Goal: Complete application form

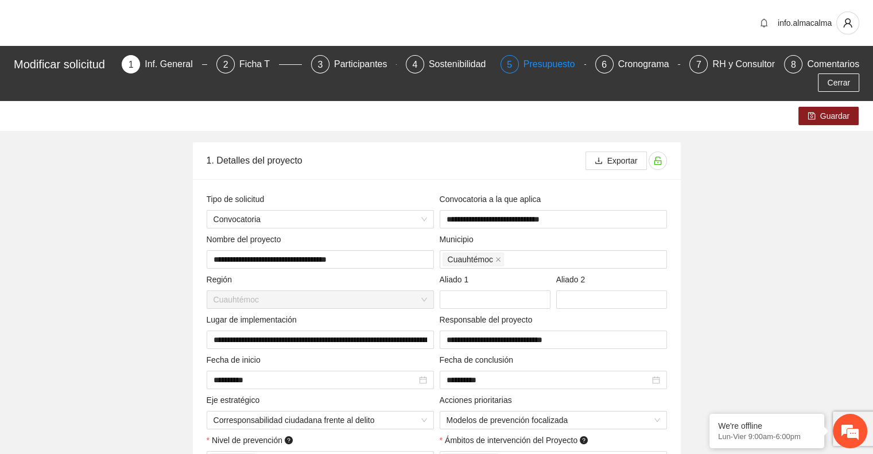
click at [528, 63] on div "Presupuesto" at bounding box center [553, 64] width 61 height 18
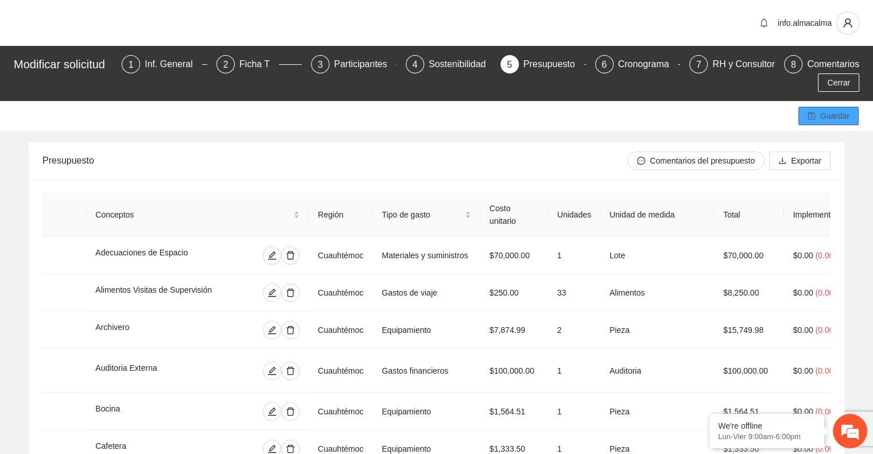
click at [817, 118] on button "Guardar" at bounding box center [828, 116] width 60 height 18
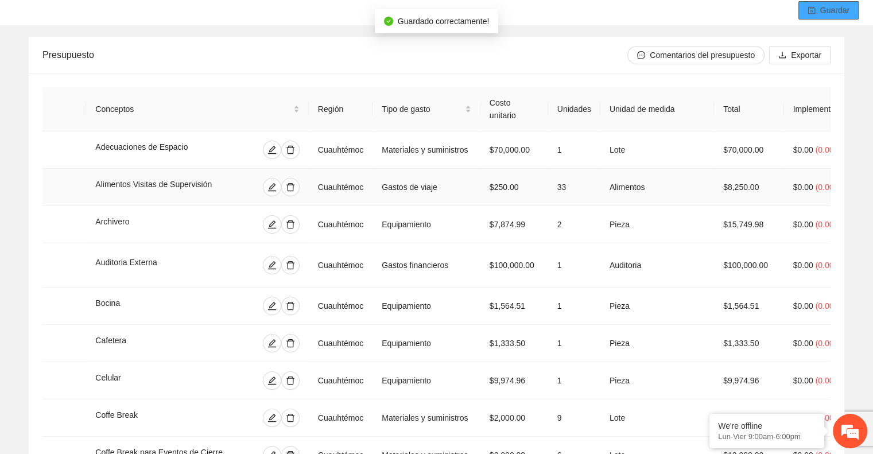
scroll to position [287, 0]
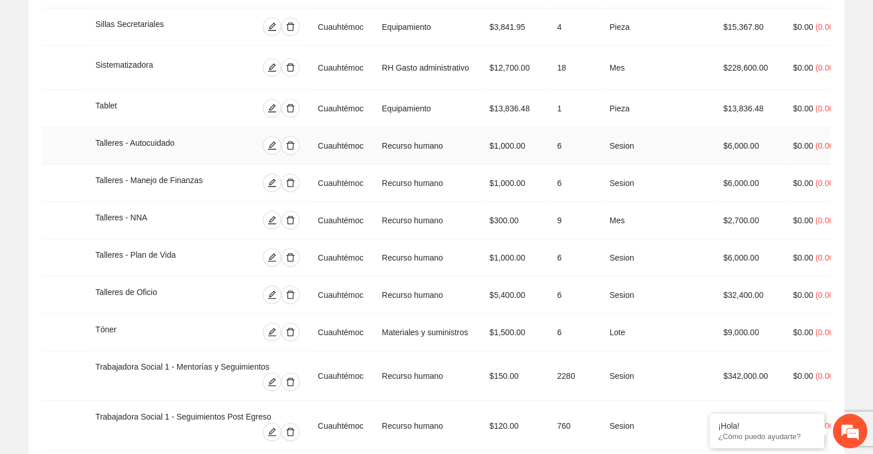
scroll to position [2612, 0]
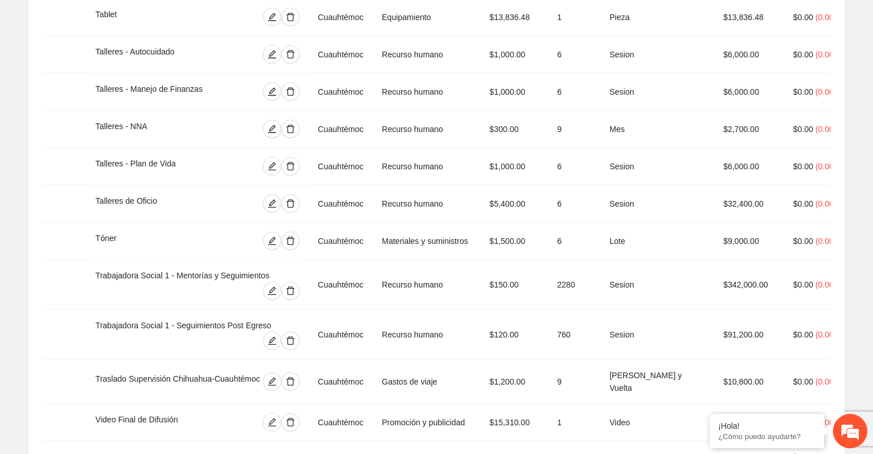
drag, startPoint x: 718, startPoint y: 347, endPoint x: 765, endPoint y: 343, distance: 47.3
click at [765, 441] on td "$4,550,204.25" at bounding box center [749, 463] width 70 height 44
copy td "$4,550,204.25"
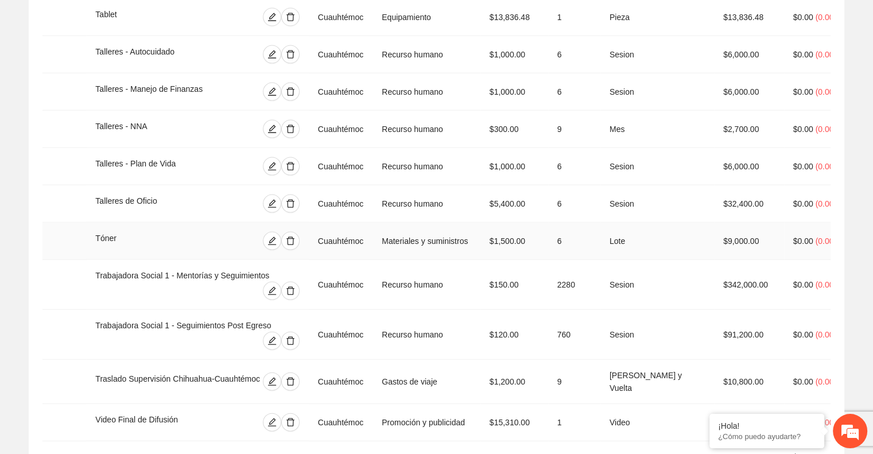
copy td "$4,550,204.25"
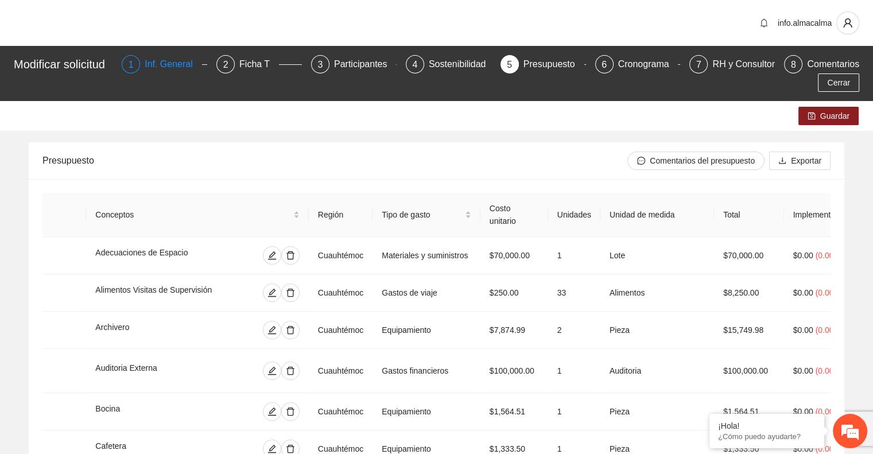
click at [179, 64] on div "Inf. General" at bounding box center [173, 64] width 57 height 18
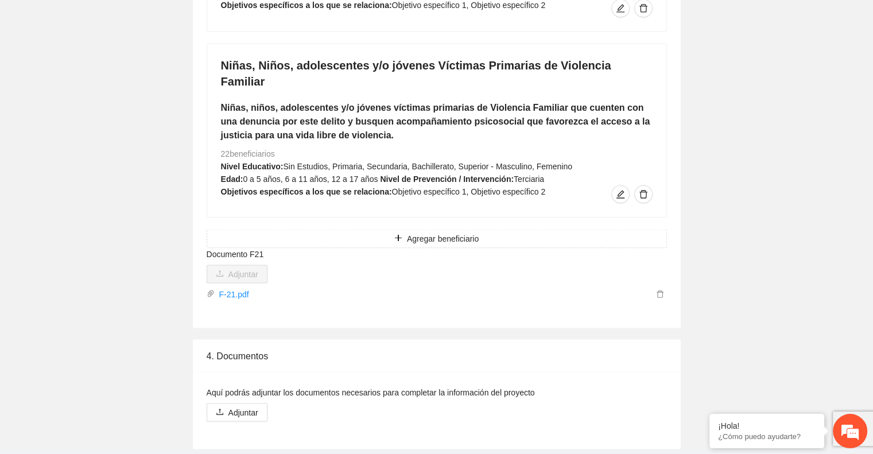
scroll to position [2056, 0]
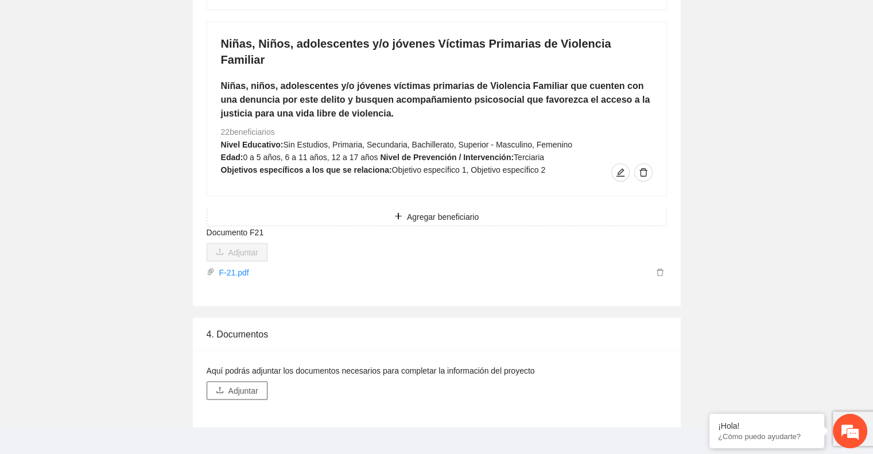
click at [245, 384] on span "Adjuntar" at bounding box center [243, 390] width 30 height 13
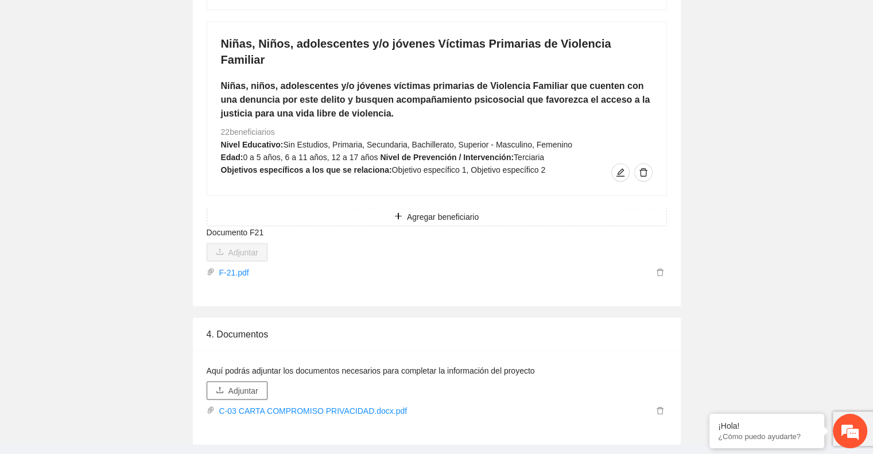
click at [227, 381] on button "Adjuntar" at bounding box center [237, 390] width 61 height 18
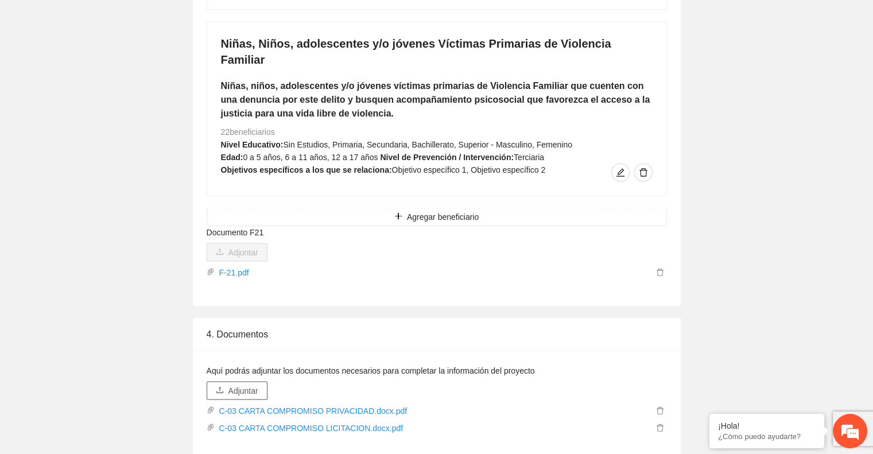
click at [252, 384] on span "Adjuntar" at bounding box center [243, 390] width 30 height 13
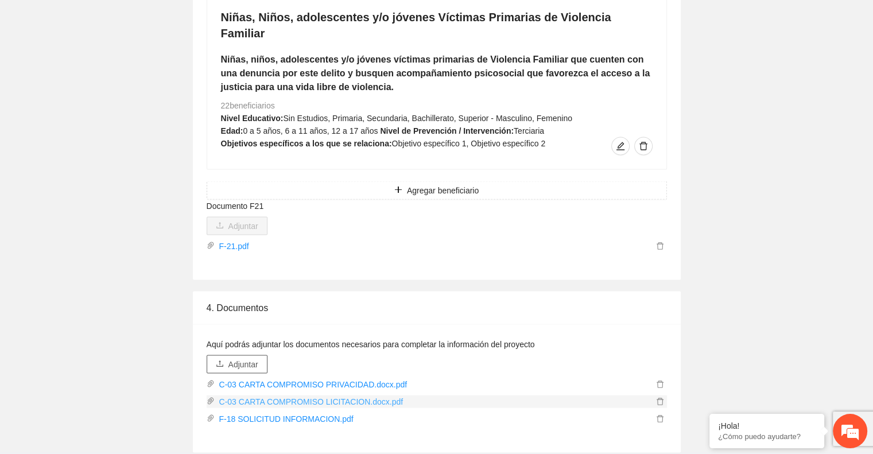
scroll to position [2108, 0]
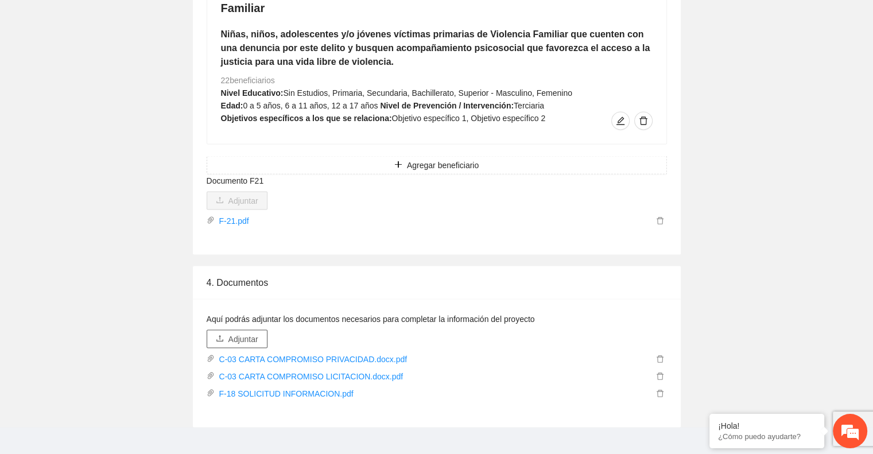
click at [256, 332] on span "Adjuntar" at bounding box center [243, 338] width 30 height 13
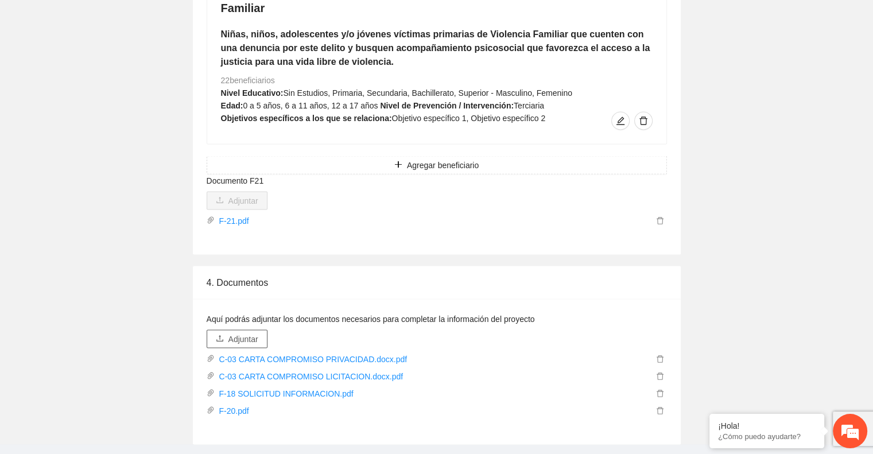
click at [245, 332] on span "Adjuntar" at bounding box center [243, 338] width 30 height 13
click at [250, 332] on span "Adjuntar" at bounding box center [243, 338] width 30 height 13
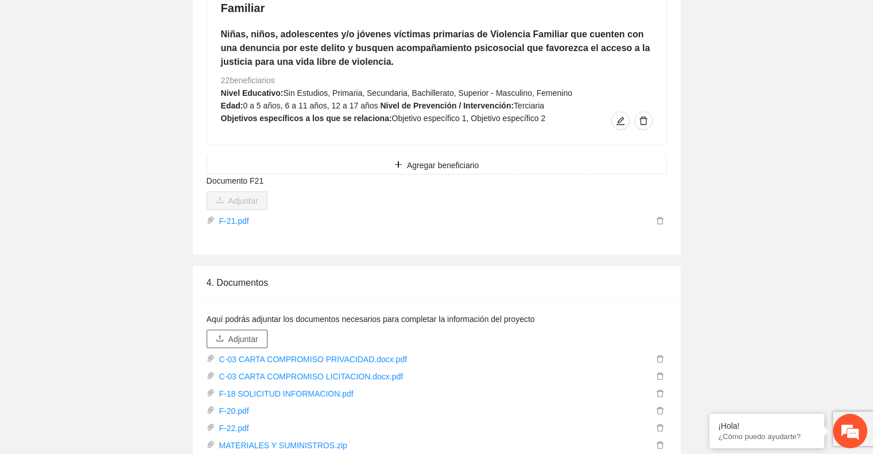
click at [230, 332] on span "Adjuntar" at bounding box center [243, 338] width 30 height 13
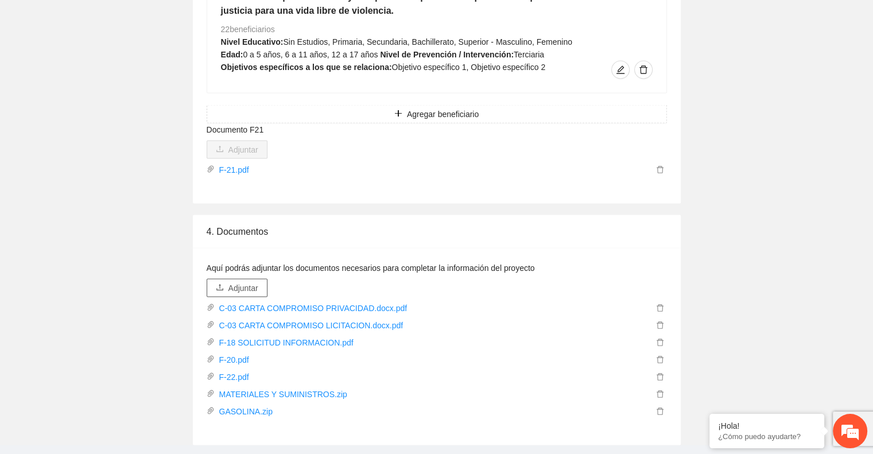
scroll to position [2165, 0]
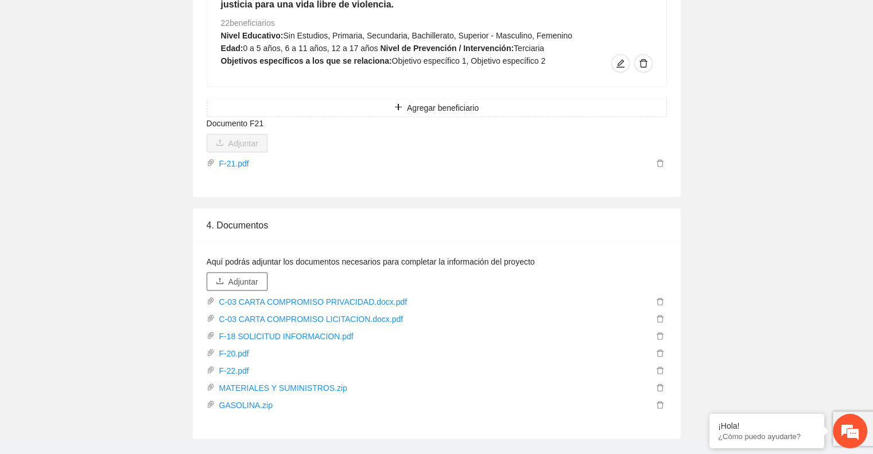
click at [259, 272] on button "Adjuntar" at bounding box center [237, 281] width 61 height 18
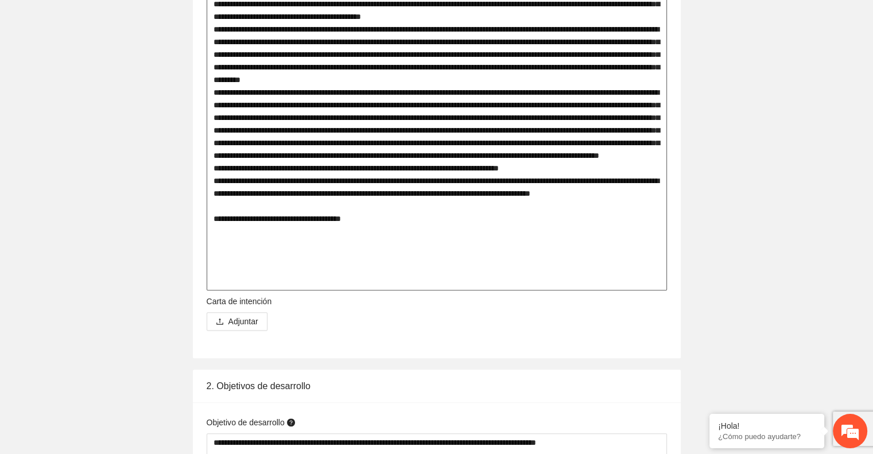
scroll to position [788, 0]
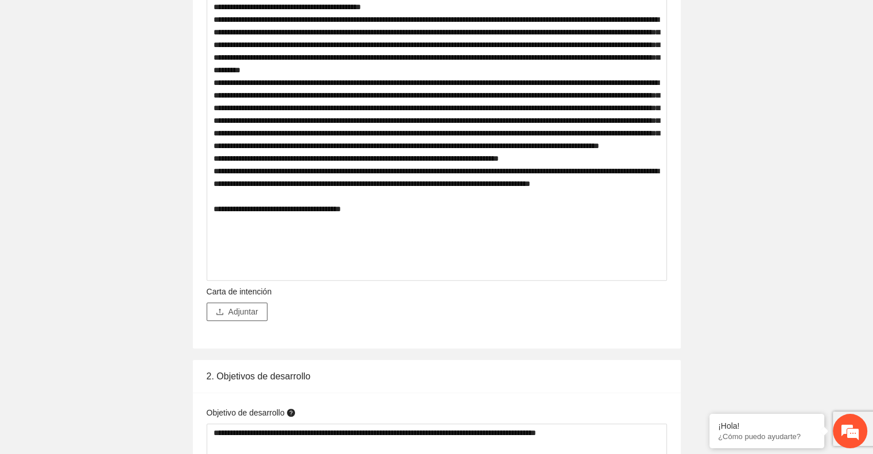
click at [251, 306] on span "Adjuntar" at bounding box center [243, 311] width 30 height 13
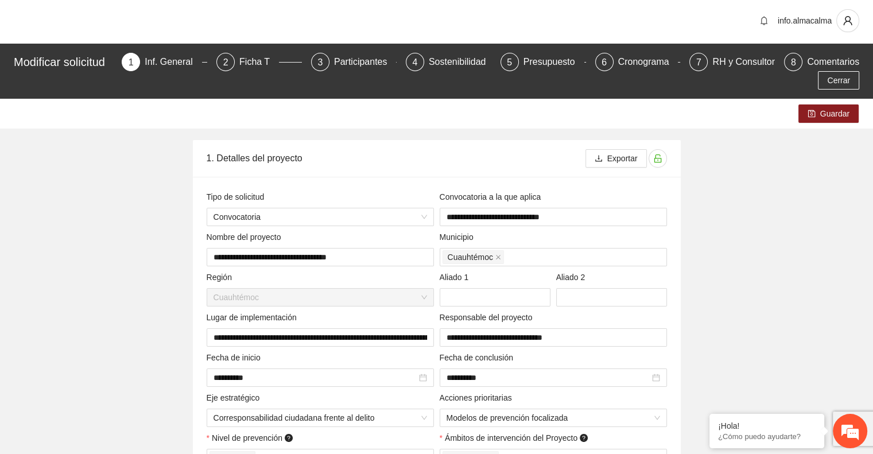
scroll to position [0, 0]
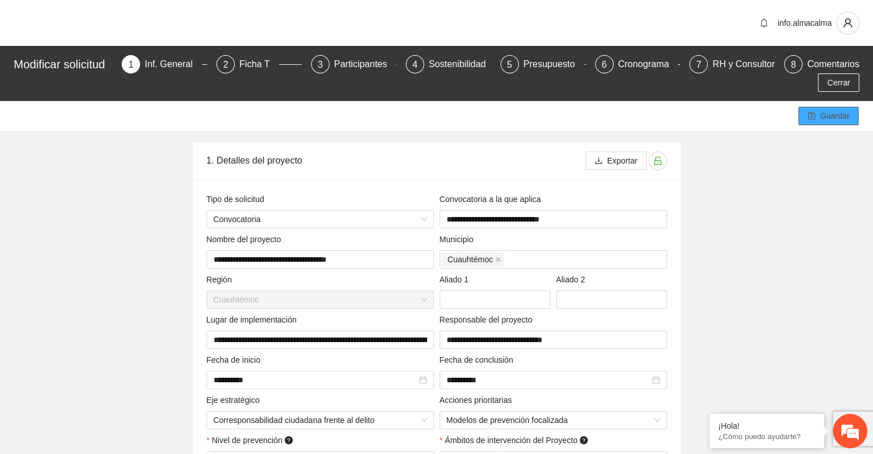
click at [815, 119] on icon "save" at bounding box center [811, 116] width 8 height 8
click at [353, 60] on div "Participantes" at bounding box center [365, 64] width 63 height 18
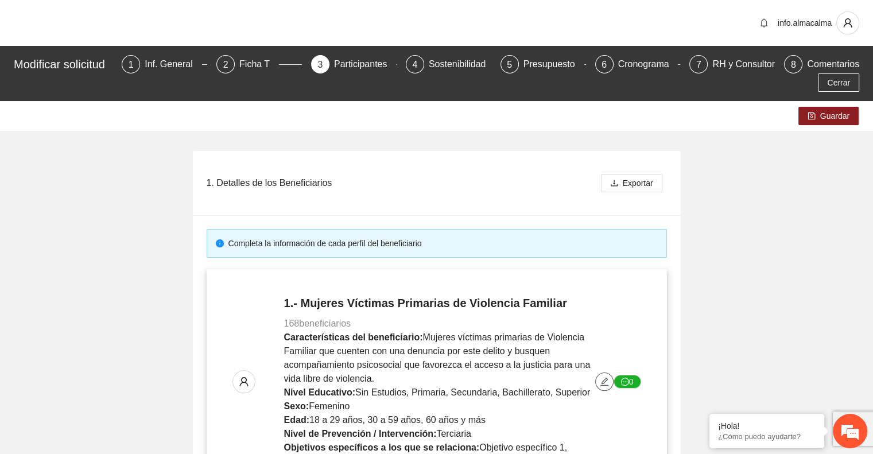
click at [601, 381] on icon "edit" at bounding box center [604, 381] width 9 height 9
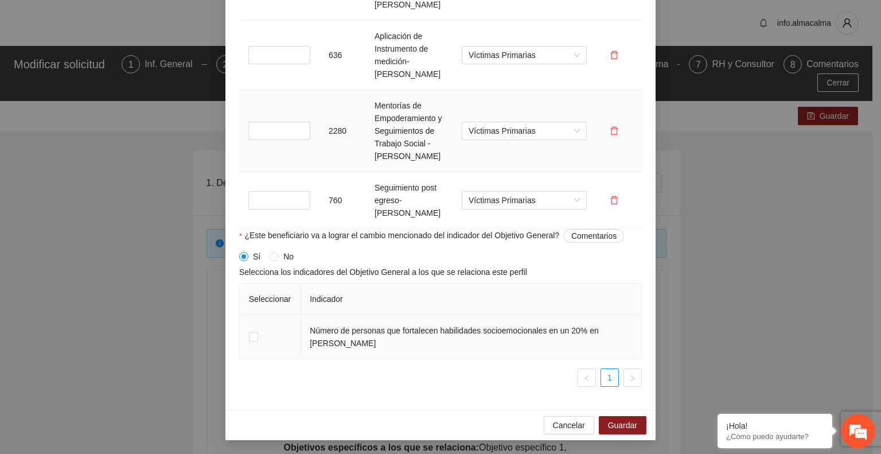
scroll to position [1205, 0]
click at [608, 424] on span "Guardar" at bounding box center [622, 425] width 29 height 13
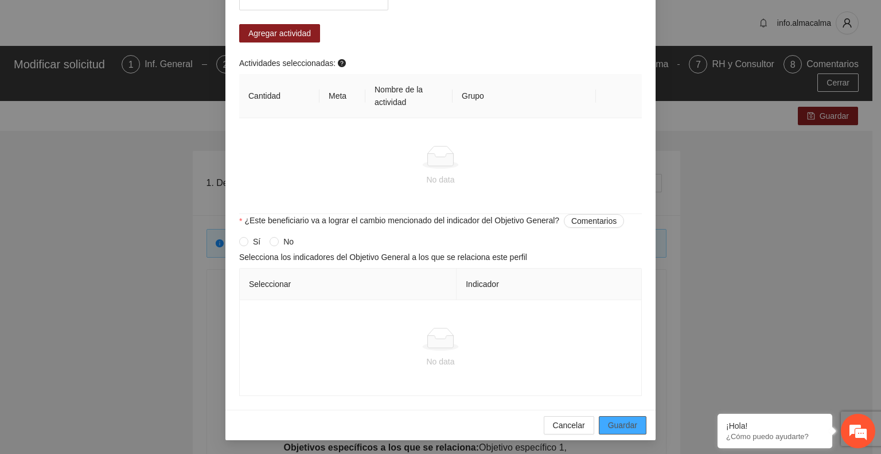
scroll to position [940, 0]
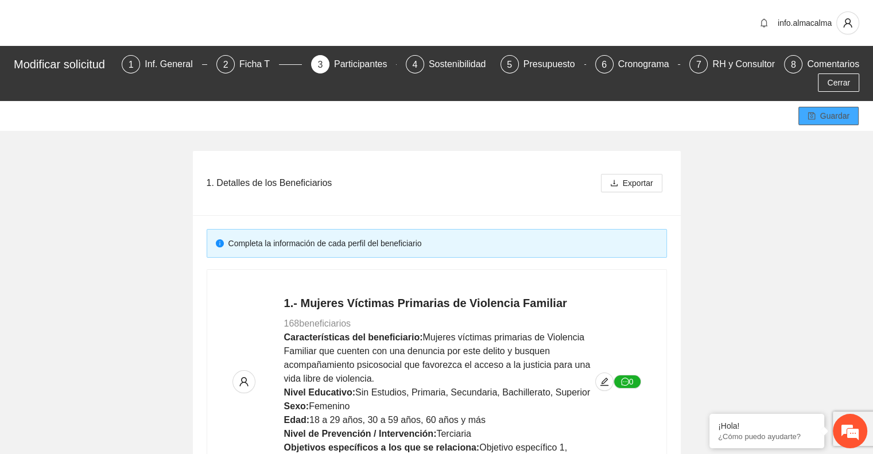
click at [835, 112] on span "Guardar" at bounding box center [834, 116] width 29 height 13
click at [597, 381] on span "edit" at bounding box center [604, 381] width 17 height 9
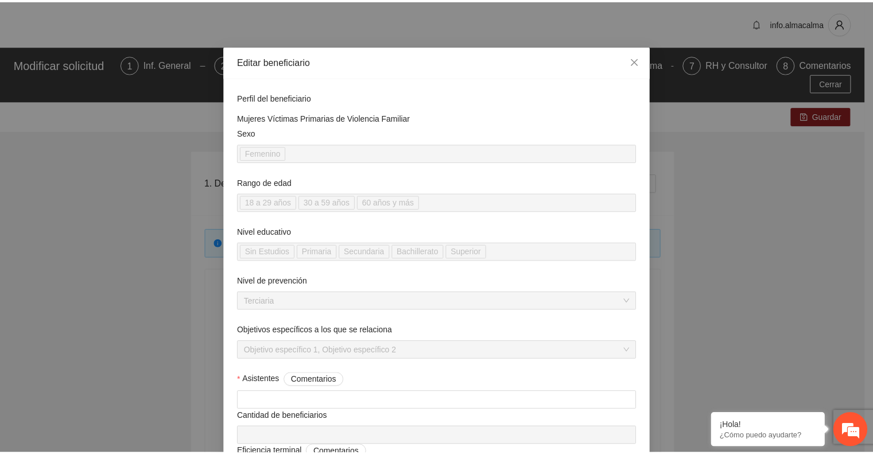
scroll to position [0, 0]
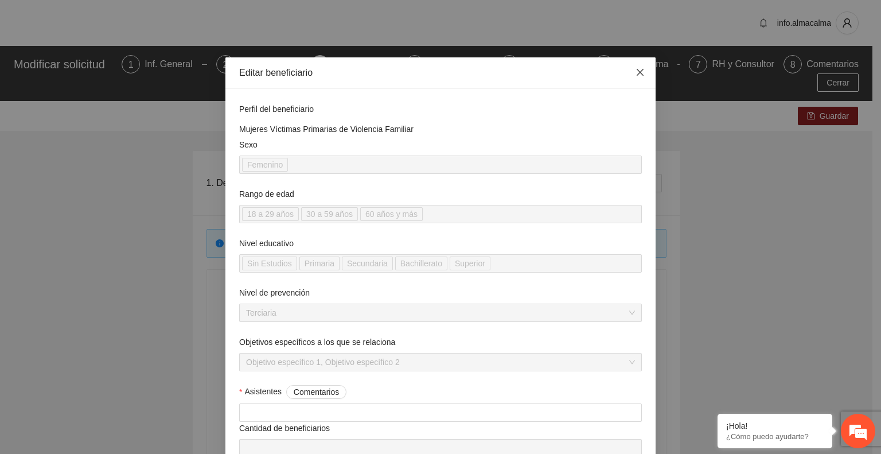
click at [636, 68] on icon "close" at bounding box center [640, 72] width 9 height 9
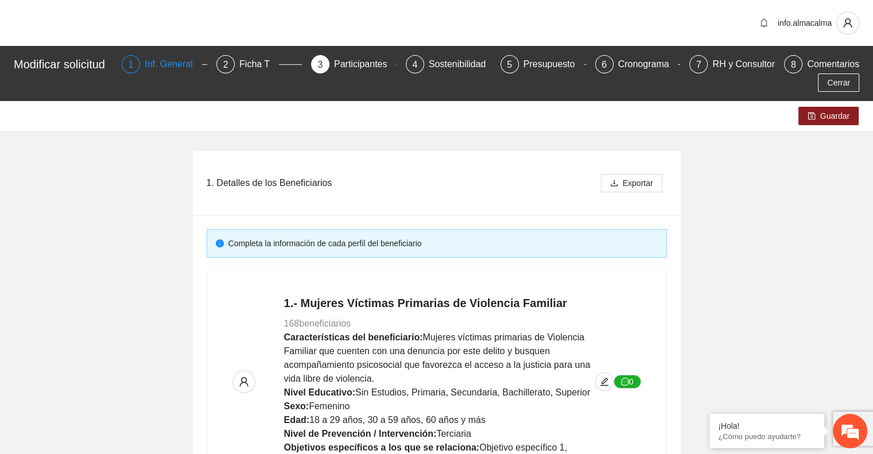
click at [181, 65] on div "Inf. General" at bounding box center [173, 64] width 57 height 18
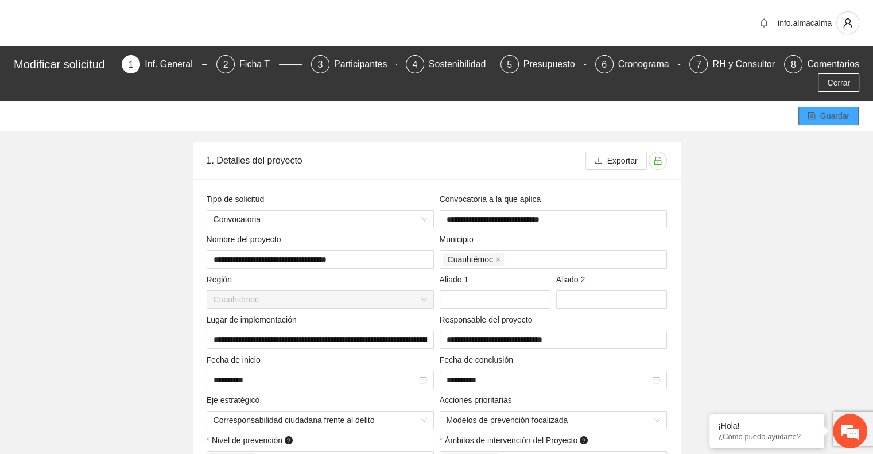
click at [831, 116] on span "Guardar" at bounding box center [834, 116] width 29 height 13
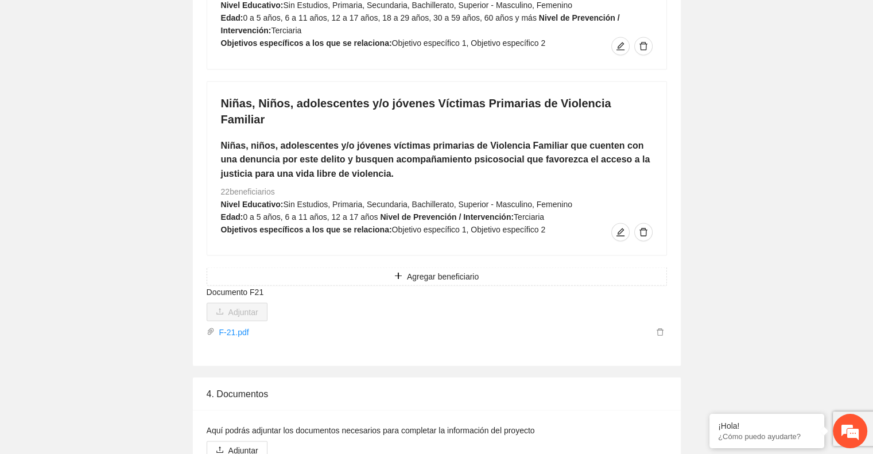
scroll to position [2211, 0]
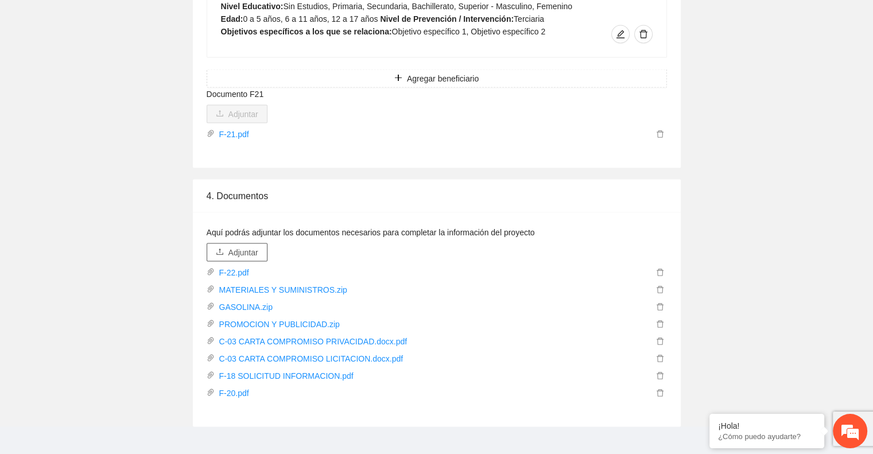
click at [233, 246] on span "Adjuntar" at bounding box center [243, 252] width 30 height 13
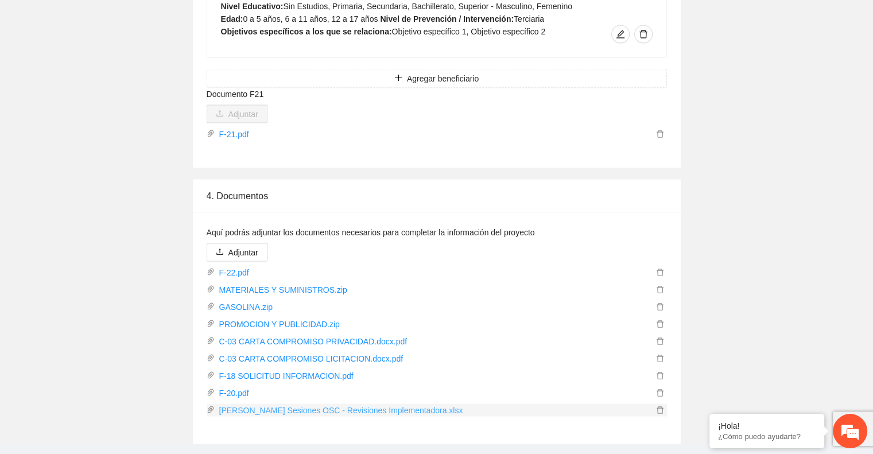
click at [421, 404] on link "Alma Calma Sesiones OSC - Revisiones Implementadora.xlsx" at bounding box center [434, 410] width 438 height 13
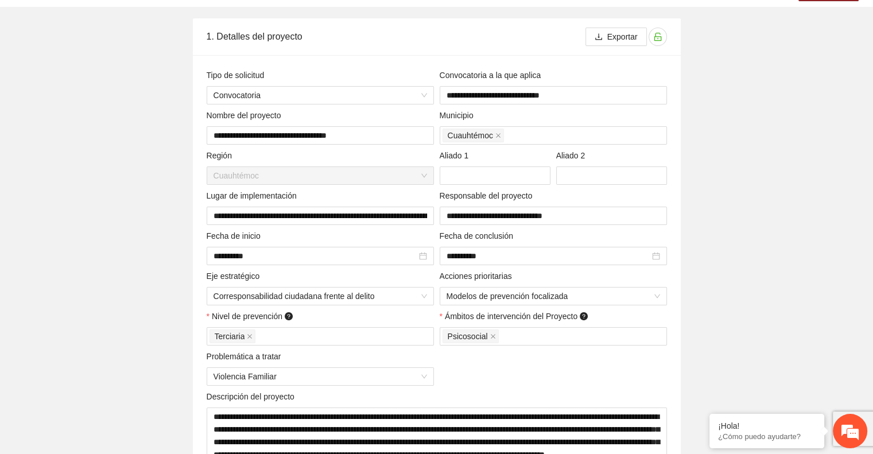
scroll to position [0, 0]
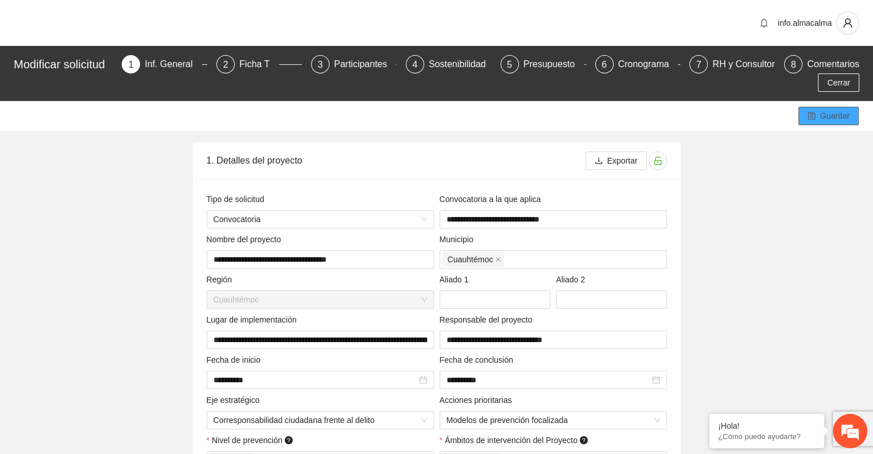
click at [820, 119] on span "Guardar" at bounding box center [834, 116] width 29 height 13
click at [838, 119] on span "Guardar" at bounding box center [834, 116] width 29 height 13
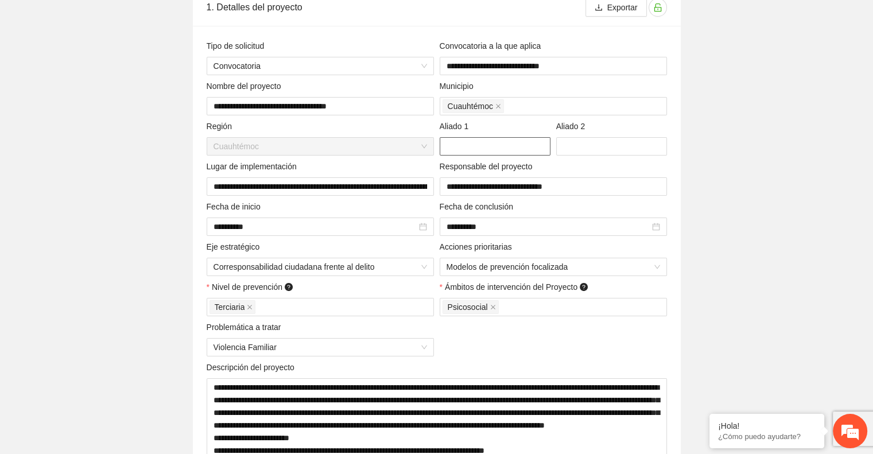
scroll to position [160, 0]
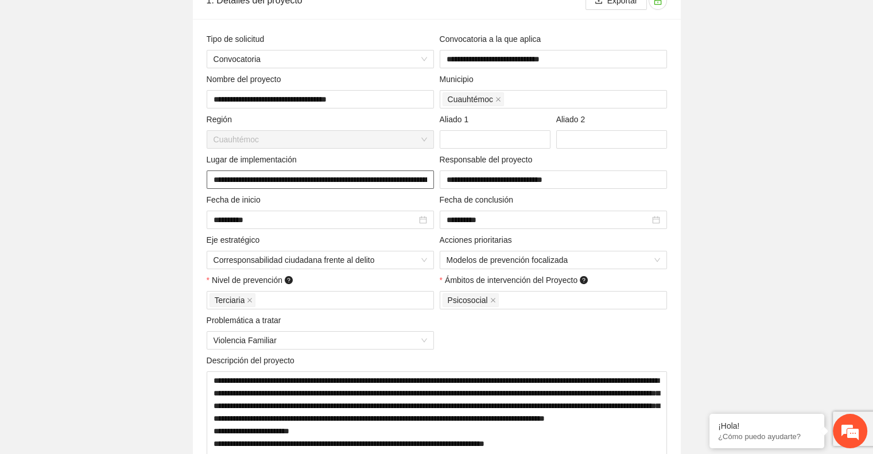
click at [285, 184] on input "**********" at bounding box center [320, 179] width 227 height 18
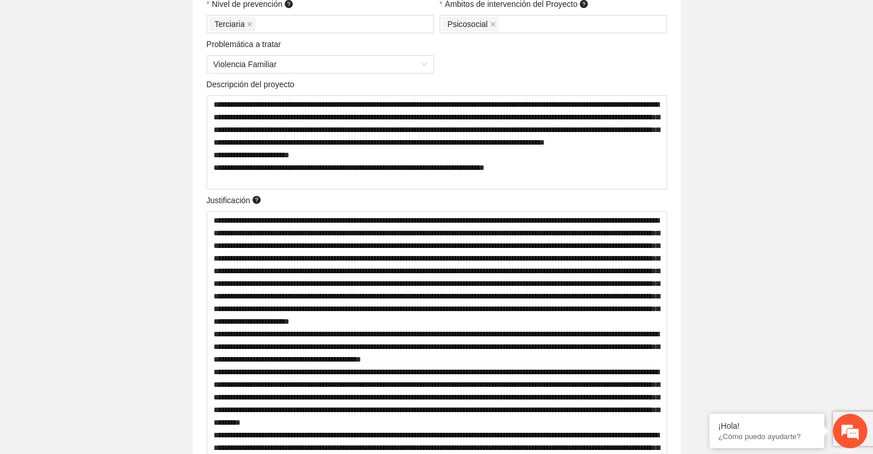
scroll to position [438, 0]
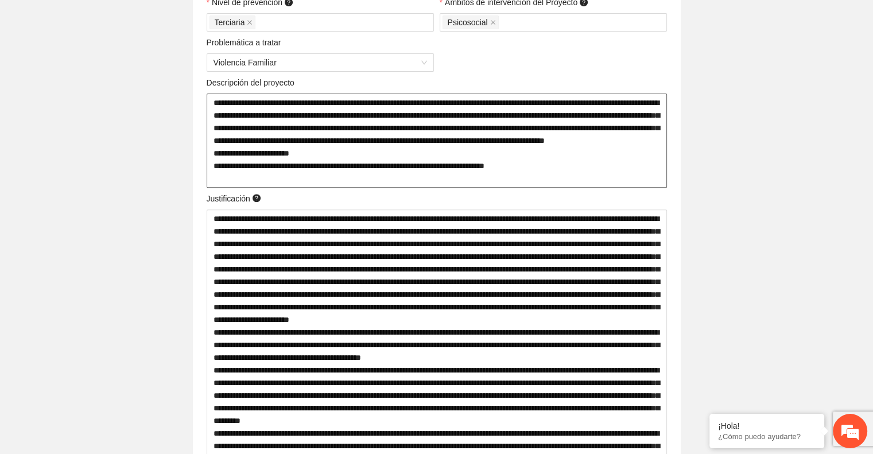
click at [582, 177] on textarea "**********" at bounding box center [437, 141] width 460 height 94
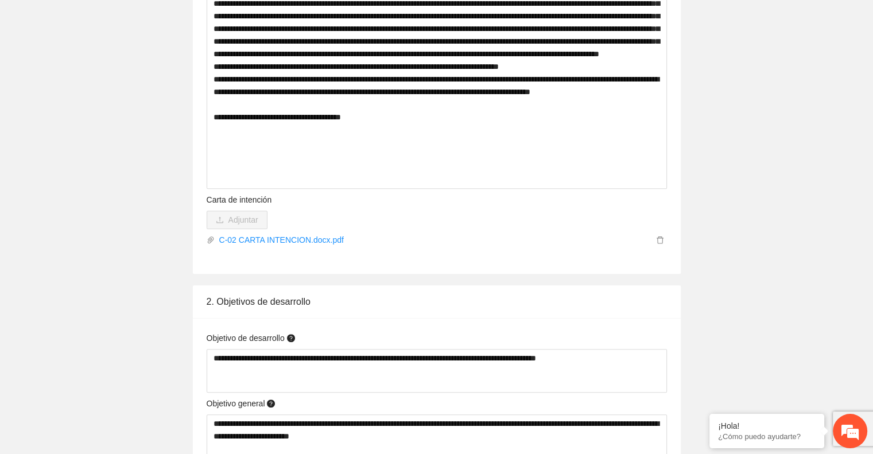
scroll to position [950, 0]
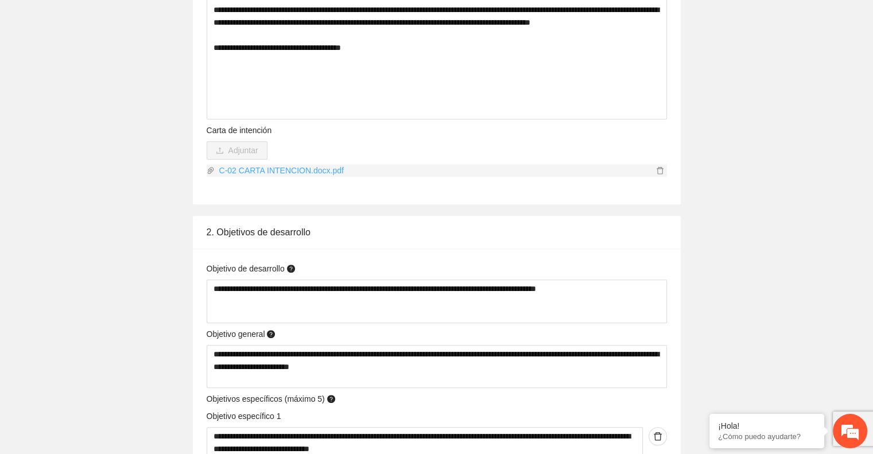
click at [317, 174] on link "C-02 CARTA INTENCION.docx.pdf" at bounding box center [434, 170] width 438 height 13
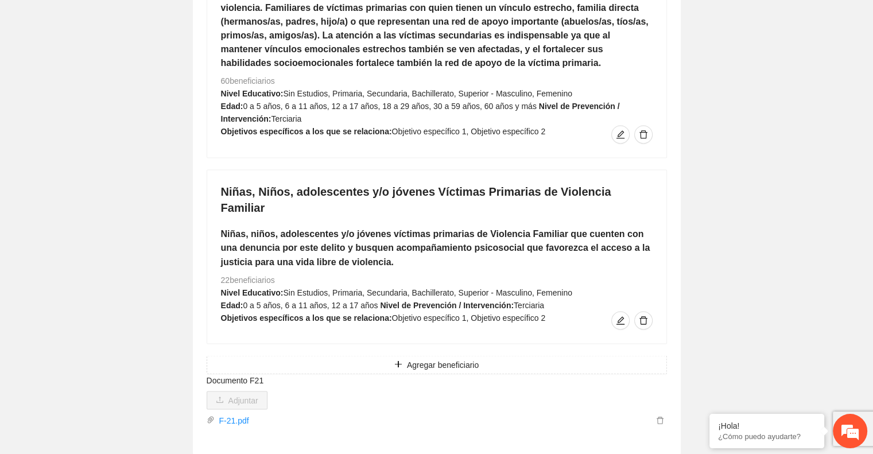
scroll to position [1835, 0]
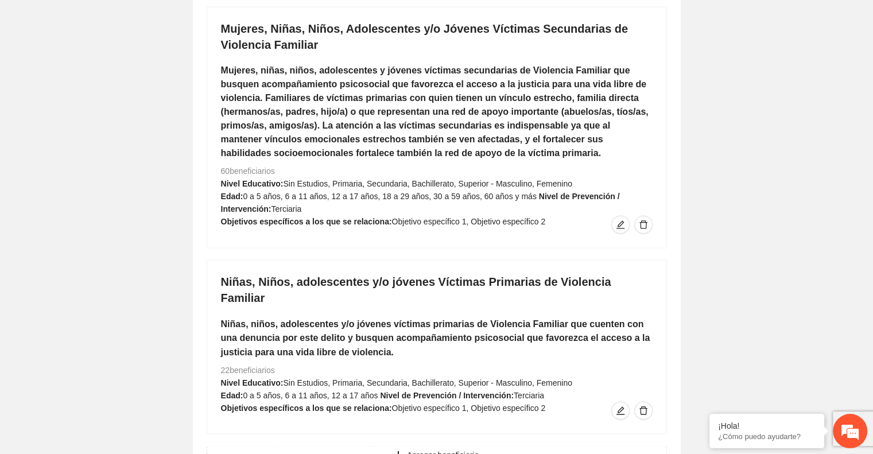
click at [394, 192] on span "0 a 5 años, 6 a 11 años, 12 a 17 años, 18 a 29 años, 30 a 59 años, 60 años y más" at bounding box center [389, 196] width 293 height 9
click at [245, 30] on h4 "Mujeres, Niñas, Niños, Adolescentes y/o Jóvenes Víctimas Secundarias de Violenc…" at bounding box center [436, 37] width 431 height 32
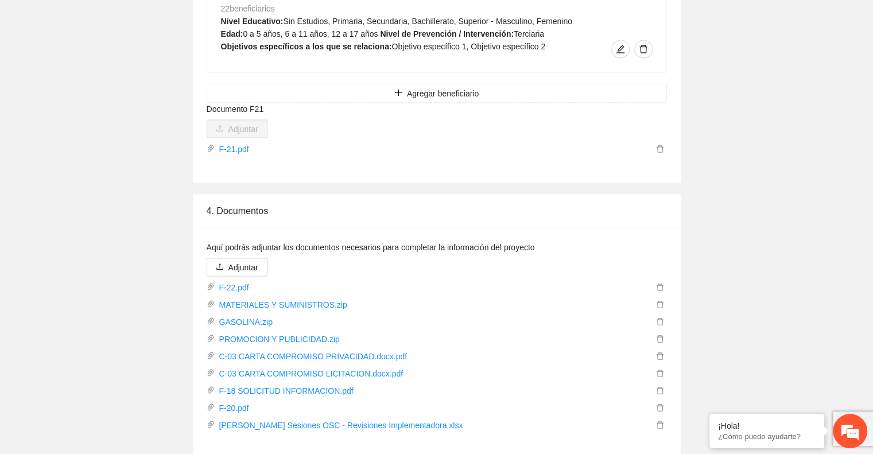
scroll to position [2228, 0]
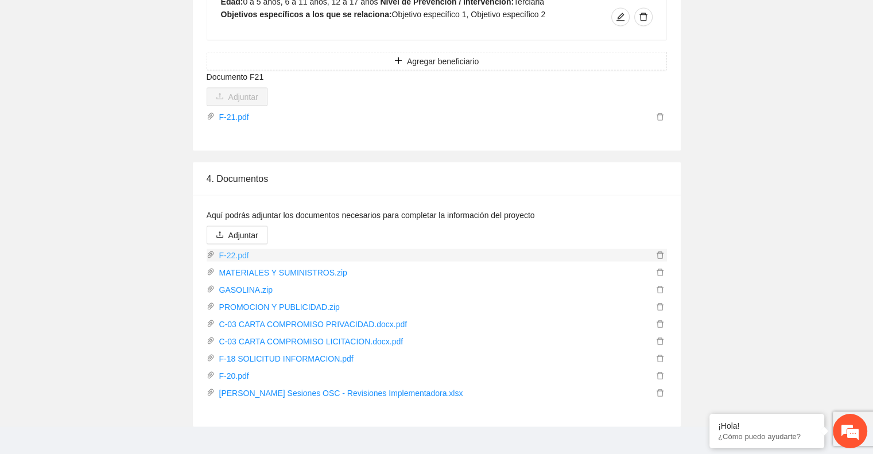
click at [236, 249] on link "F-22.pdf" at bounding box center [434, 255] width 438 height 13
click at [275, 318] on link "C-03 CARTA COMPROMISO PRIVACIDAD.docx.pdf" at bounding box center [434, 324] width 438 height 13
click at [305, 335] on link "C-03 CARTA COMPROMISO LICITACION.docx.pdf" at bounding box center [434, 341] width 438 height 13
click at [235, 369] on link "F-20.pdf" at bounding box center [434, 375] width 438 height 13
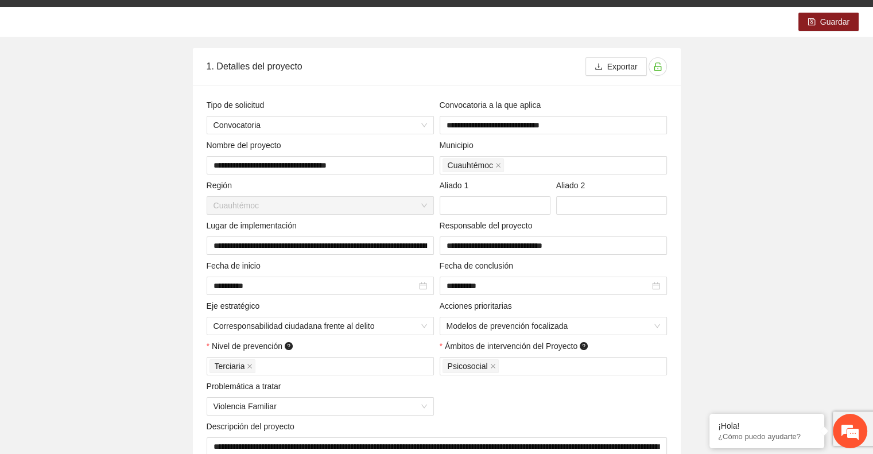
scroll to position [0, 0]
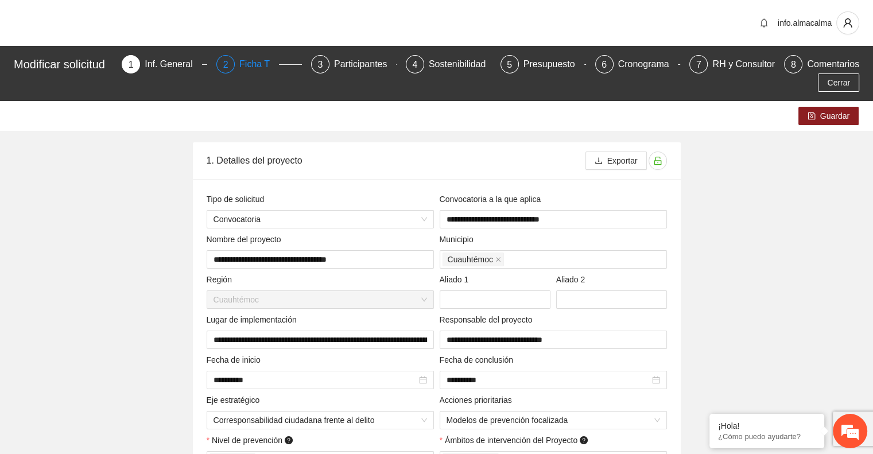
click at [261, 64] on div "Ficha T" at bounding box center [259, 64] width 40 height 18
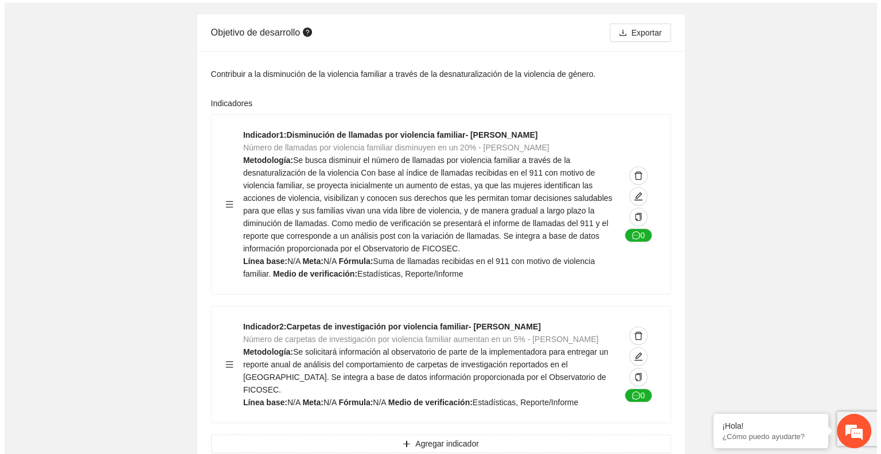
scroll to position [129, 0]
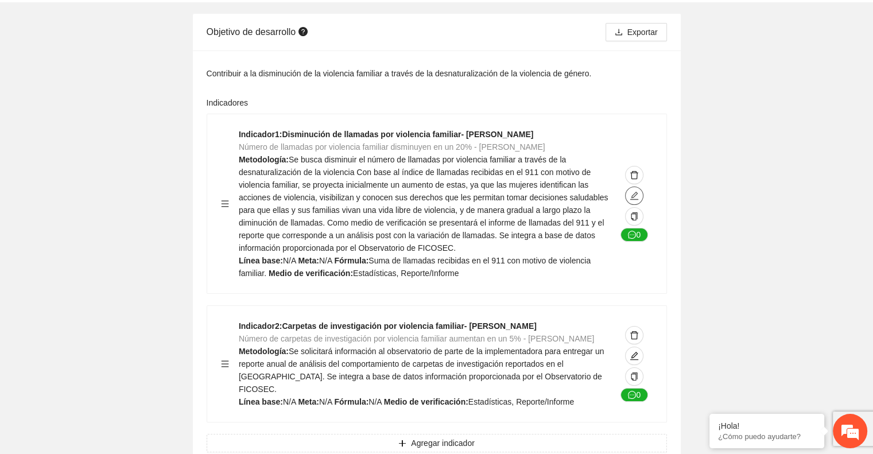
click at [639, 191] on span "edit" at bounding box center [633, 195] width 17 height 9
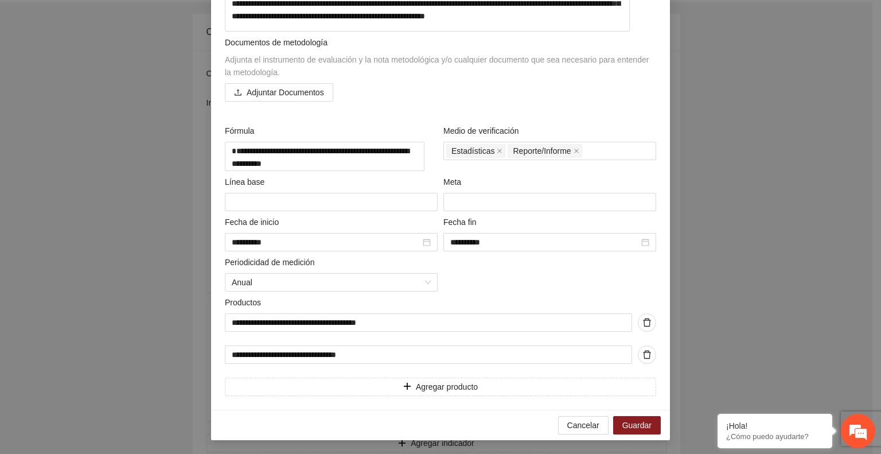
scroll to position [264, 0]
click at [636, 416] on button "Guardar" at bounding box center [637, 425] width 48 height 18
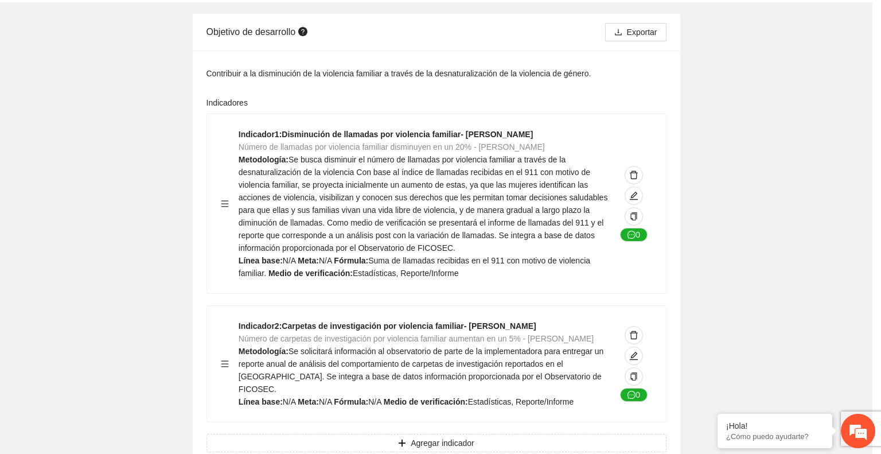
scroll to position [54, 0]
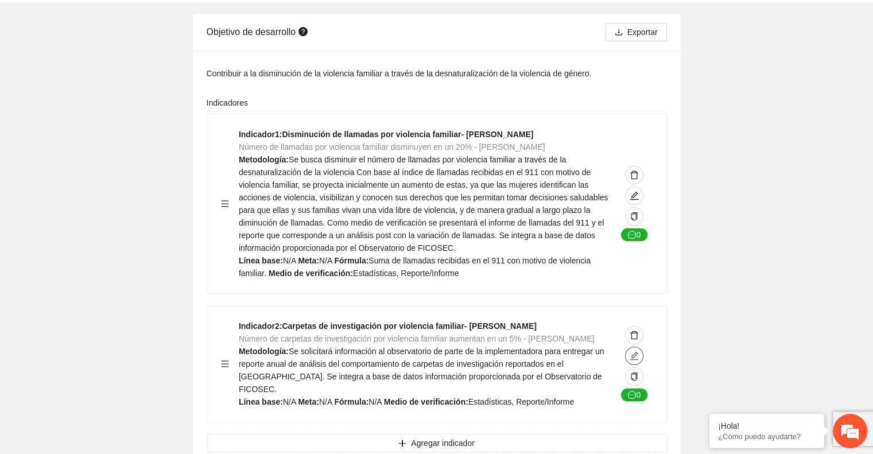
click at [637, 351] on icon "edit" at bounding box center [633, 355] width 9 height 9
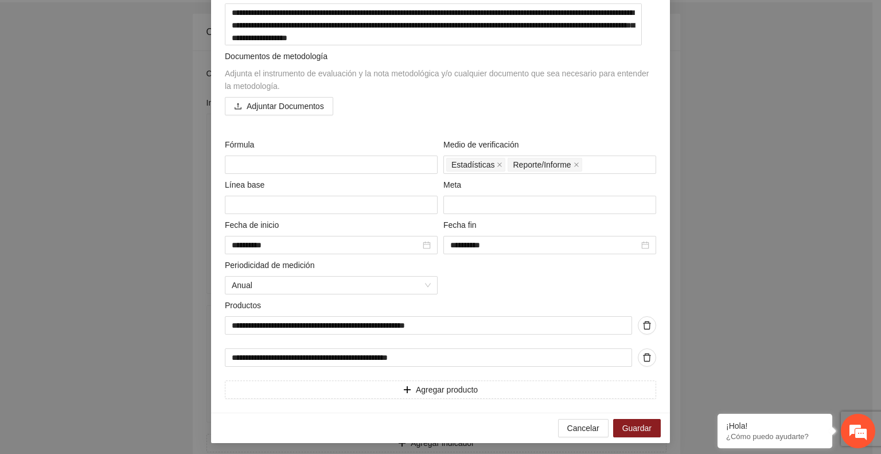
scroll to position [201, 0]
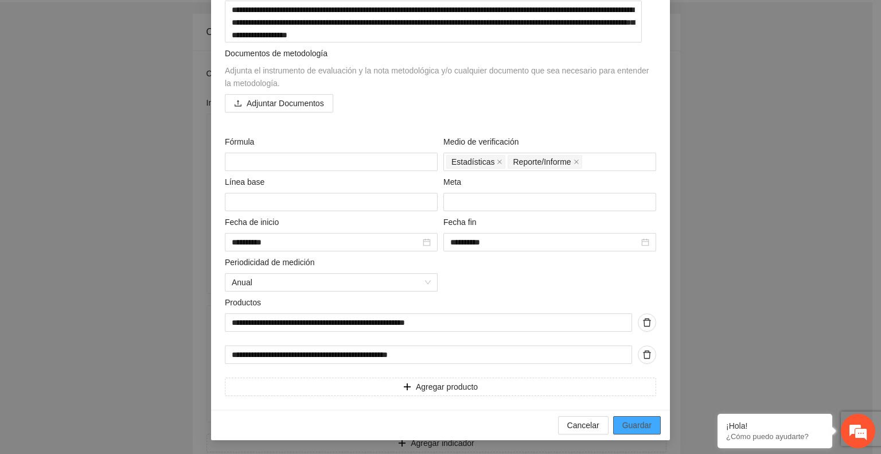
click at [641, 427] on span "Guardar" at bounding box center [637, 425] width 29 height 13
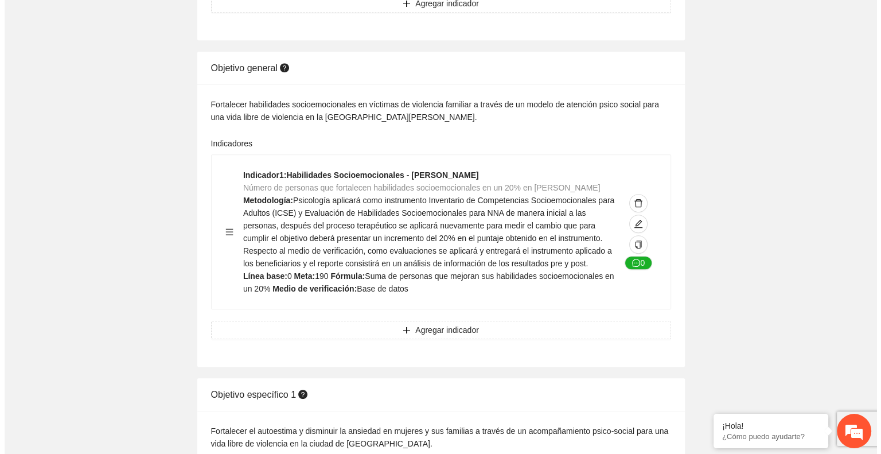
scroll to position [571, 0]
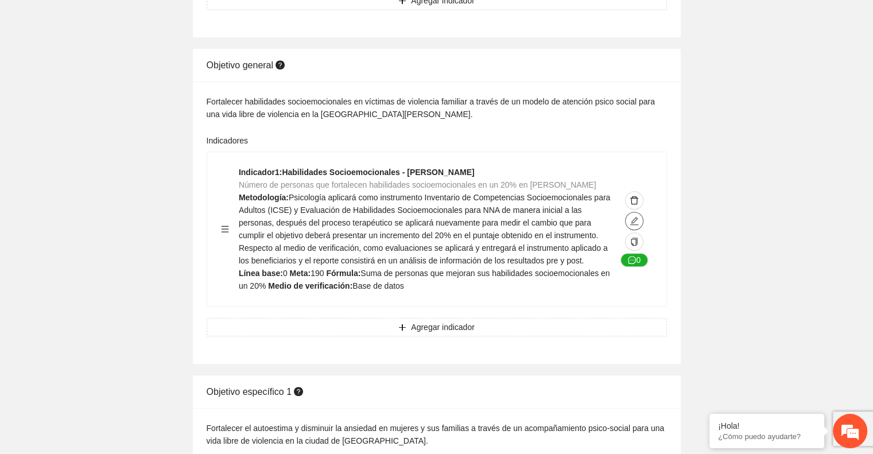
click at [633, 216] on icon "edit" at bounding box center [633, 220] width 9 height 9
type textarea "*"
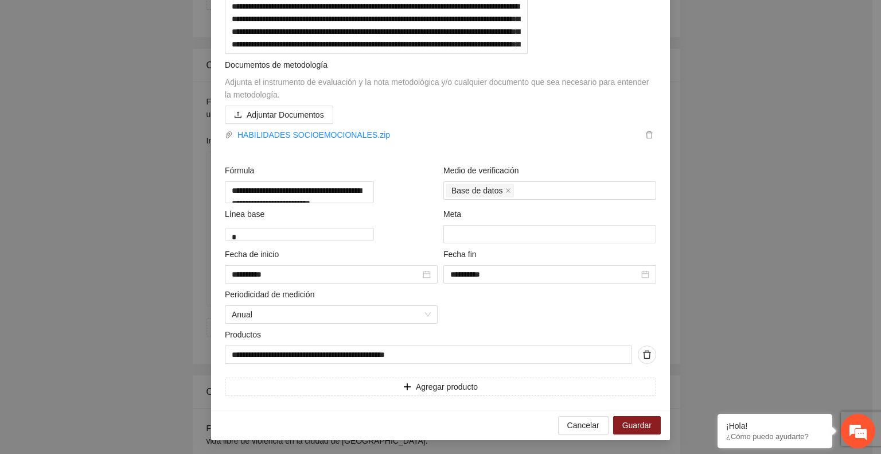
scroll to position [236, 0]
click at [631, 420] on span "Guardar" at bounding box center [637, 425] width 29 height 13
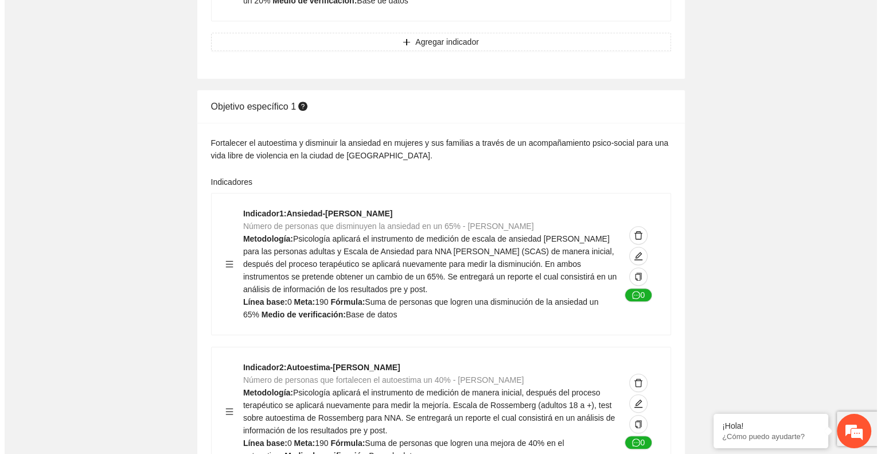
scroll to position [857, 0]
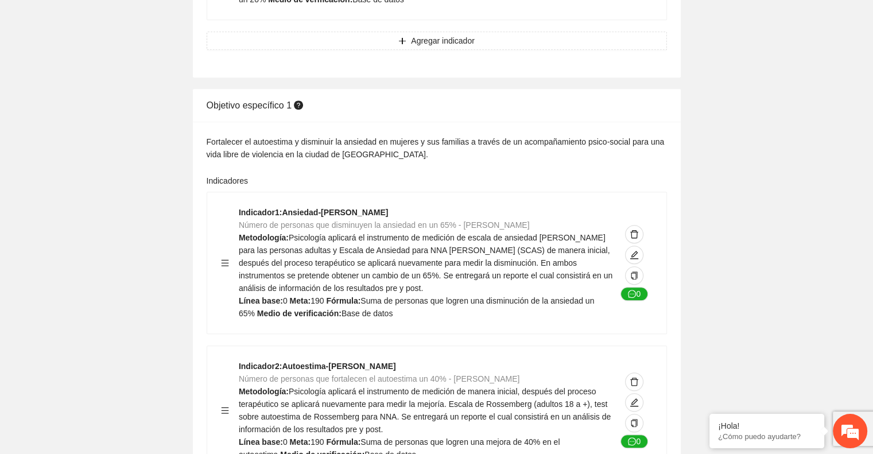
click at [639, 225] on div "0" at bounding box center [634, 263] width 36 height 114
click at [638, 250] on icon "edit" at bounding box center [633, 254] width 9 height 9
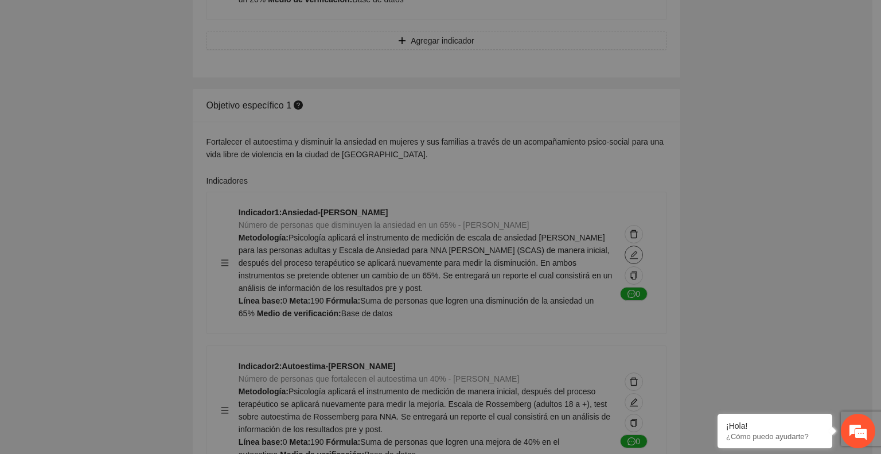
type textarea "*"
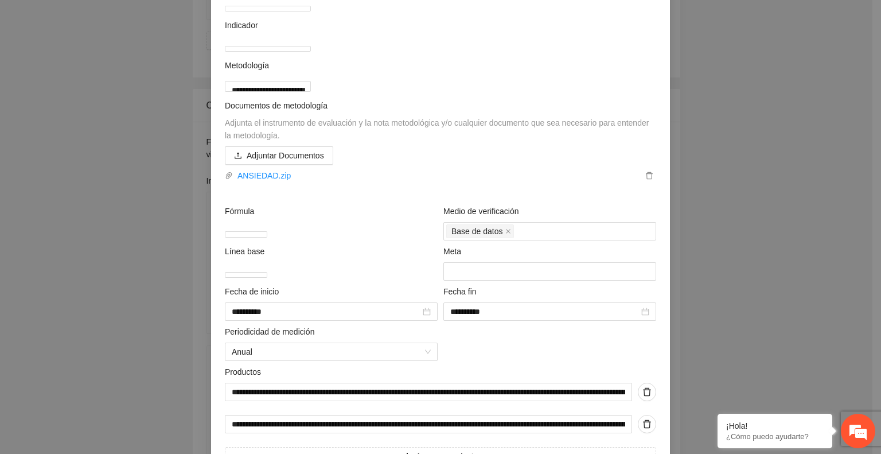
scroll to position [243, 0]
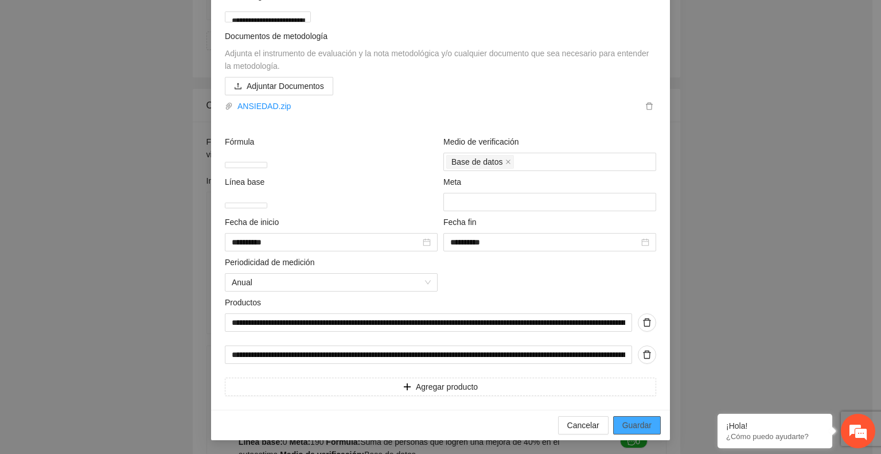
click at [631, 422] on span "Guardar" at bounding box center [637, 425] width 29 height 13
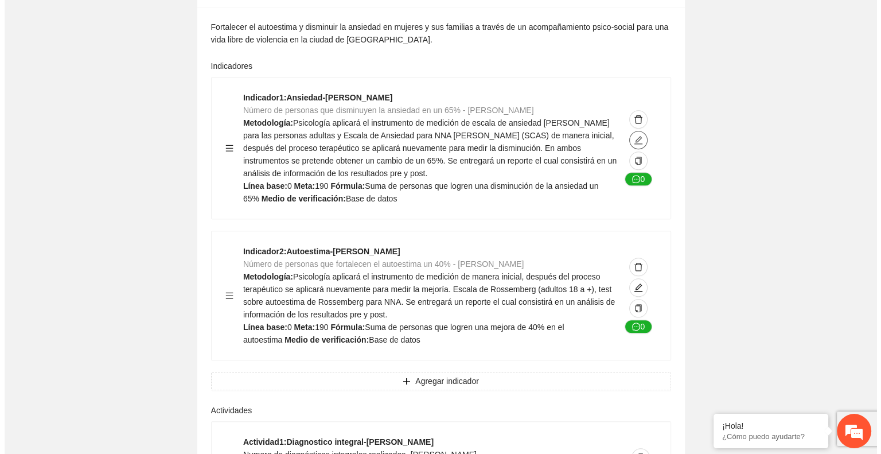
scroll to position [975, 0]
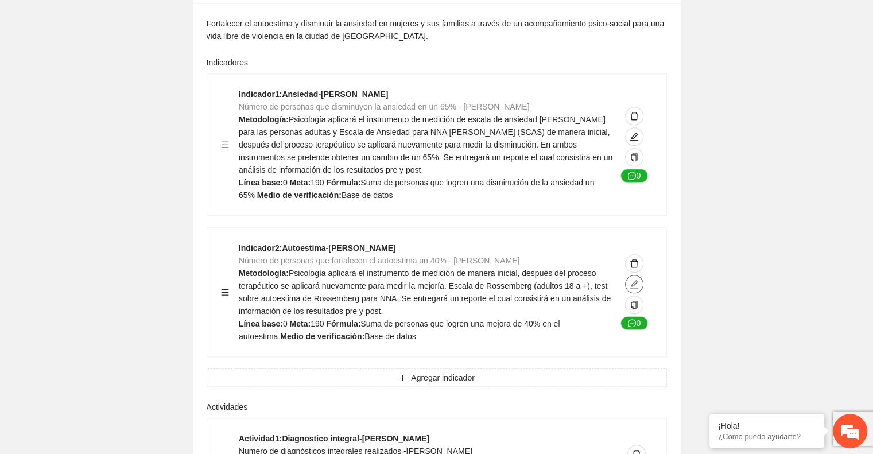
click at [632, 280] on icon "edit" at bounding box center [634, 284] width 8 height 8
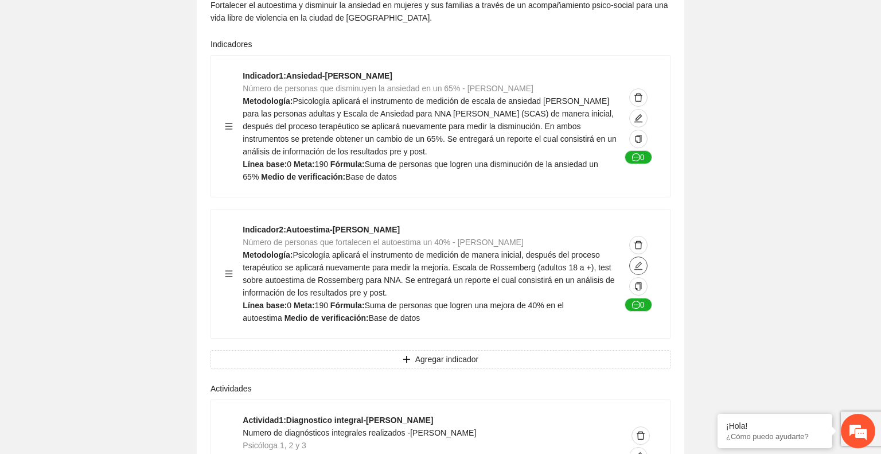
type textarea "*"
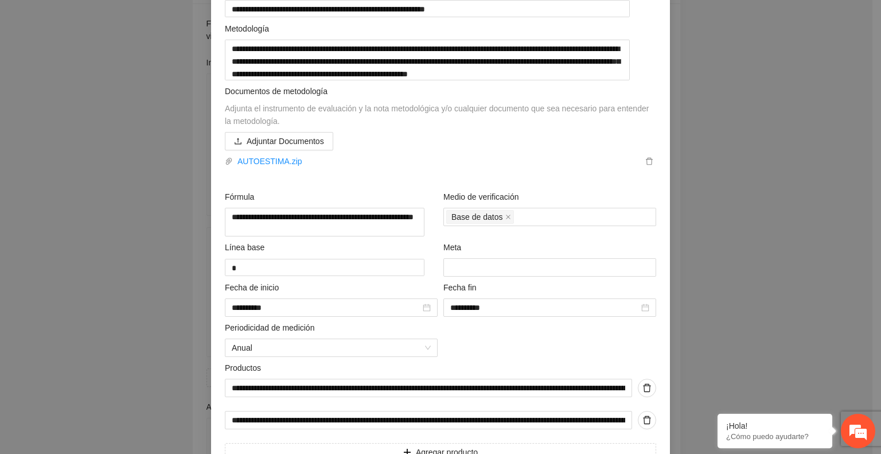
scroll to position [230, 0]
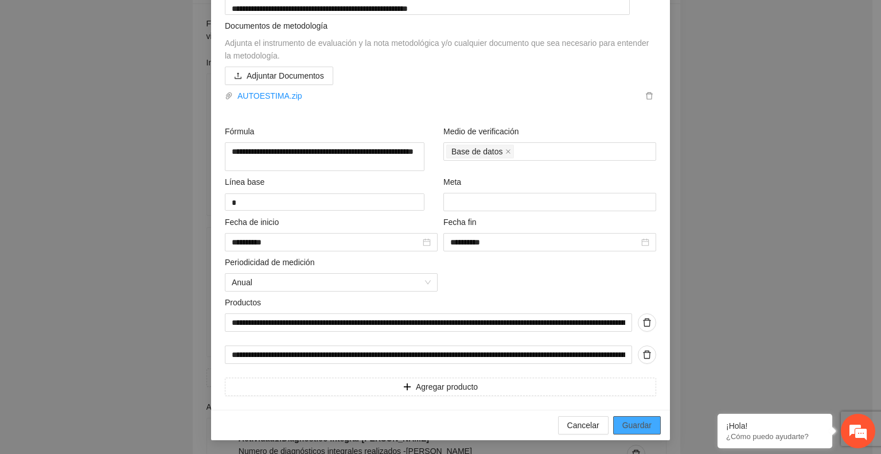
click at [631, 421] on span "Guardar" at bounding box center [637, 425] width 29 height 13
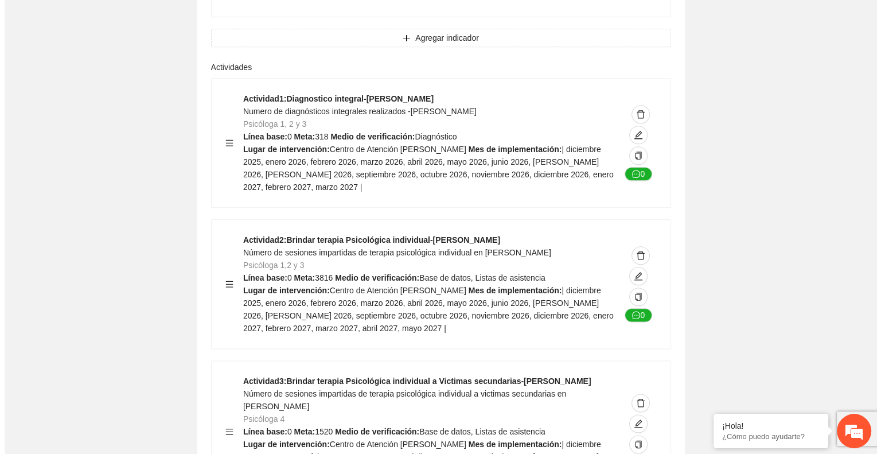
scroll to position [1315, 0]
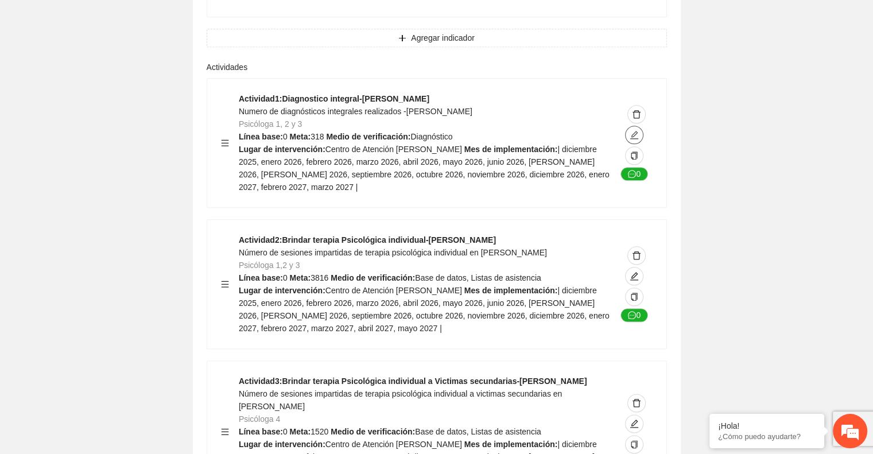
click at [630, 130] on icon "edit" at bounding box center [633, 134] width 9 height 9
type textarea "**********"
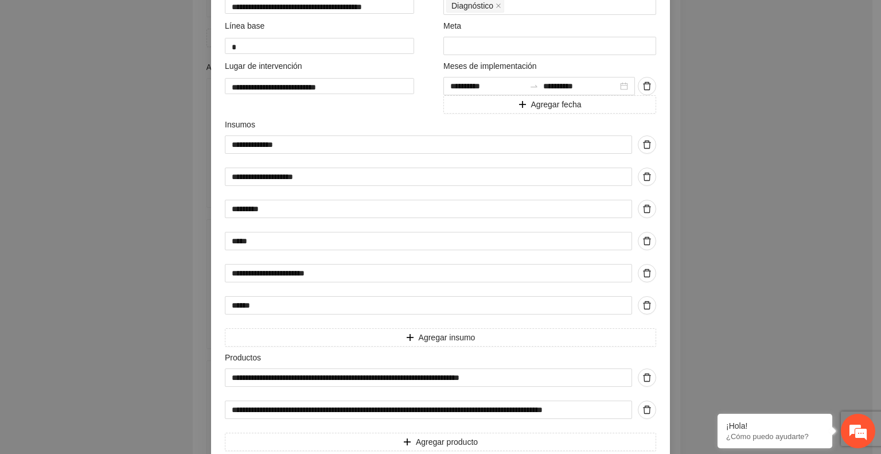
scroll to position [457, 0]
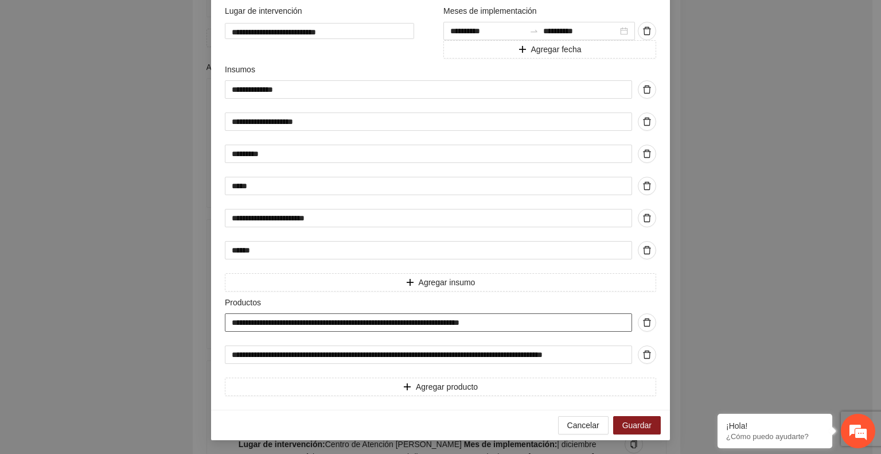
click at [242, 323] on input "**********" at bounding box center [428, 322] width 407 height 18
type input "**********"
click at [236, 354] on input "**********" at bounding box center [428, 354] width 407 height 18
type input "**********"
click at [640, 427] on span "Guardar" at bounding box center [637, 425] width 29 height 13
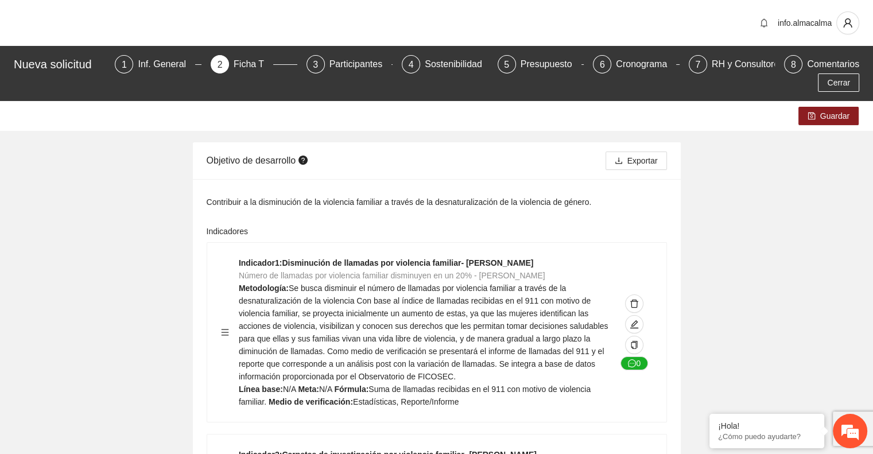
scroll to position [0, 0]
click at [810, 112] on icon "save" at bounding box center [810, 115] width 7 height 7
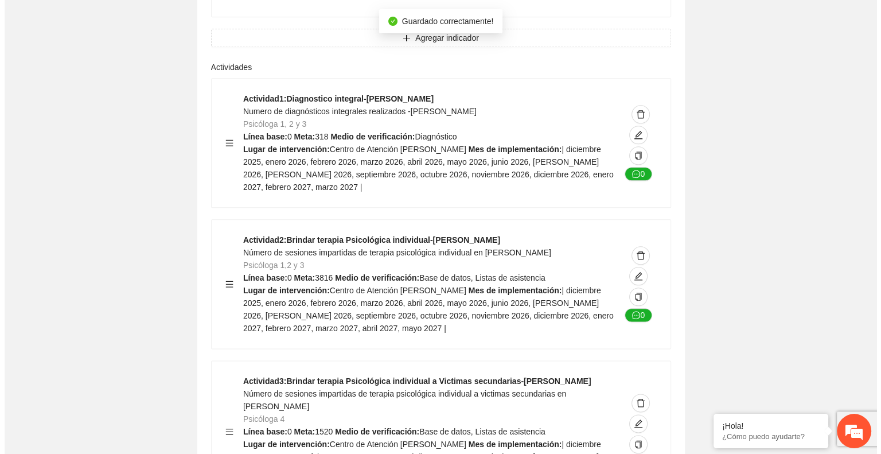
scroll to position [1317, 0]
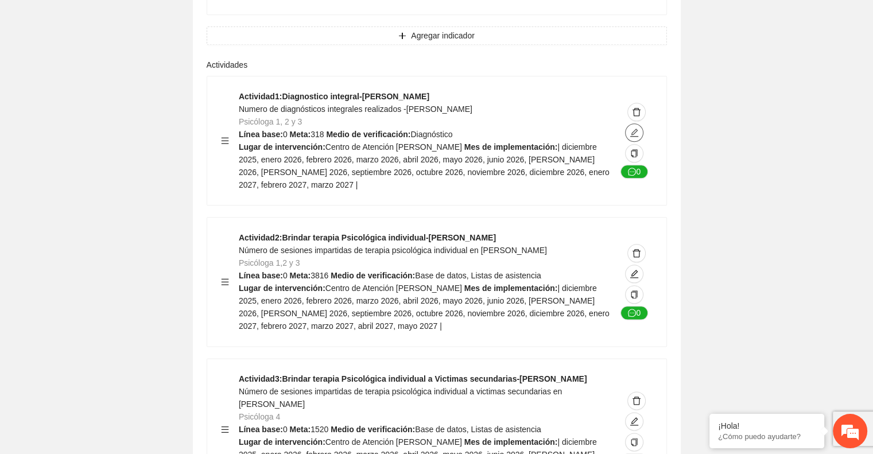
click at [636, 128] on icon "edit" at bounding box center [633, 132] width 9 height 9
type textarea "**********"
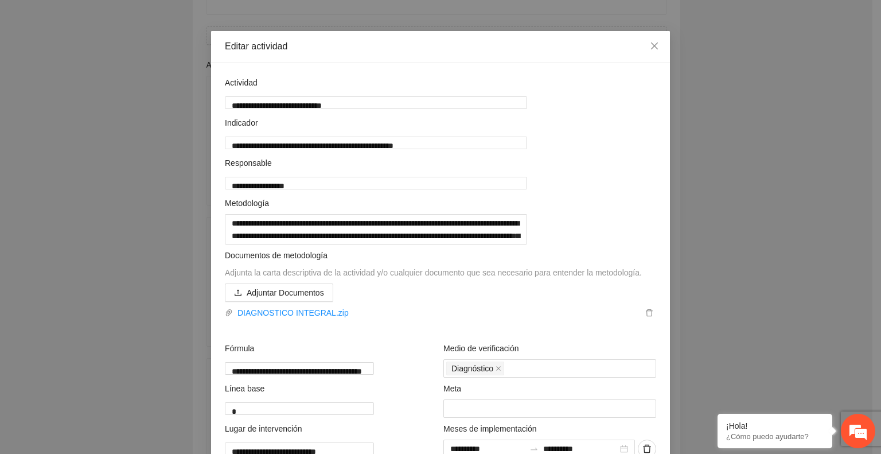
scroll to position [0, 0]
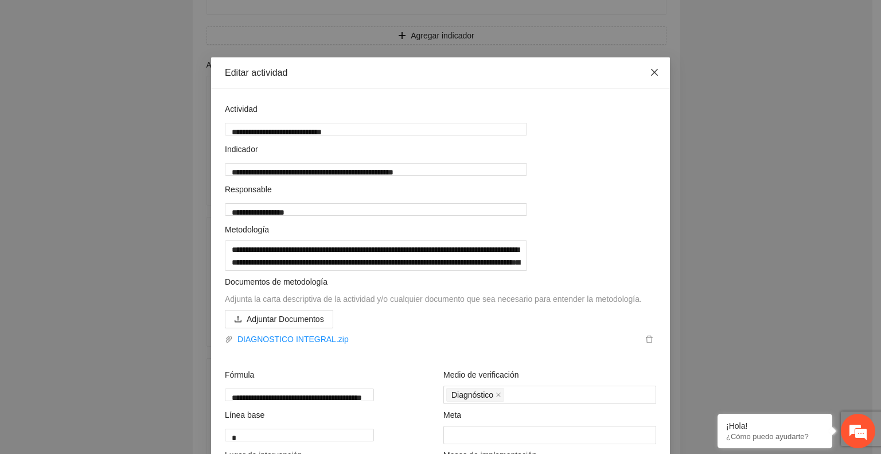
click at [650, 71] on icon "close" at bounding box center [654, 72] width 9 height 9
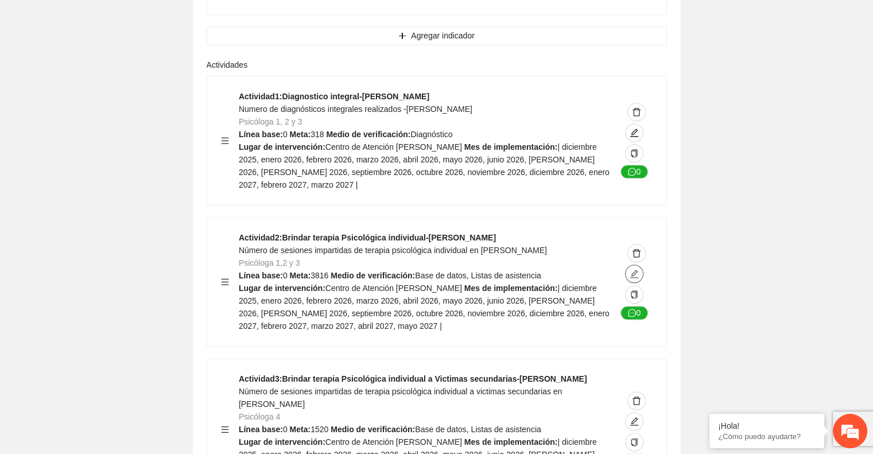
click at [637, 270] on icon "edit" at bounding box center [634, 274] width 8 height 8
type textarea "**********"
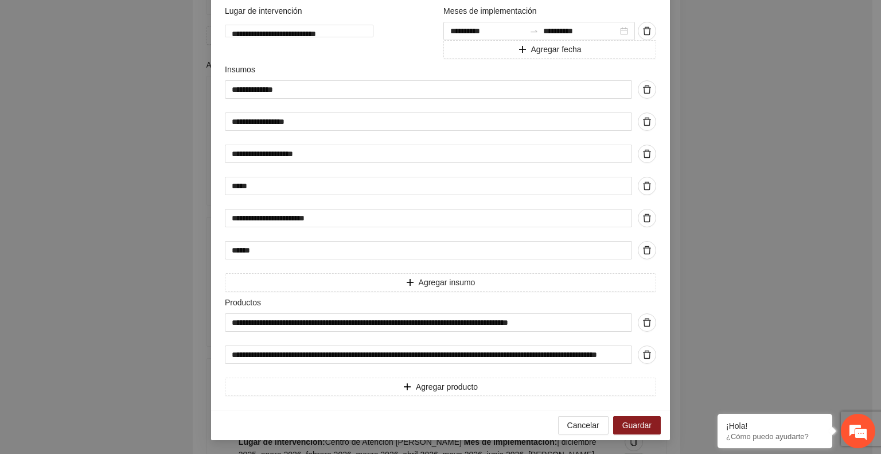
scroll to position [546, 0]
click at [240, 332] on input "**********" at bounding box center [428, 322] width 407 height 18
type input "**********"
click at [236, 364] on input "**********" at bounding box center [428, 354] width 407 height 18
type input "**********"
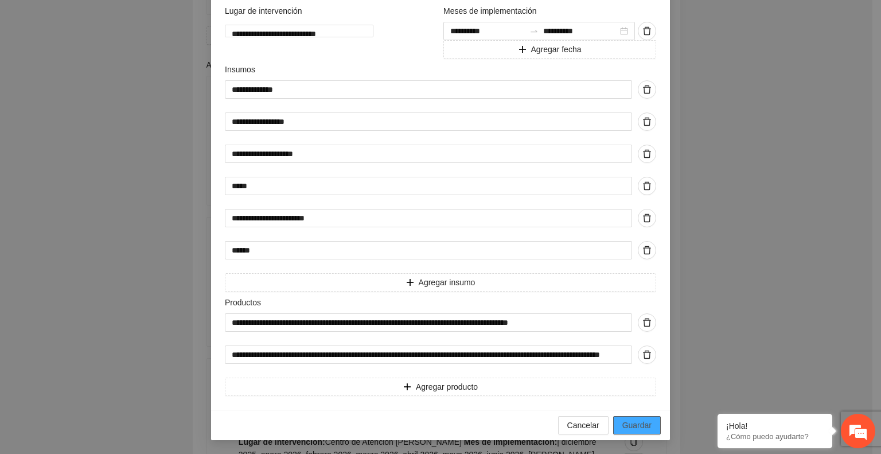
click at [634, 431] on span "Guardar" at bounding box center [637, 425] width 29 height 13
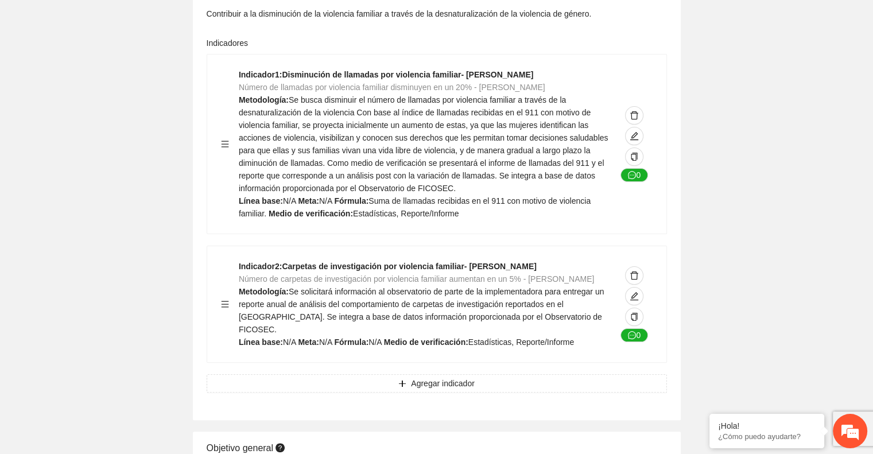
scroll to position [0, 0]
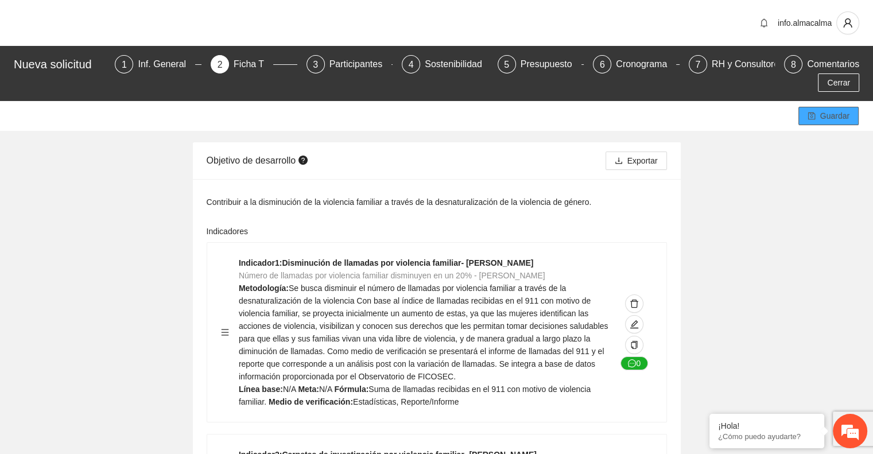
click at [818, 107] on button "Guardar" at bounding box center [828, 116] width 60 height 18
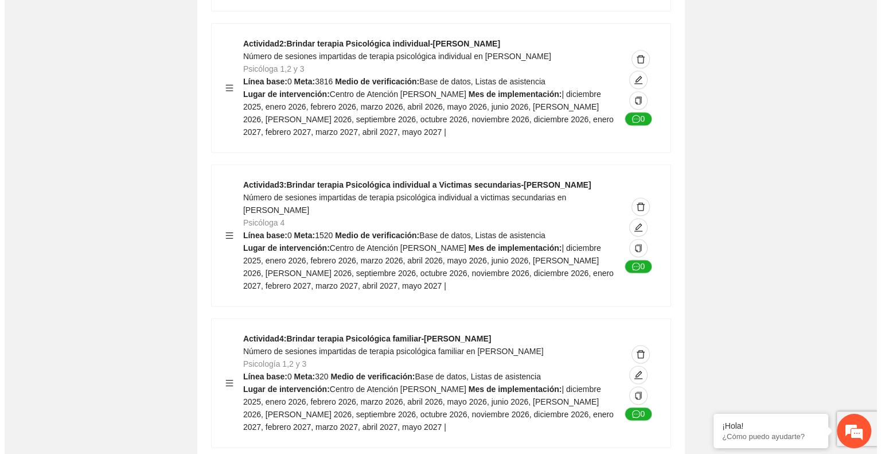
scroll to position [1526, 0]
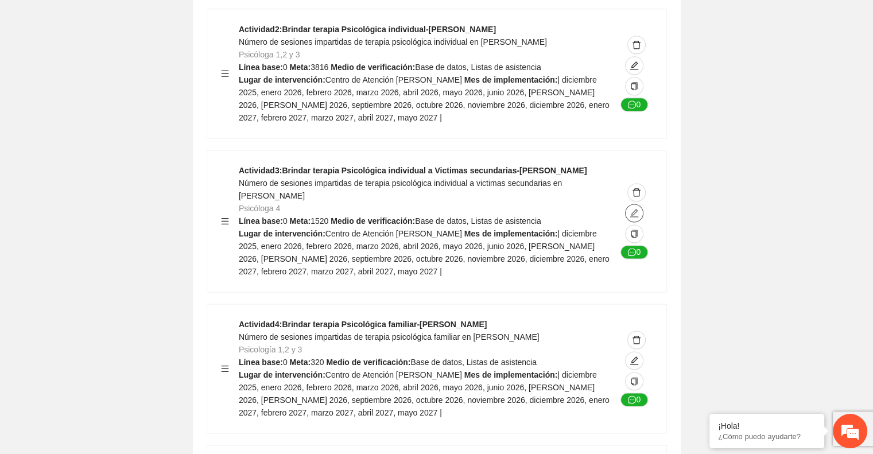
click at [633, 208] on icon "edit" at bounding box center [633, 212] width 9 height 9
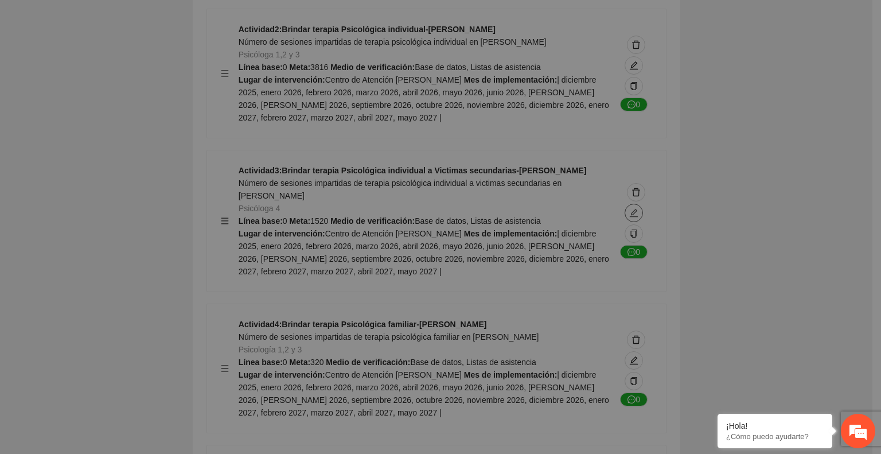
type textarea "**********"
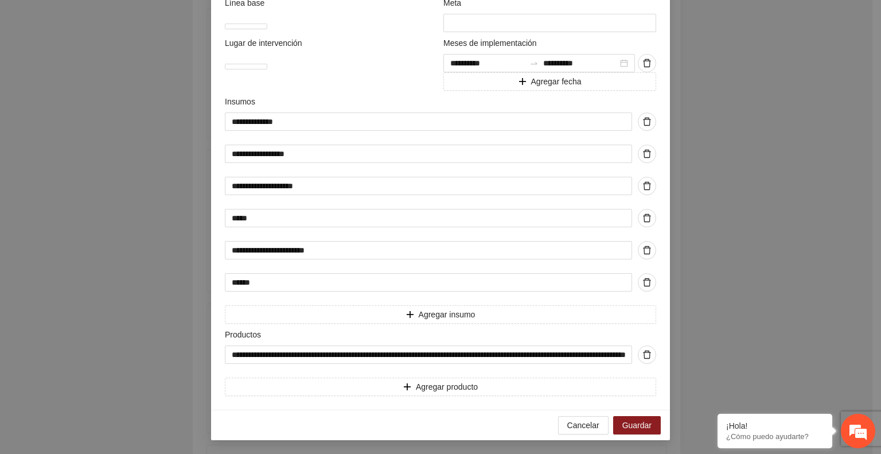
scroll to position [526, 0]
click at [236, 356] on input "**********" at bounding box center [428, 354] width 407 height 18
type input "**********"
click at [628, 425] on span "Guardar" at bounding box center [637, 425] width 29 height 13
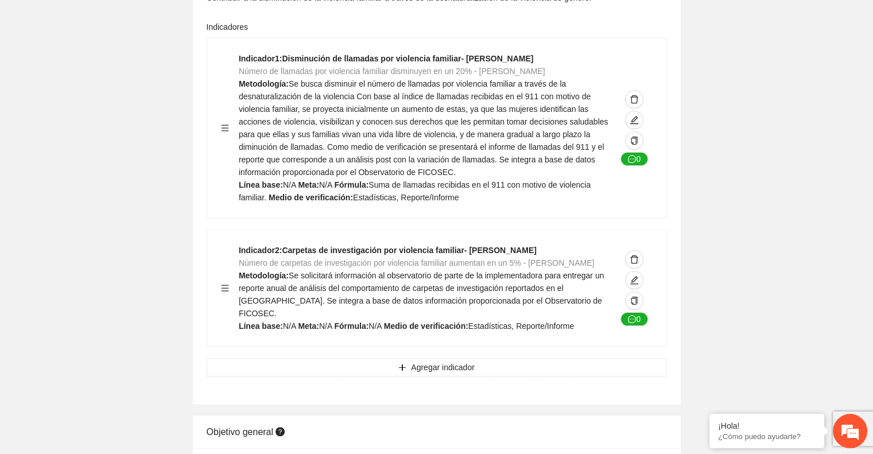
scroll to position [0, 0]
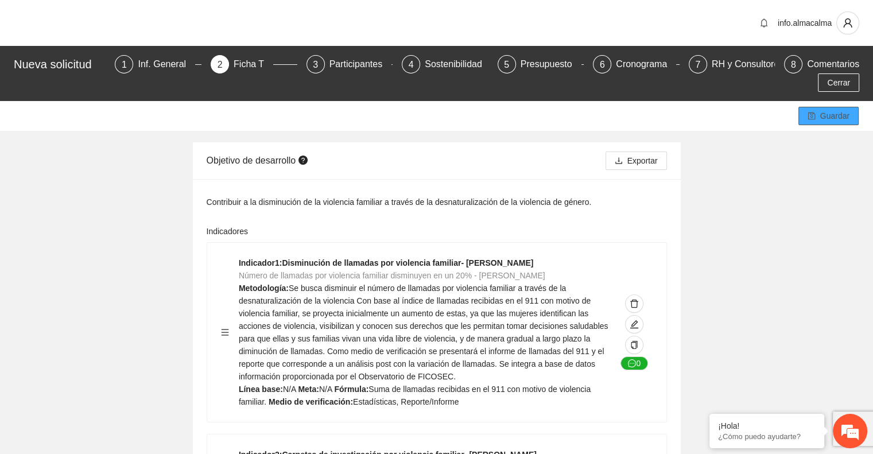
click at [812, 112] on icon "save" at bounding box center [810, 115] width 7 height 7
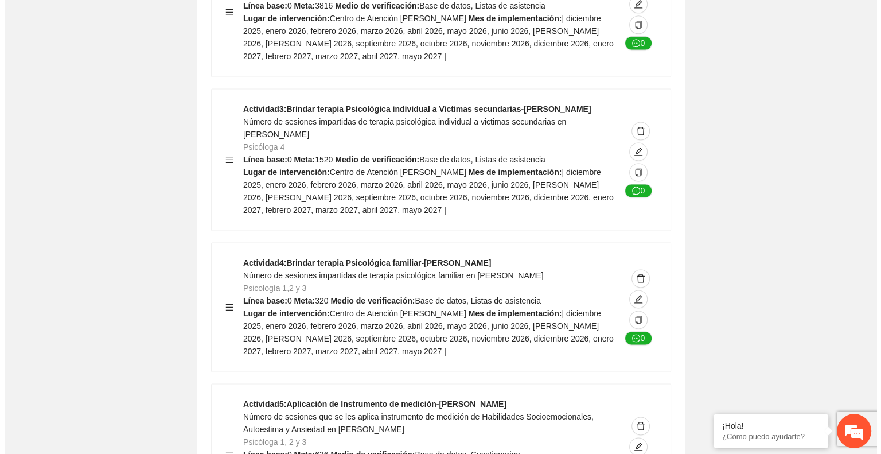
scroll to position [1594, 0]
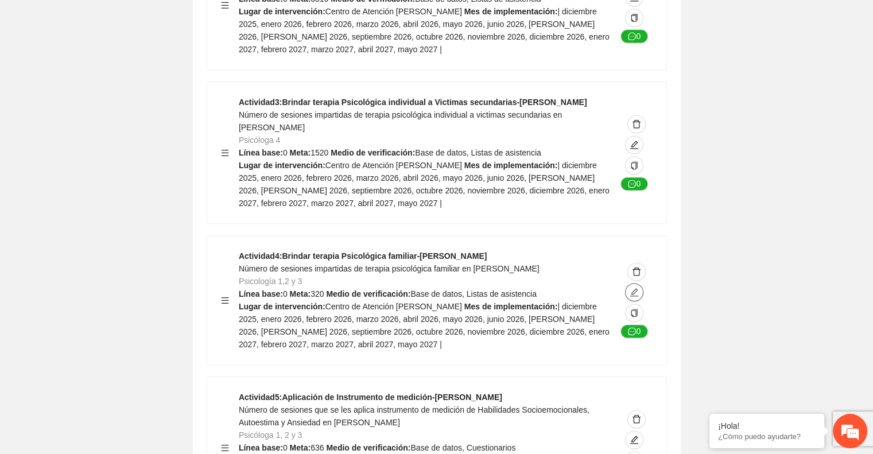
click at [639, 287] on span "edit" at bounding box center [633, 291] width 17 height 9
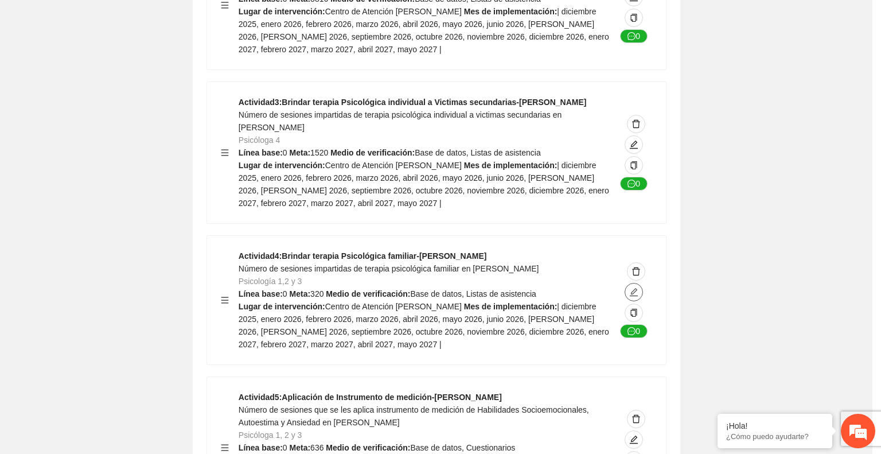
type textarea "**********"
type input "**********"
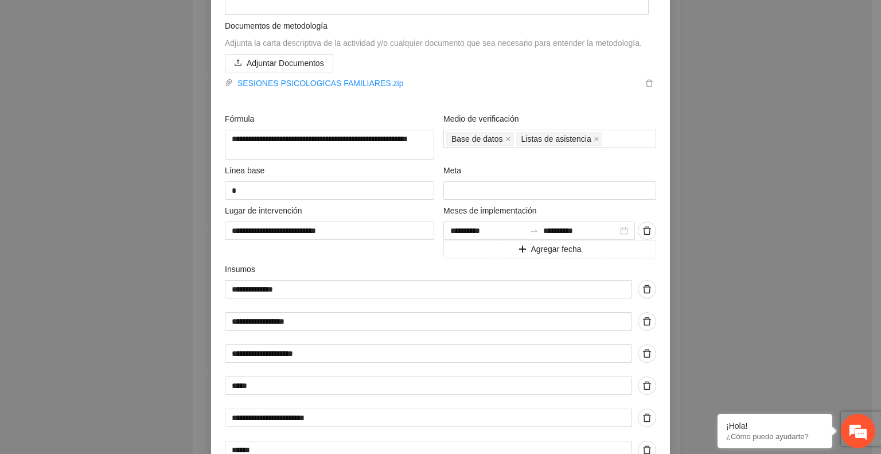
scroll to position [526, 0]
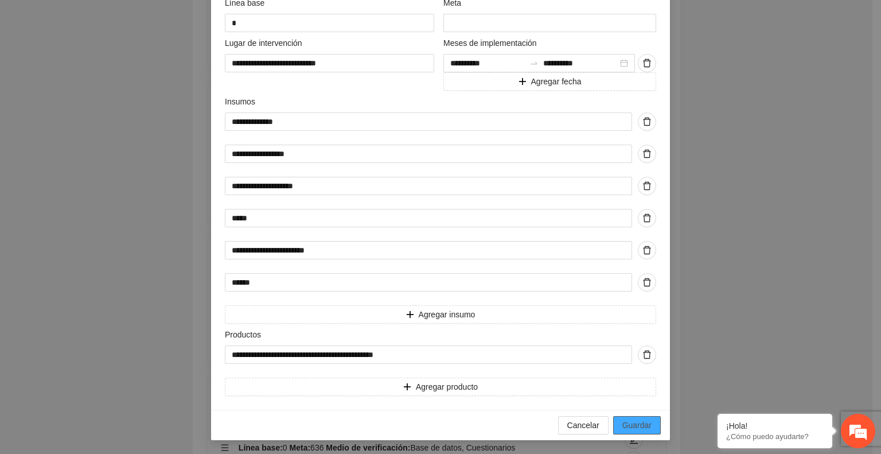
click at [622, 417] on button "Guardar" at bounding box center [637, 425] width 48 height 18
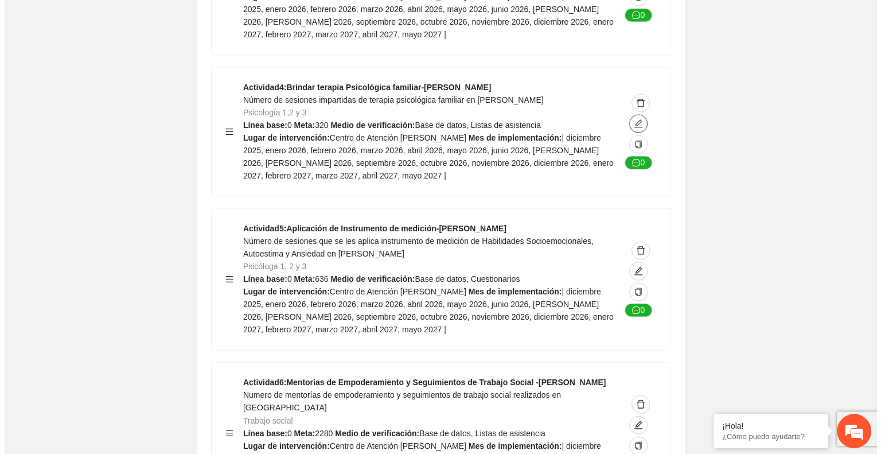
scroll to position [1764, 0]
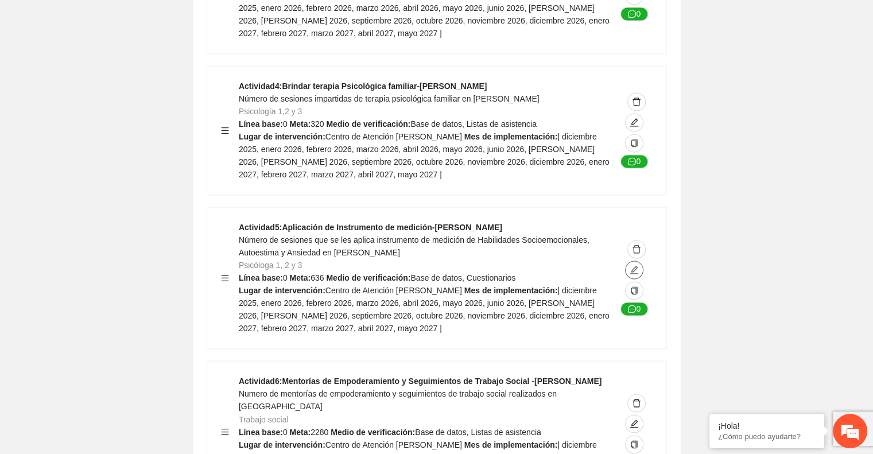
click at [635, 265] on icon "edit" at bounding box center [633, 269] width 9 height 9
type textarea "**********"
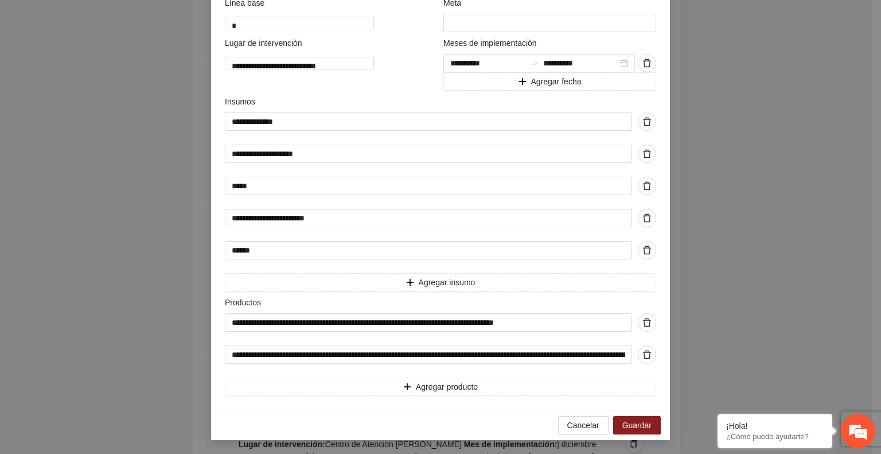
scroll to position [551, 0]
click at [239, 325] on input "**********" at bounding box center [428, 322] width 407 height 18
type input "**********"
click at [228, 322] on input "**********" at bounding box center [428, 322] width 407 height 18
type input "**********"
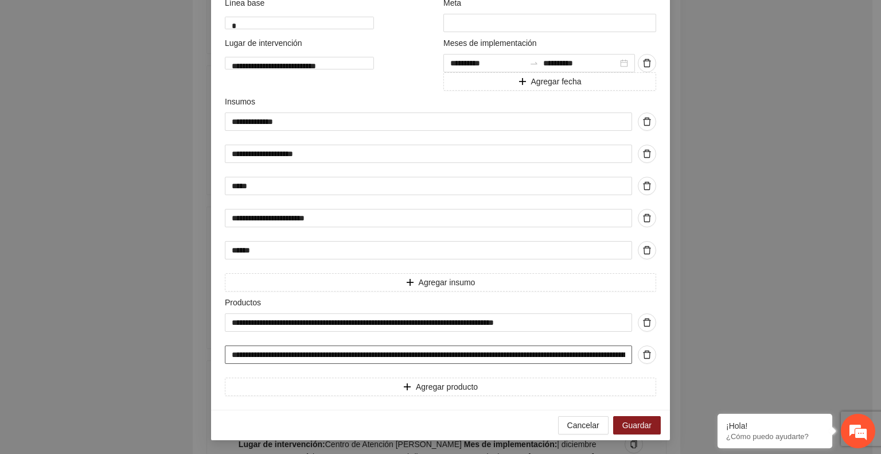
click at [236, 353] on input "**********" at bounding box center [428, 354] width 407 height 18
type input "**********"
click at [633, 422] on span "Guardar" at bounding box center [637, 425] width 29 height 13
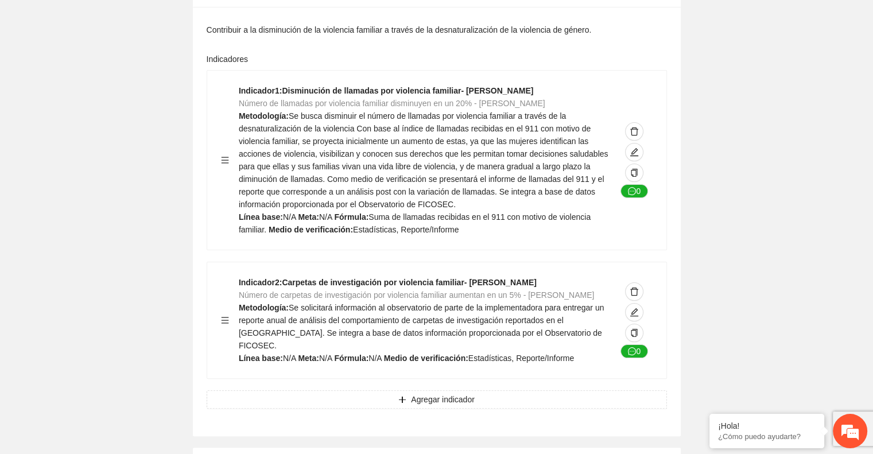
scroll to position [0, 0]
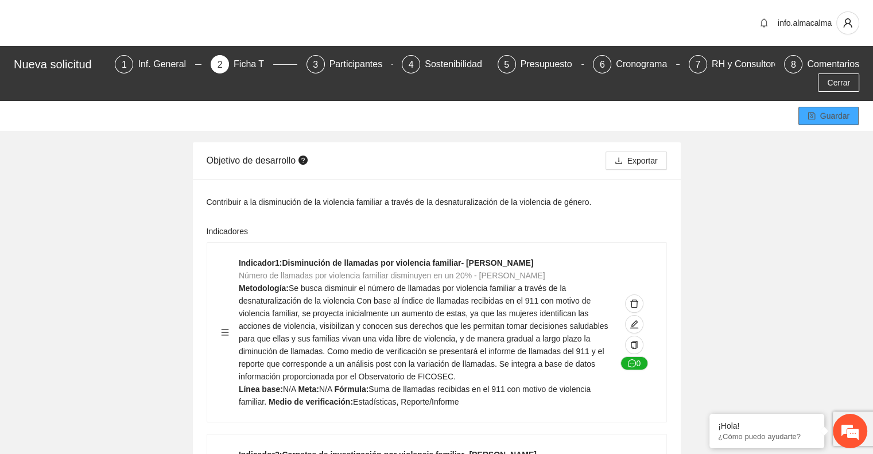
click at [838, 110] on span "Guardar" at bounding box center [834, 116] width 29 height 13
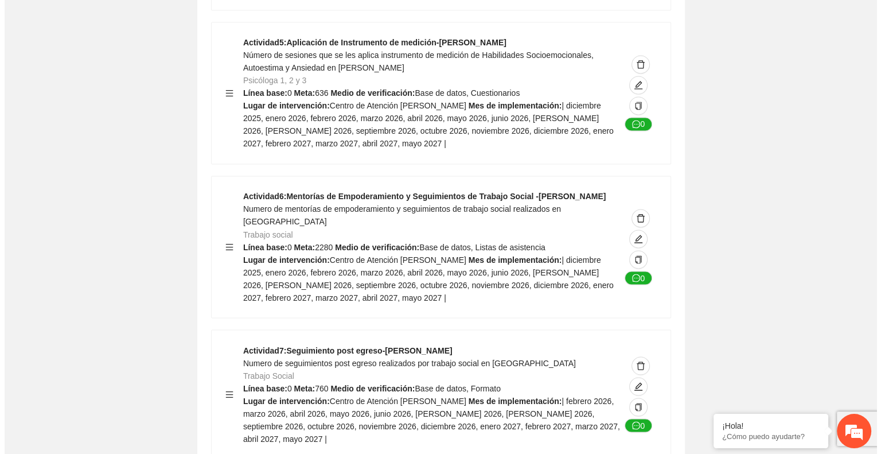
scroll to position [1951, 0]
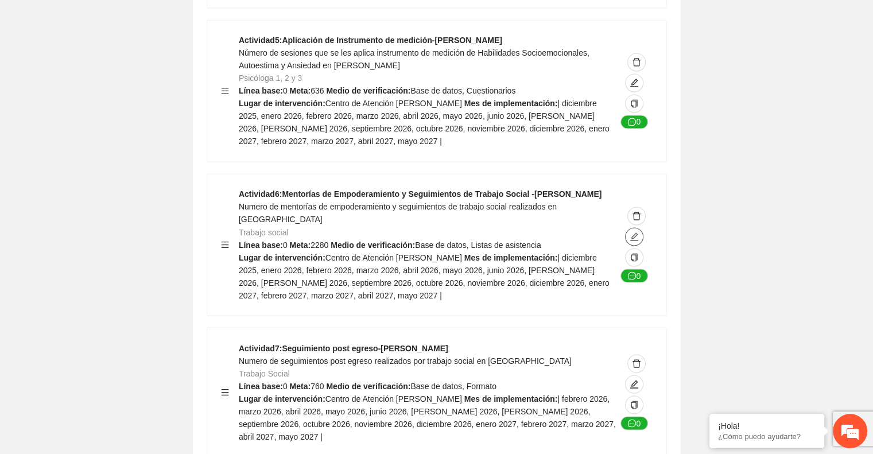
click at [632, 232] on icon "edit" at bounding box center [633, 236] width 9 height 9
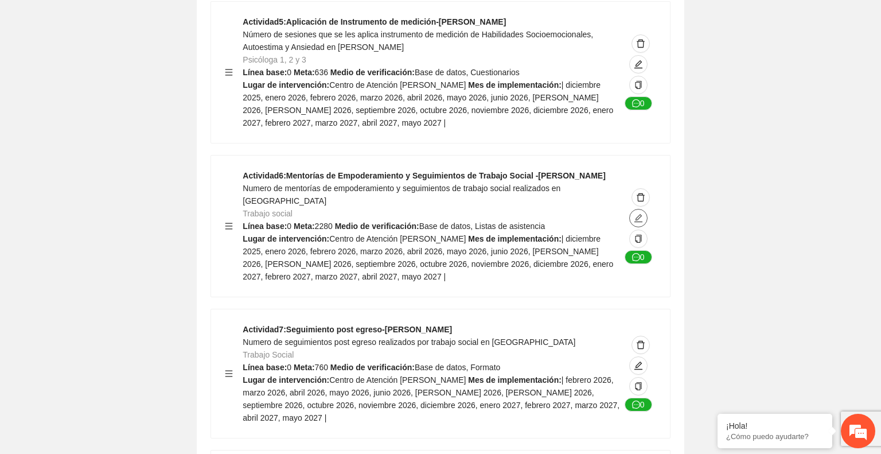
type textarea "**********"
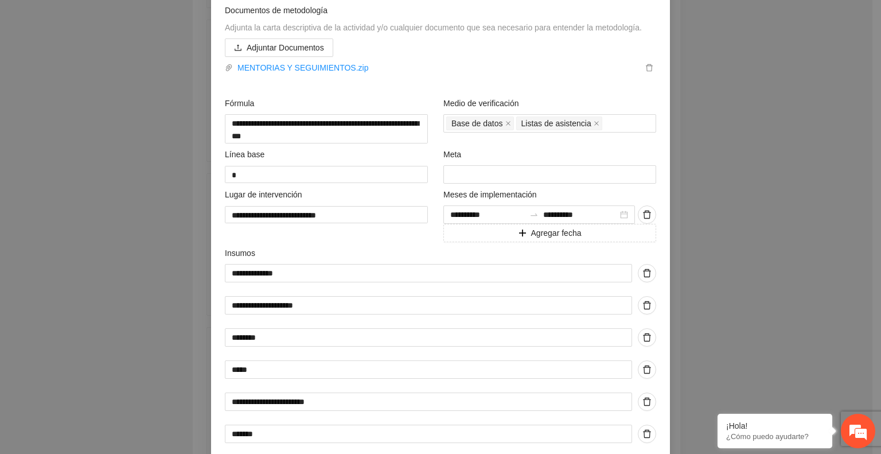
scroll to position [634, 0]
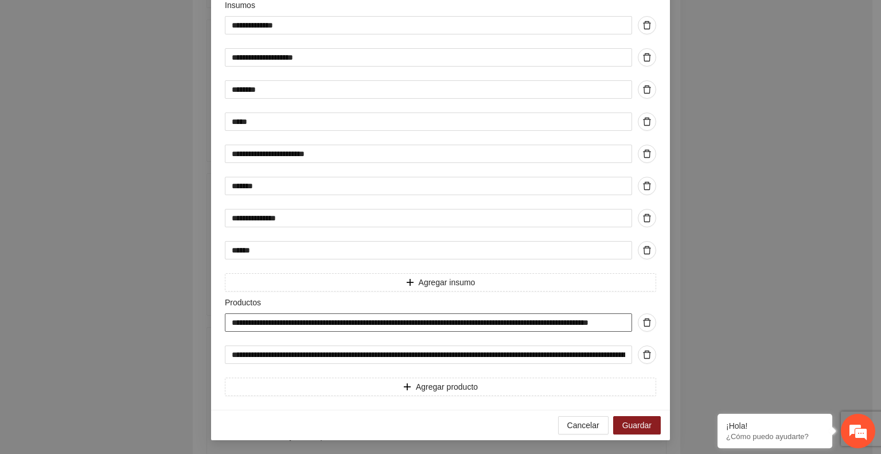
click at [239, 326] on input "**********" at bounding box center [428, 322] width 407 height 18
type input "**********"
click at [236, 353] on input "**********" at bounding box center [428, 354] width 407 height 18
type input "**********"
click at [626, 426] on span "Guardar" at bounding box center [637, 425] width 29 height 13
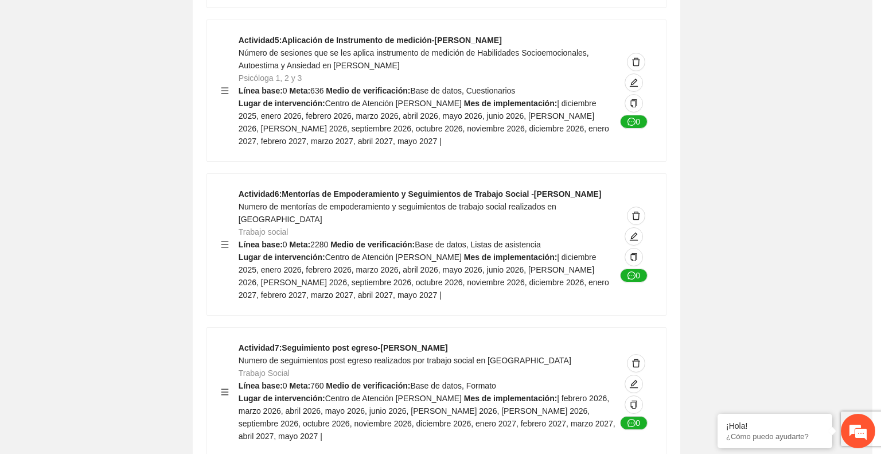
scroll to position [99, 0]
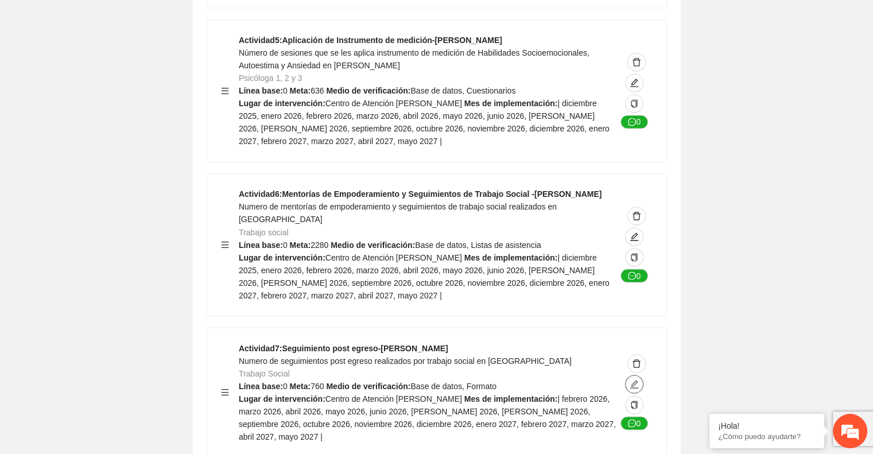
click at [643, 341] on div "0" at bounding box center [634, 391] width 36 height 101
click at [638, 379] on icon "edit" at bounding box center [633, 383] width 9 height 9
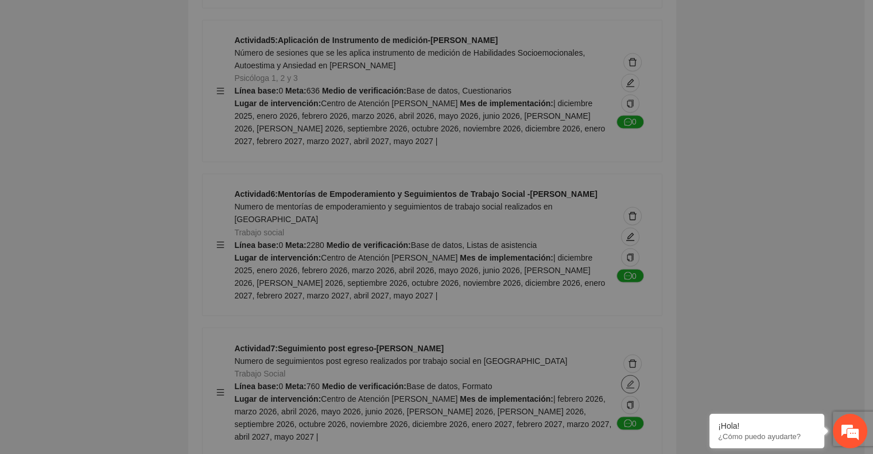
type textarea "**********"
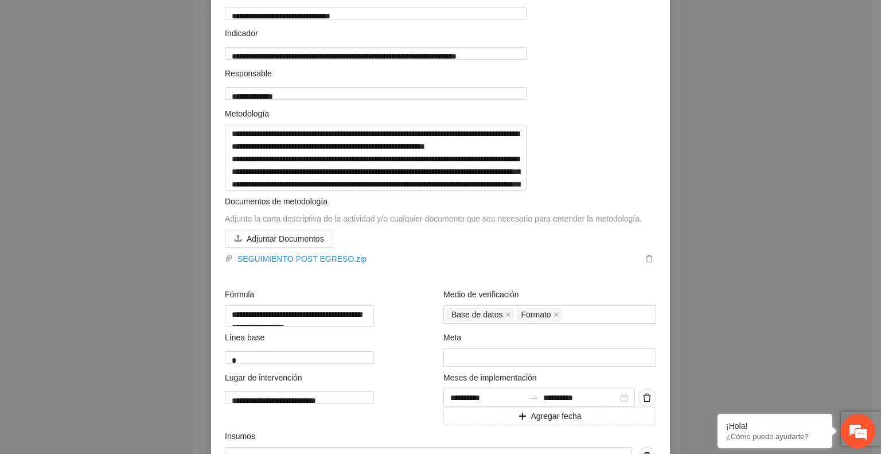
scroll to position [114, 0]
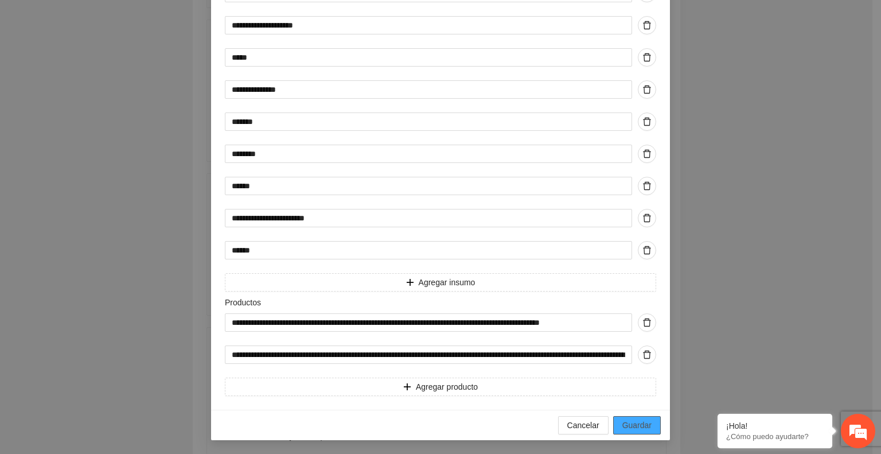
click at [637, 425] on span "Guardar" at bounding box center [637, 425] width 29 height 13
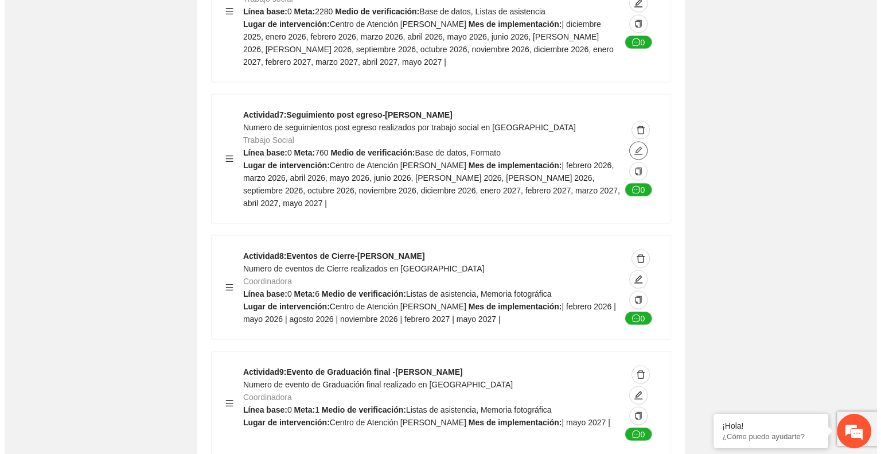
scroll to position [2189, 0]
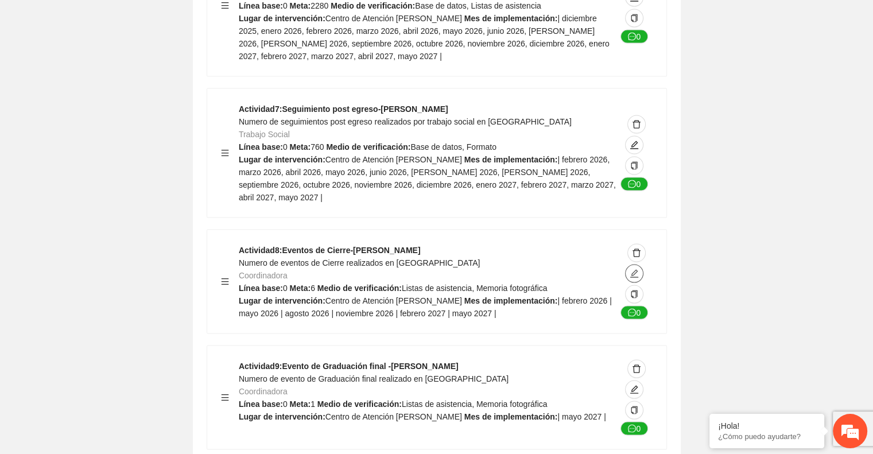
click at [636, 269] on icon "edit" at bounding box center [633, 273] width 9 height 9
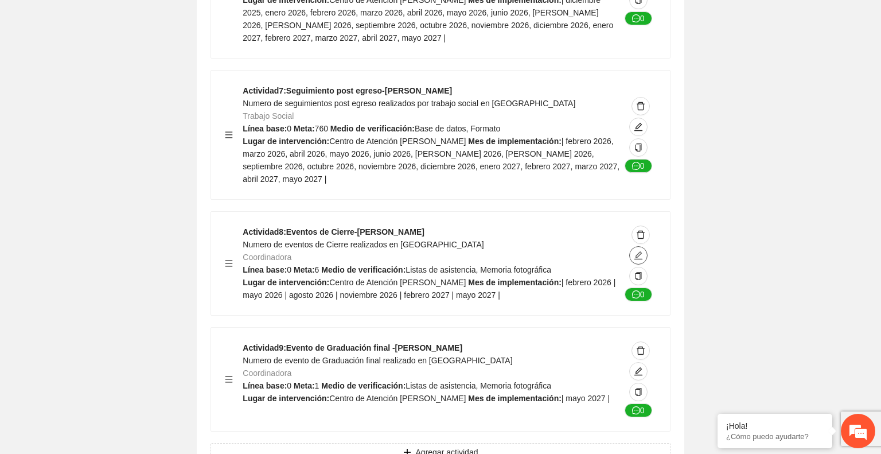
type textarea "**********"
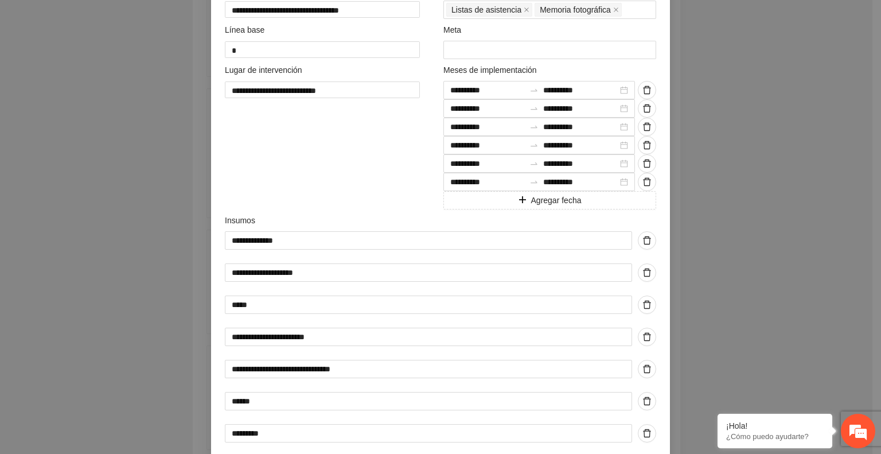
scroll to position [690, 0]
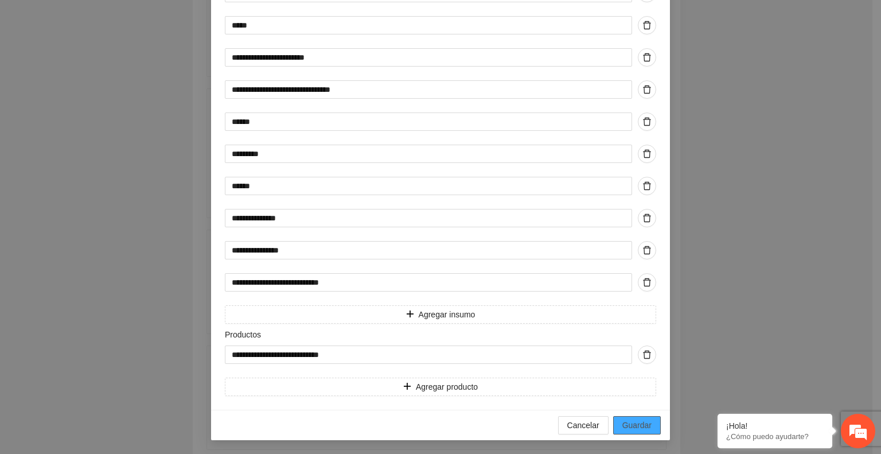
click at [635, 429] on span "Guardar" at bounding box center [637, 425] width 29 height 13
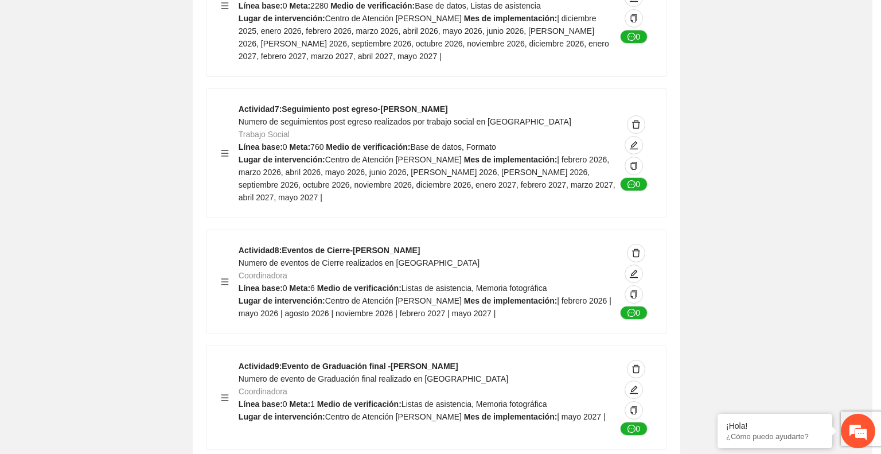
scroll to position [99, 0]
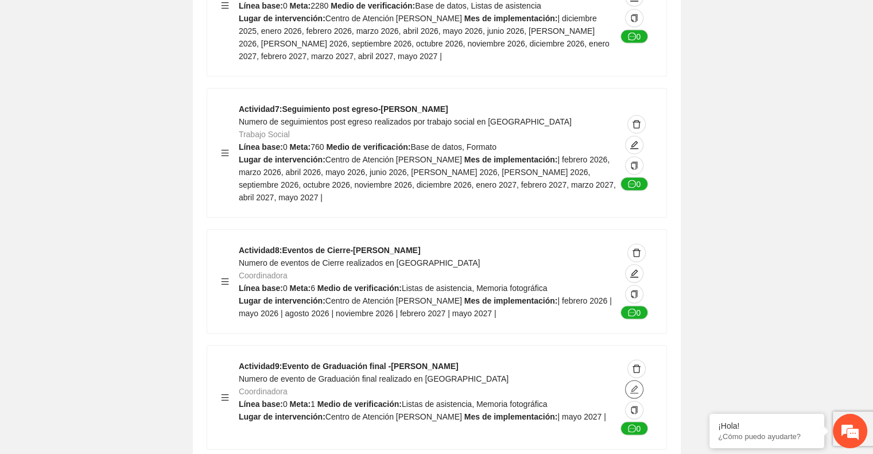
click at [634, 386] on icon "edit" at bounding box center [634, 390] width 8 height 8
type textarea "**********"
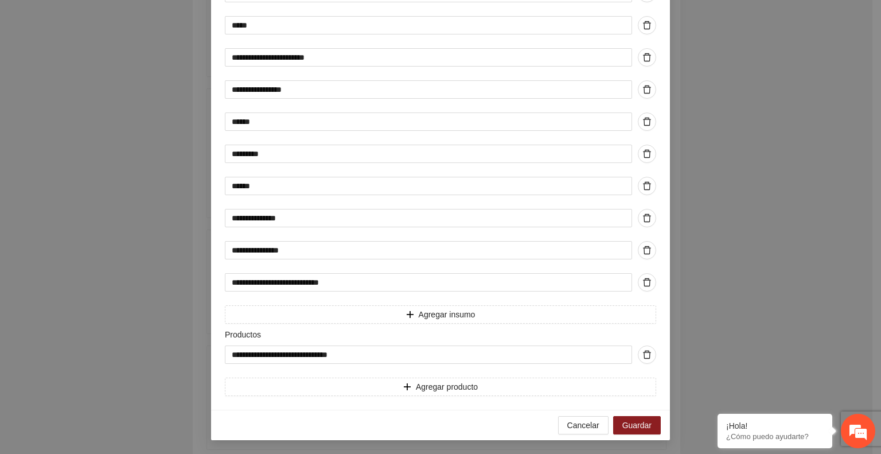
scroll to position [598, 0]
click at [628, 424] on span "Guardar" at bounding box center [637, 425] width 29 height 13
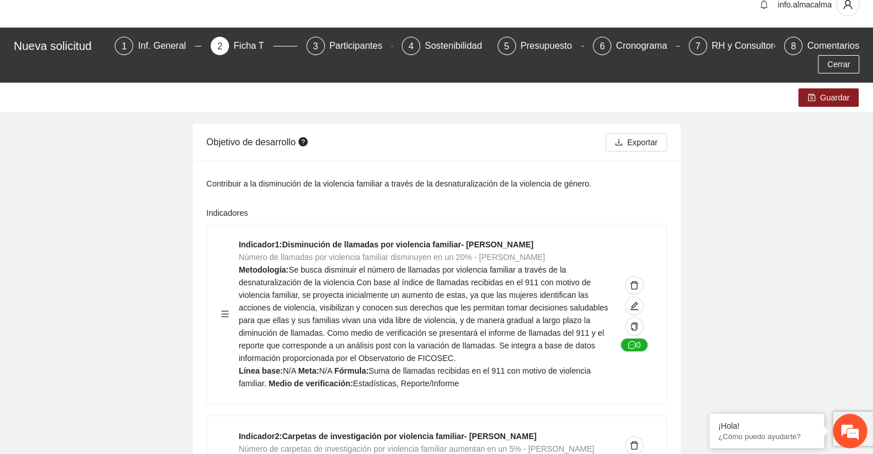
scroll to position [0, 0]
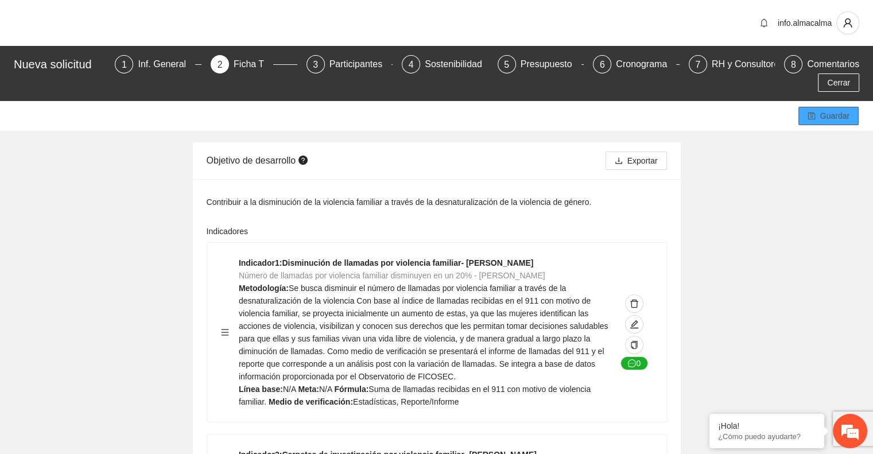
click at [842, 110] on span "Guardar" at bounding box center [834, 116] width 29 height 13
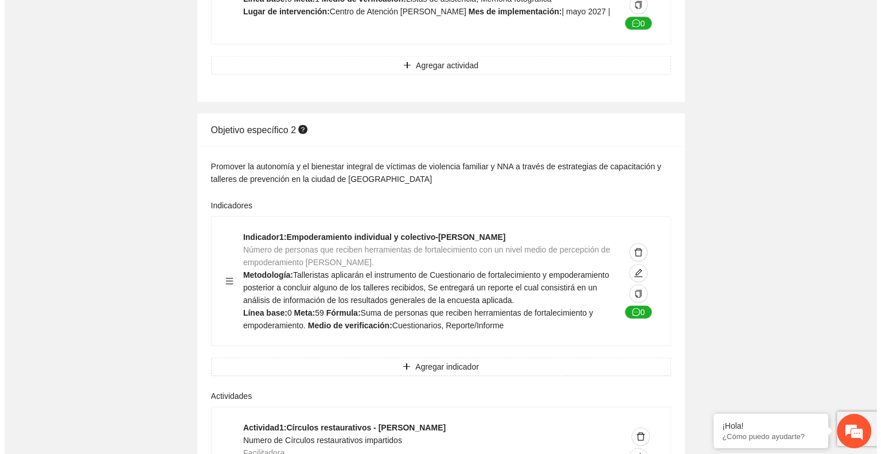
scroll to position [2600, 0]
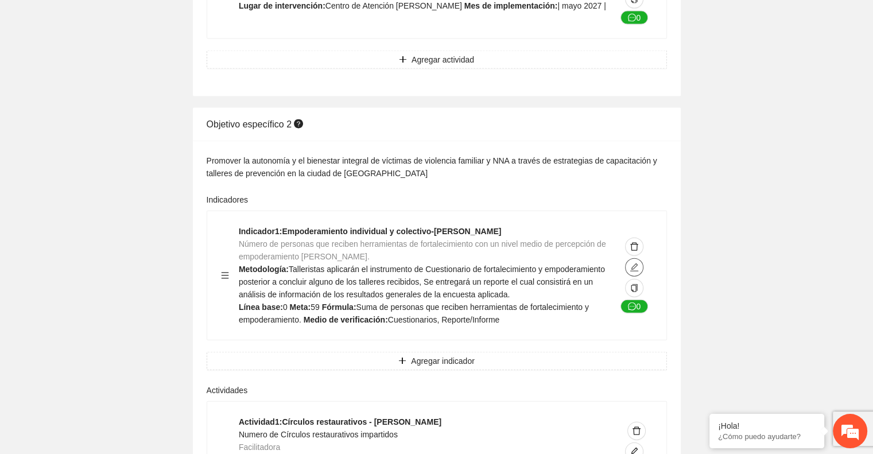
click at [635, 263] on icon "edit" at bounding box center [633, 267] width 9 height 9
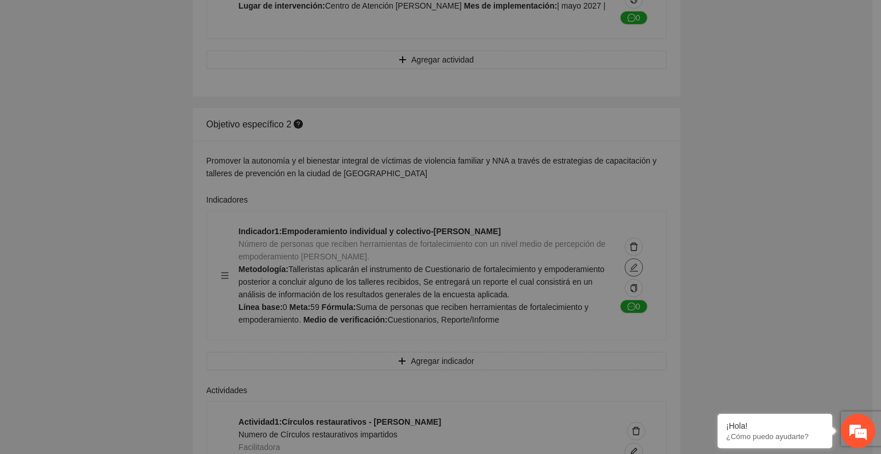
type textarea "*"
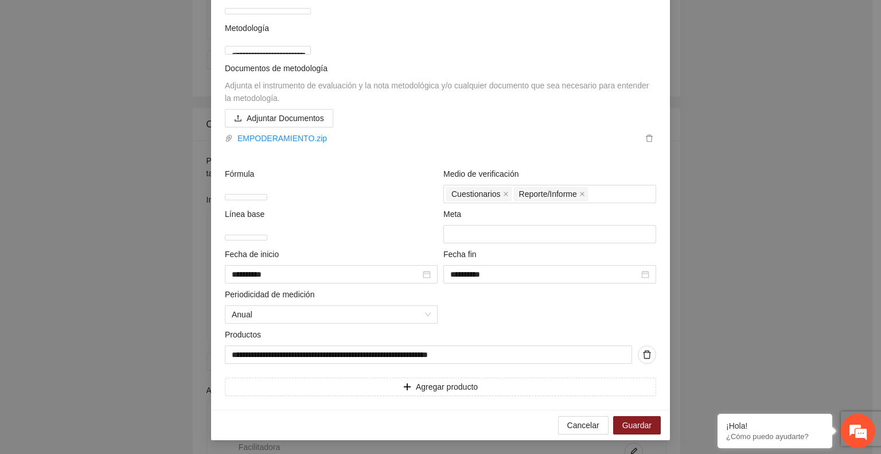
scroll to position [210, 0]
type input "**"
click at [640, 230] on input "**" at bounding box center [549, 234] width 213 height 18
click at [590, 215] on div "Meta" at bounding box center [549, 216] width 213 height 17
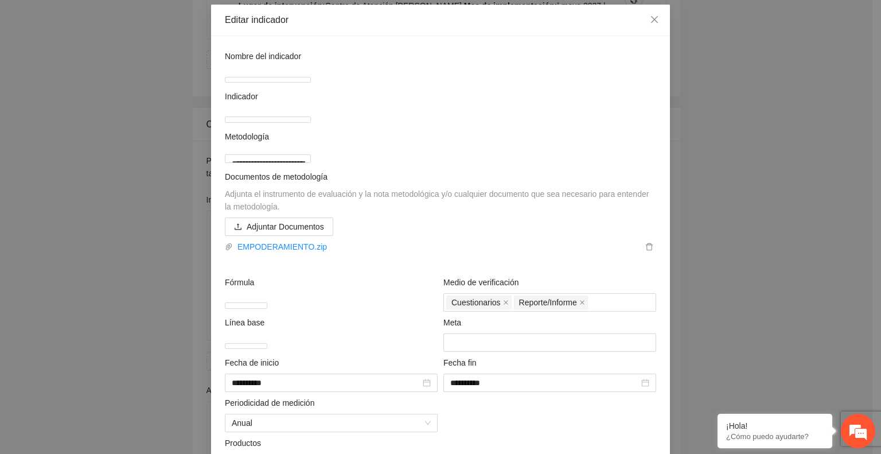
scroll to position [0, 0]
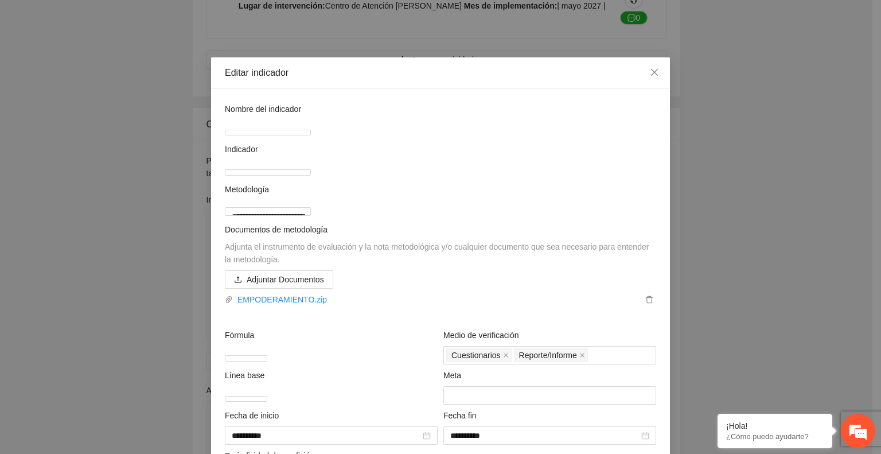
click at [531, 306] on div "Adjuntar Documentos EMPODERAMIENTO.zip" at bounding box center [440, 288] width 431 height 36
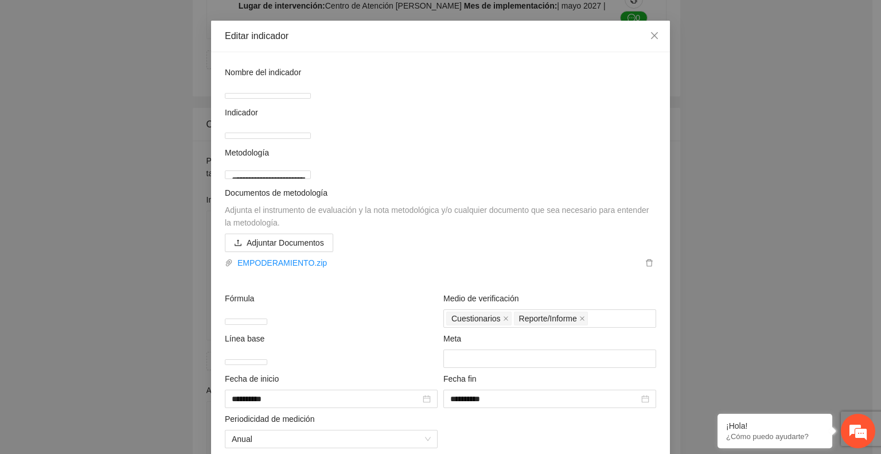
scroll to position [211, 0]
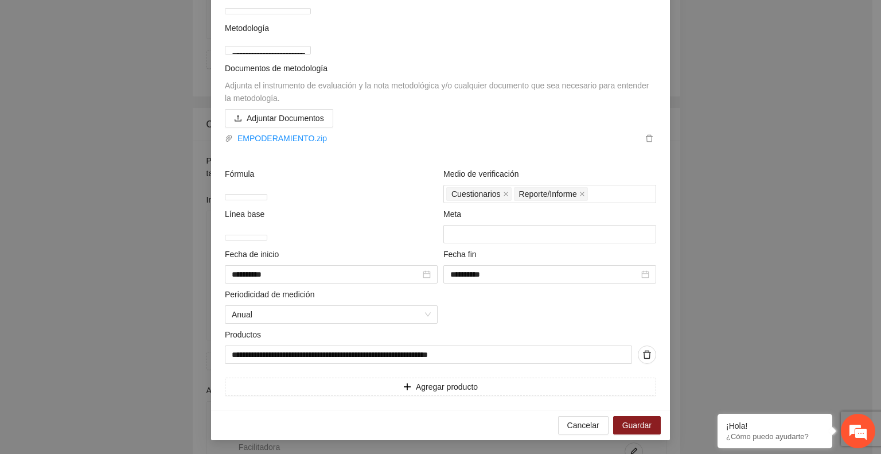
click at [527, 256] on div "Fecha fin" at bounding box center [549, 256] width 213 height 17
click at [628, 429] on span "Guardar" at bounding box center [637, 425] width 29 height 13
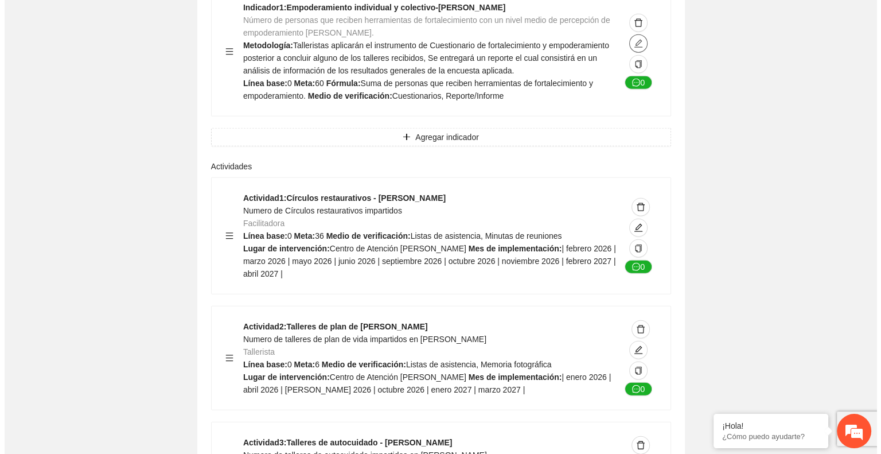
scroll to position [2825, 0]
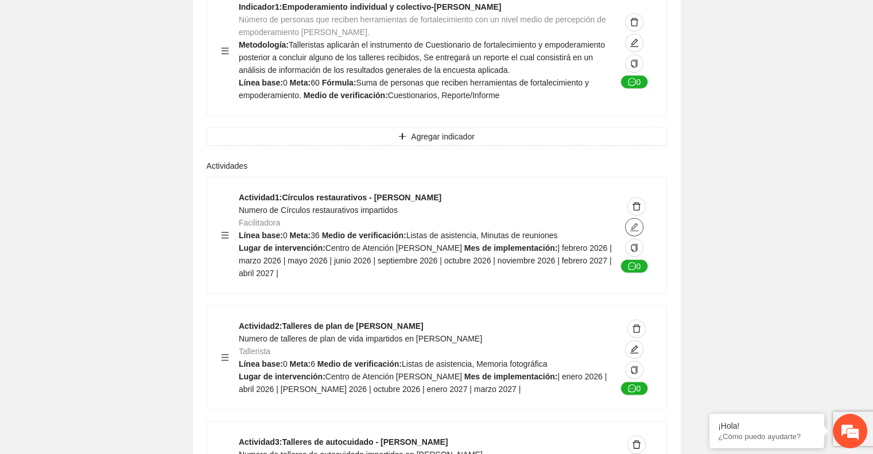
click at [630, 223] on icon "edit" at bounding box center [633, 227] width 9 height 9
type textarea "**********"
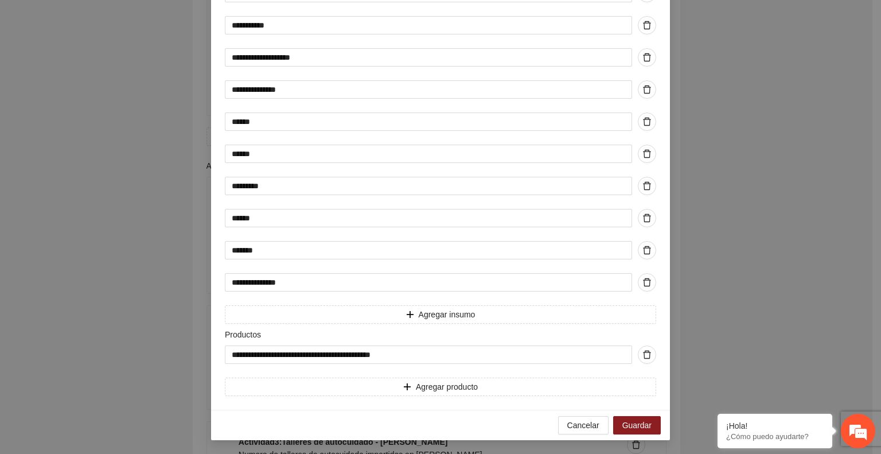
scroll to position [935, 0]
click at [634, 419] on span "Guardar" at bounding box center [637, 425] width 29 height 13
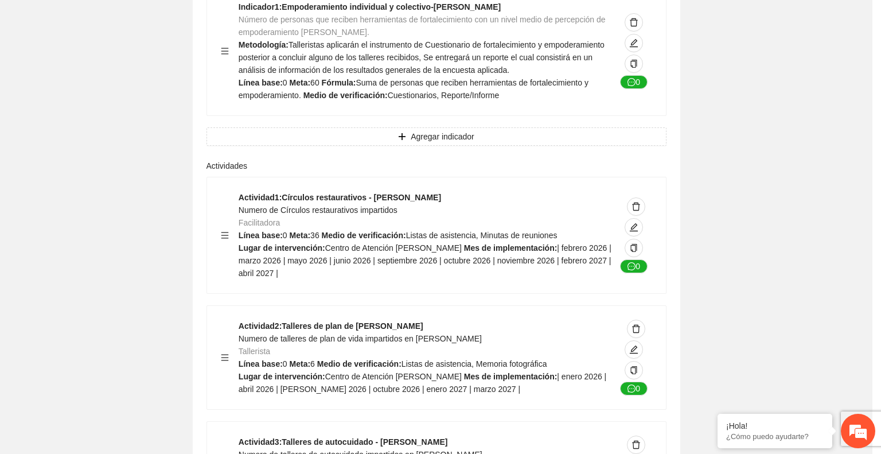
scroll to position [99, 0]
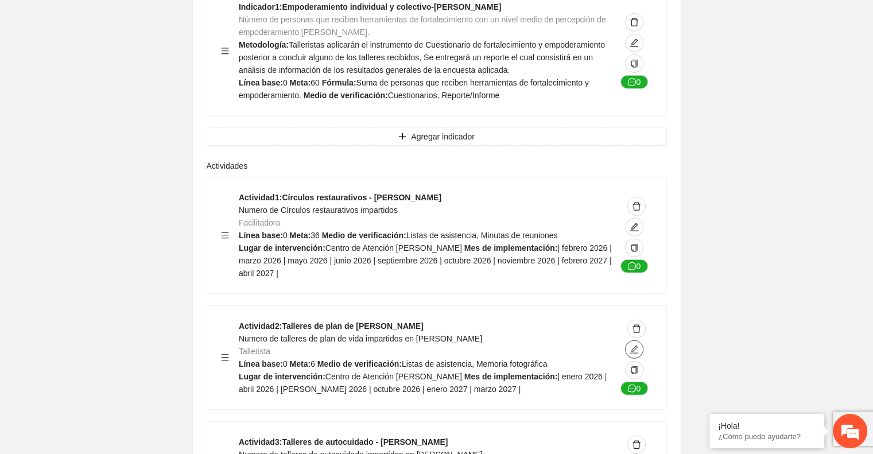
click at [637, 345] on icon "edit" at bounding box center [633, 349] width 9 height 9
type textarea "**********"
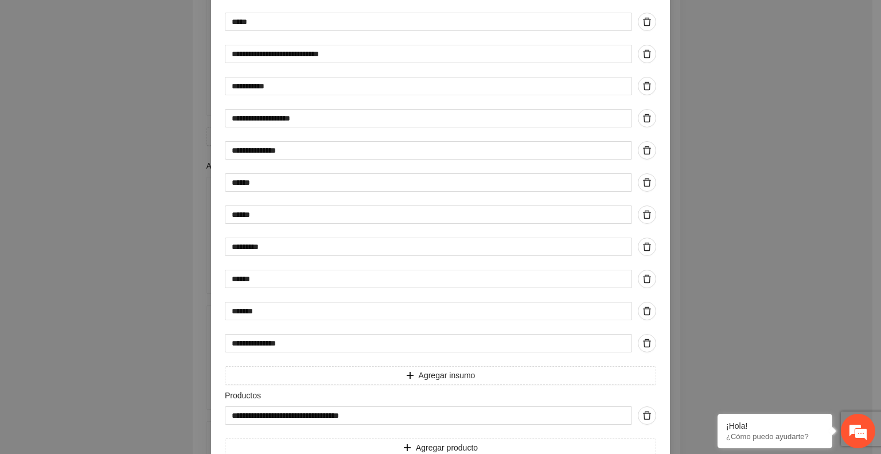
scroll to position [754, 0]
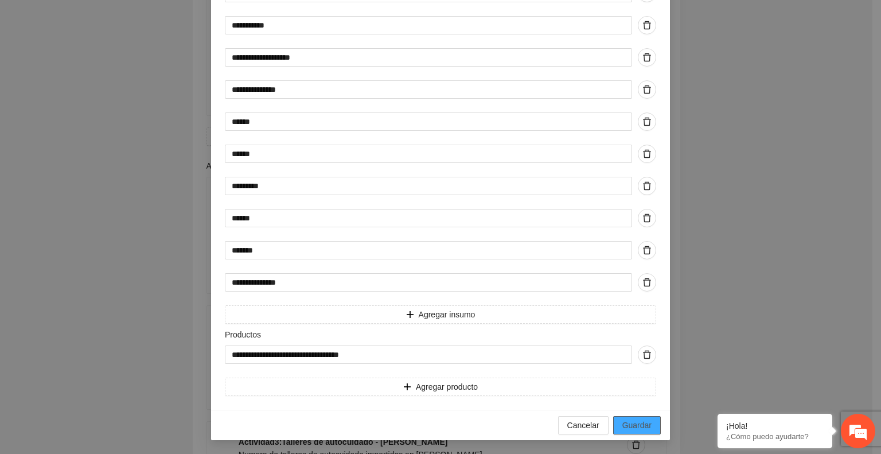
click at [628, 425] on span "Guardar" at bounding box center [637, 425] width 29 height 13
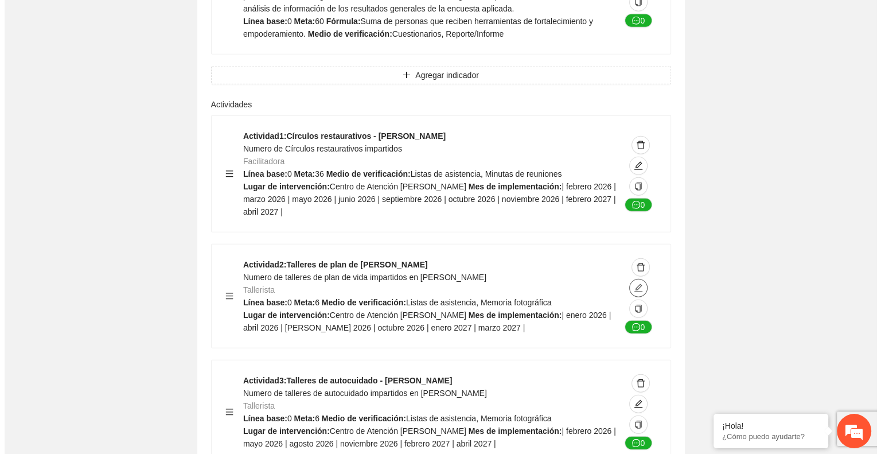
scroll to position [2882, 0]
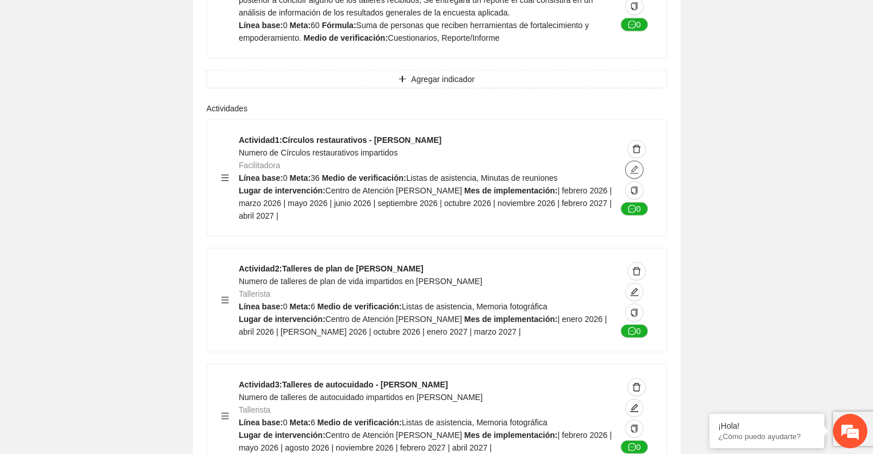
click at [632, 166] on icon "edit" at bounding box center [634, 170] width 8 height 8
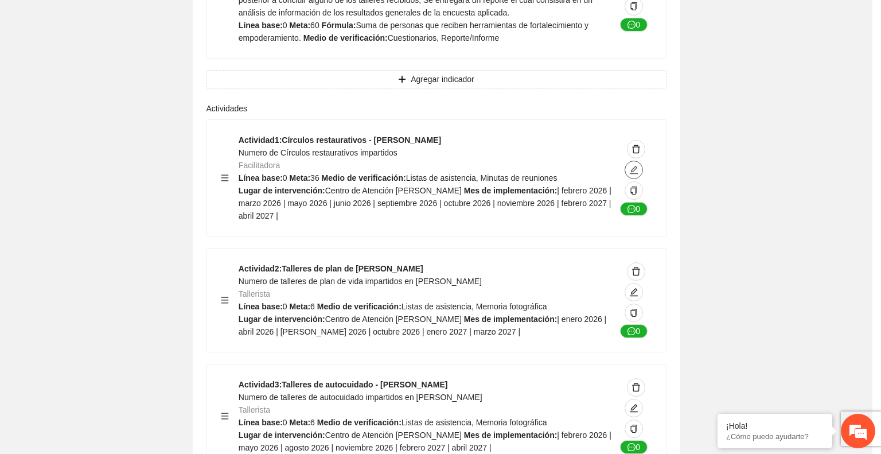
type textarea "**********"
type input "**********"
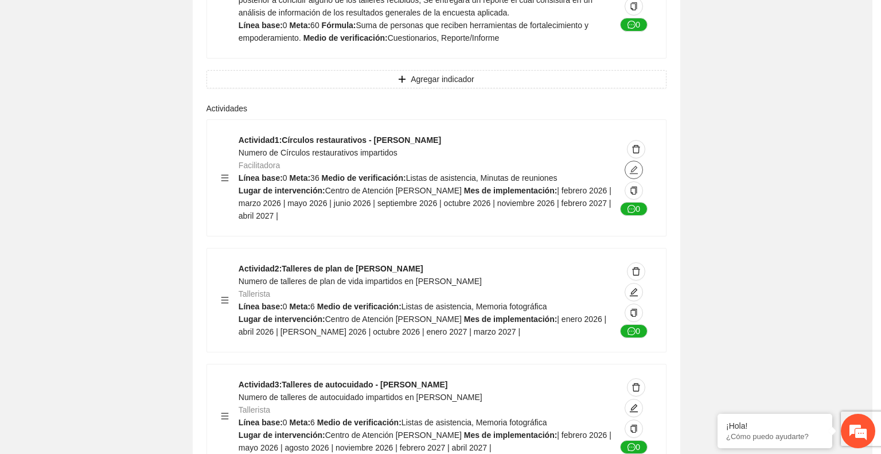
type input "**********"
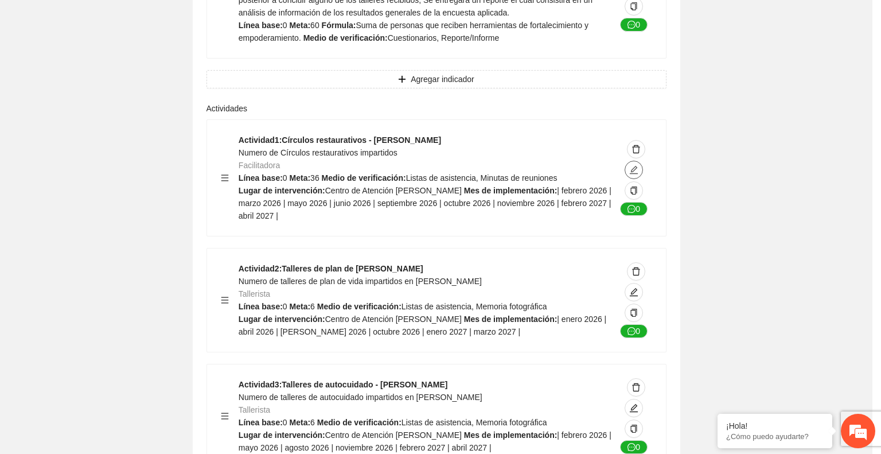
type input "**********"
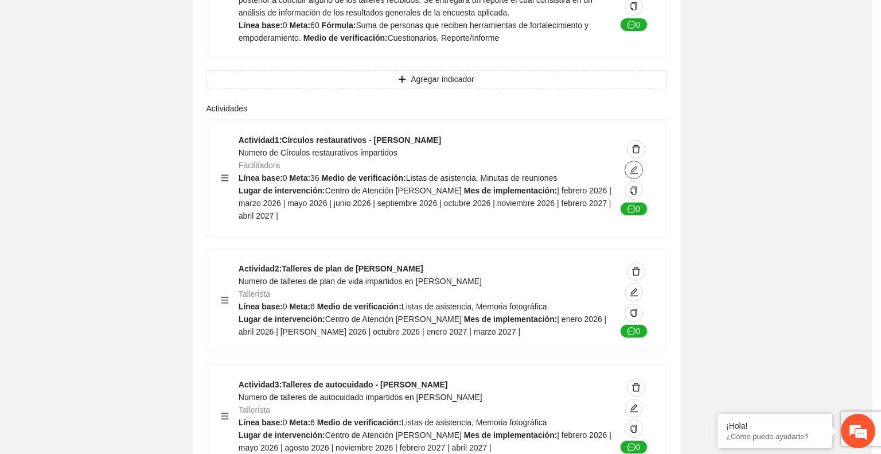
type input "**********"
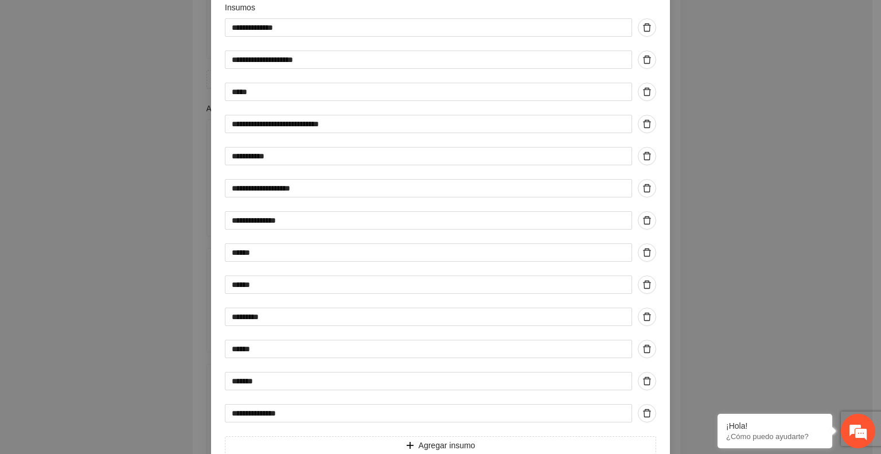
scroll to position [935, 0]
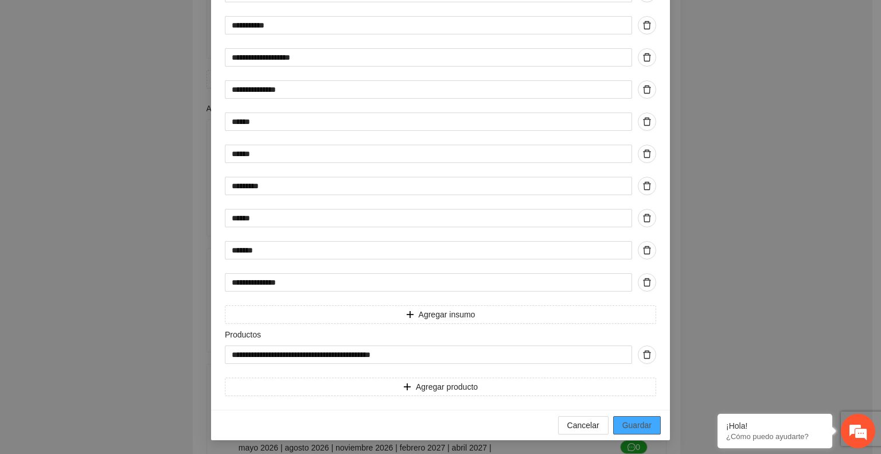
click at [636, 420] on span "Guardar" at bounding box center [637, 425] width 29 height 13
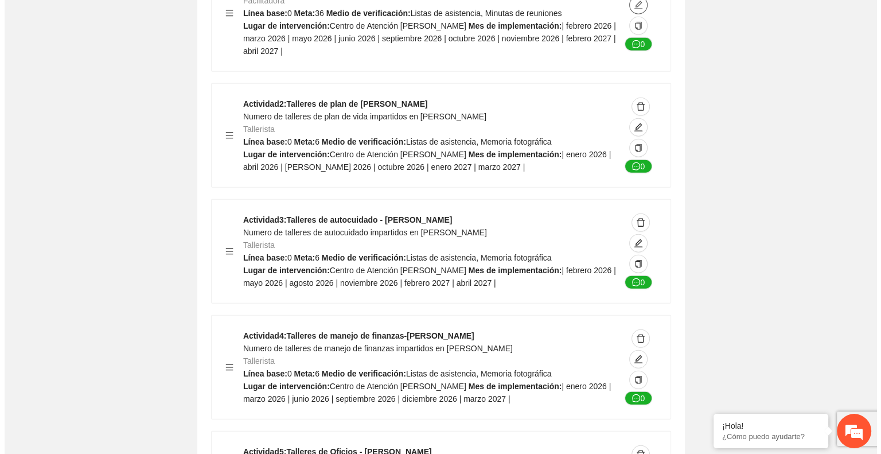
scroll to position [3048, 0]
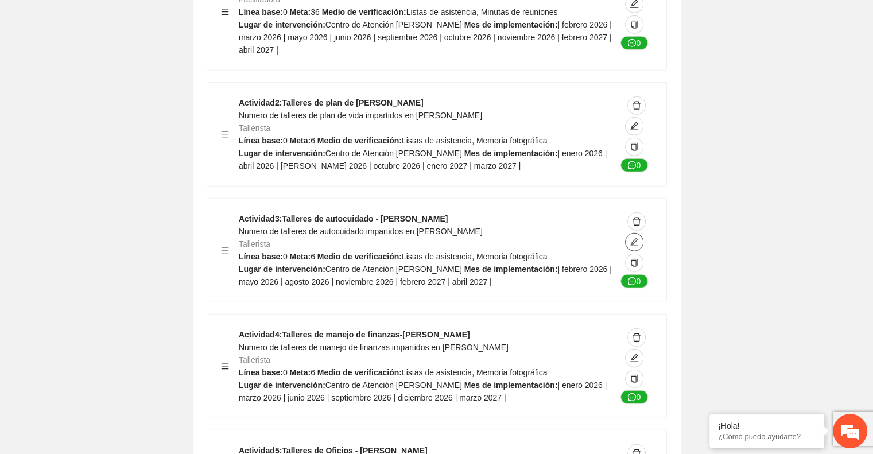
click at [636, 238] on icon "edit" at bounding box center [633, 242] width 9 height 9
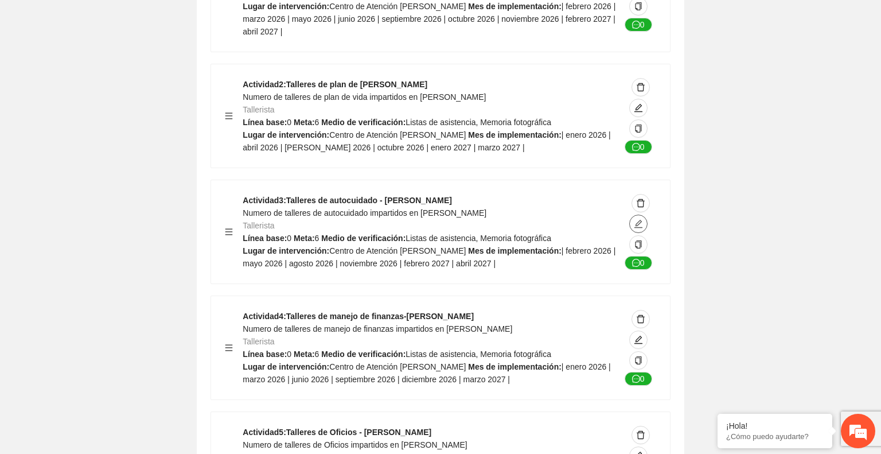
type textarea "**********"
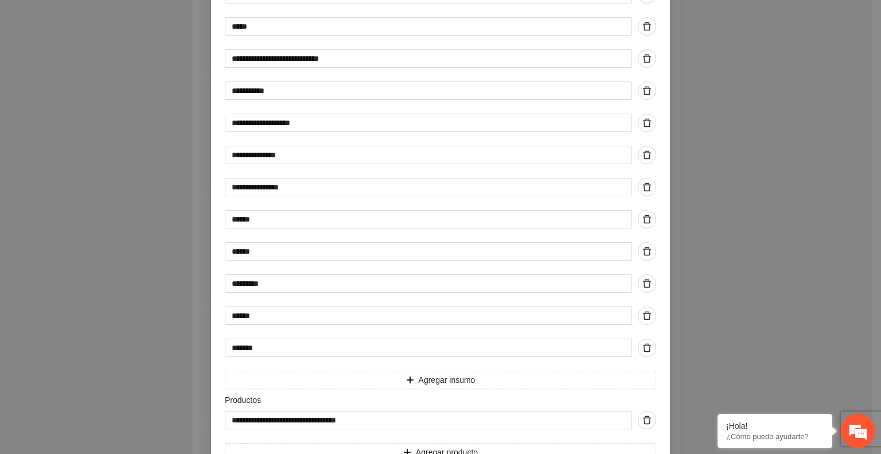
scroll to position [754, 0]
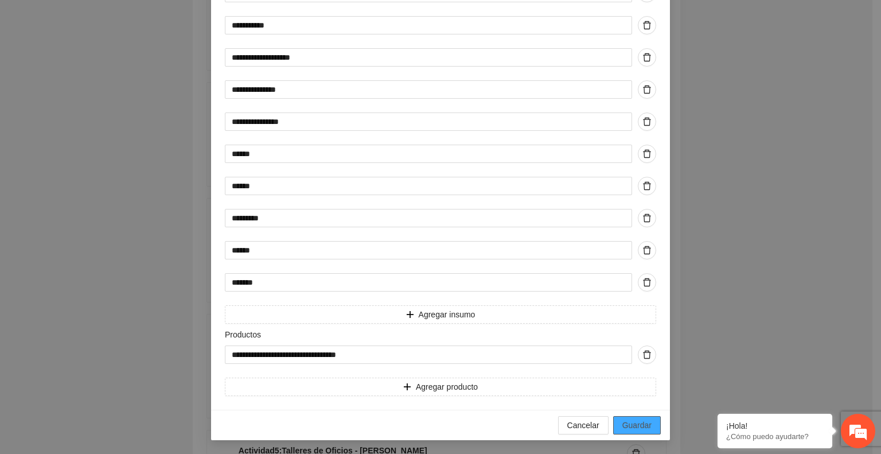
click at [636, 425] on span "Guardar" at bounding box center [637, 425] width 29 height 13
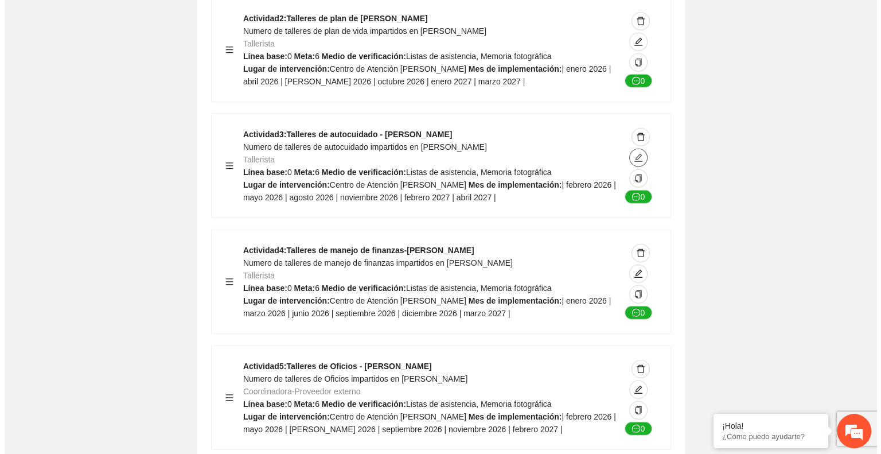
scroll to position [3159, 0]
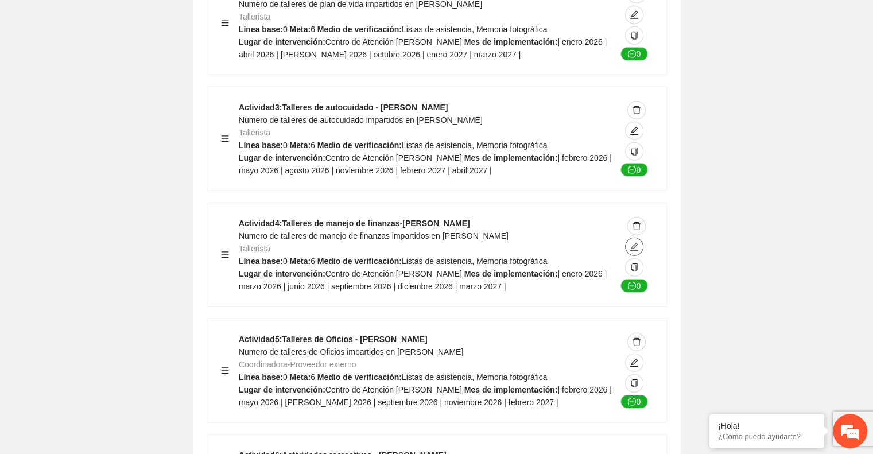
click at [630, 242] on icon "edit" at bounding box center [633, 246] width 9 height 9
type textarea "**********"
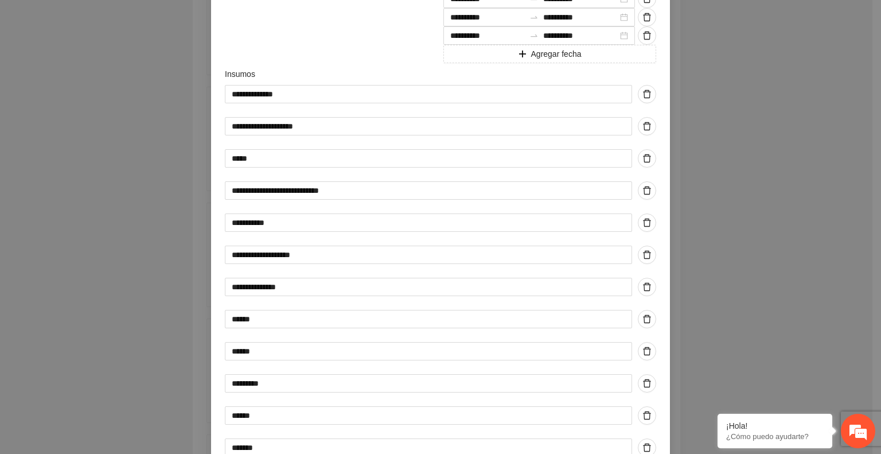
scroll to position [741, 0]
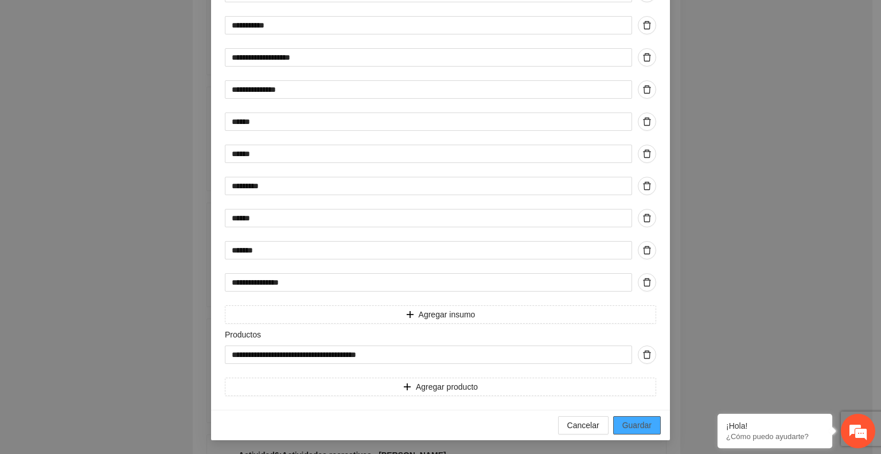
click at [649, 418] on button "Guardar" at bounding box center [637, 425] width 48 height 18
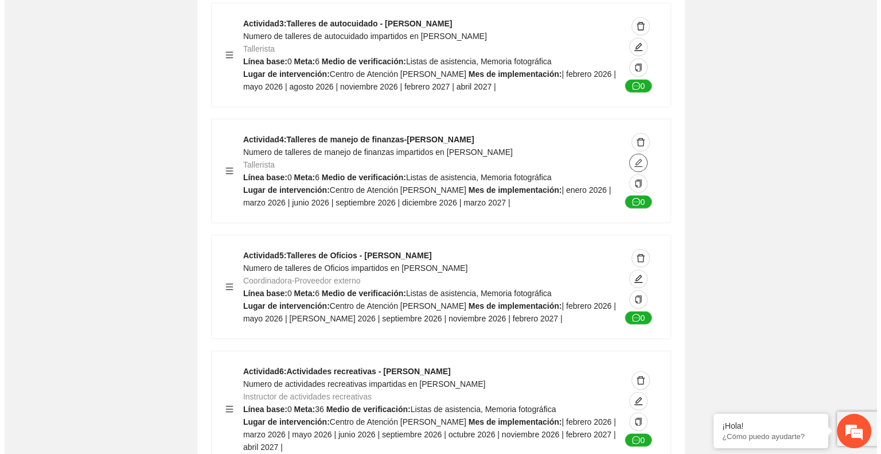
scroll to position [3238, 0]
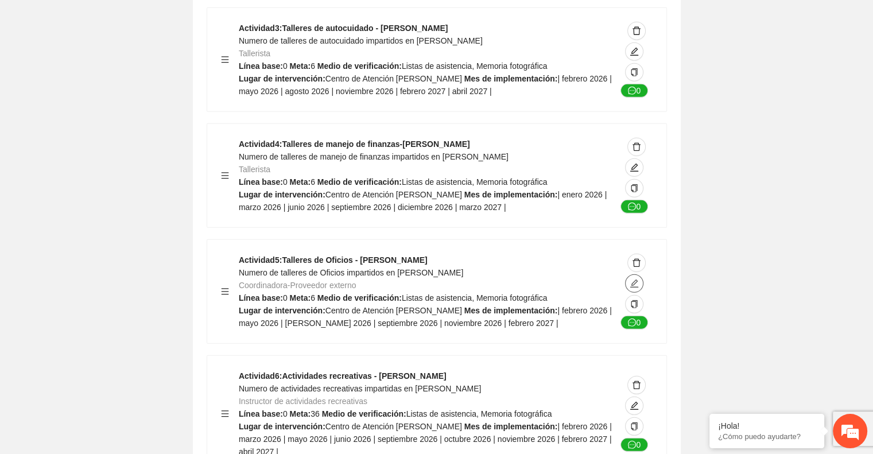
click at [633, 279] on icon "edit" at bounding box center [633, 283] width 9 height 9
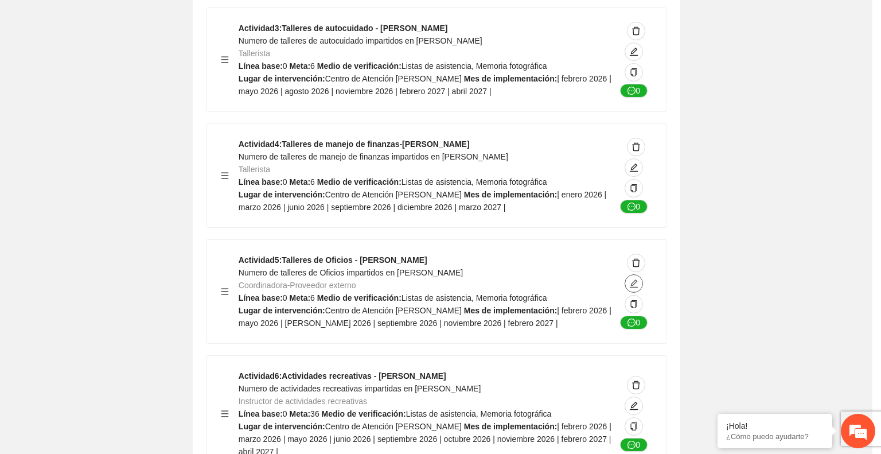
type textarea "**********"
type input "**********"
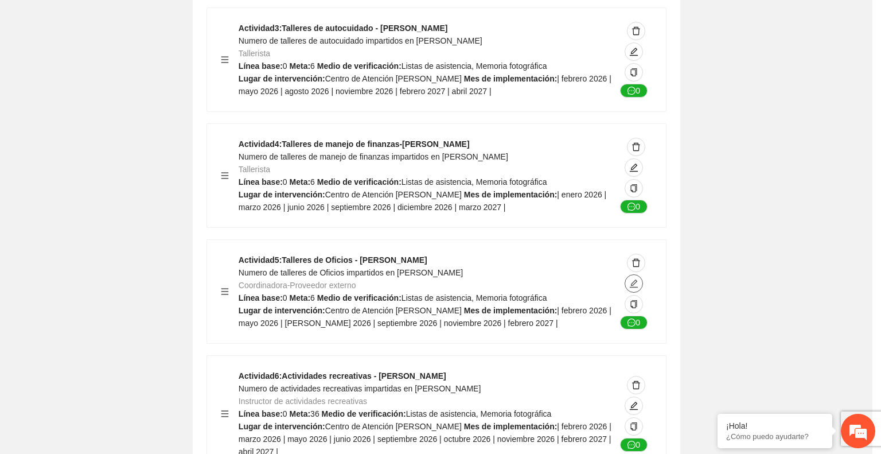
type input "**********"
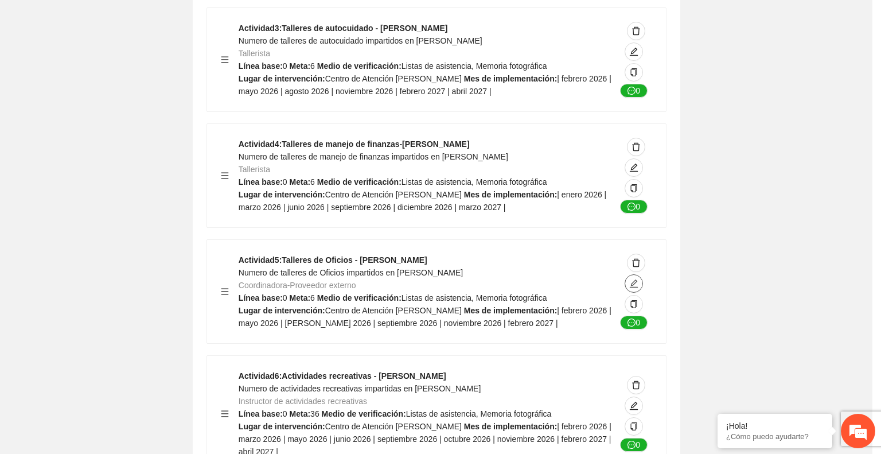
type input "**********"
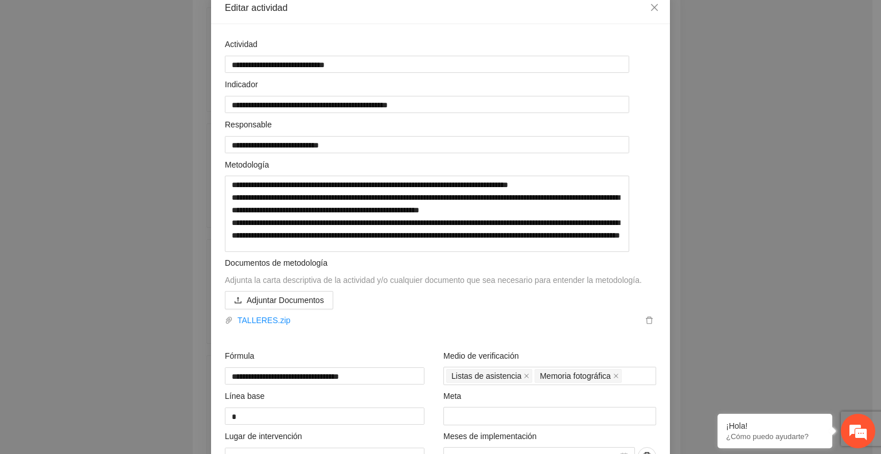
scroll to position [63, 0]
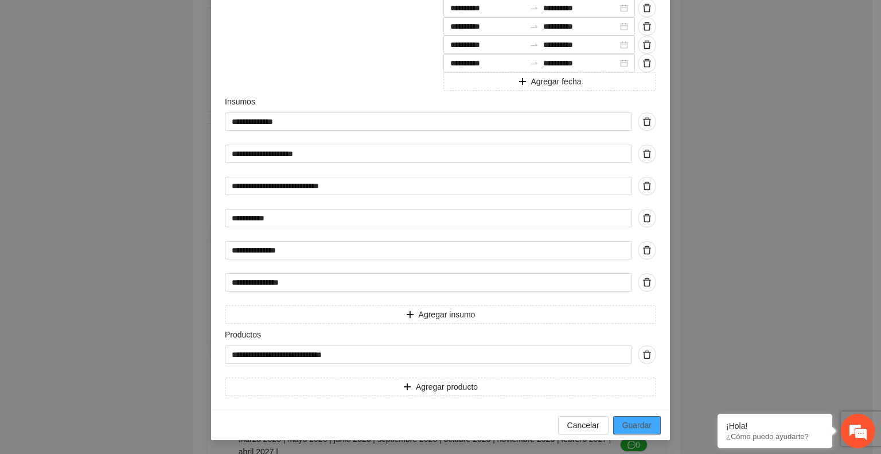
click at [645, 420] on span "Guardar" at bounding box center [637, 425] width 29 height 13
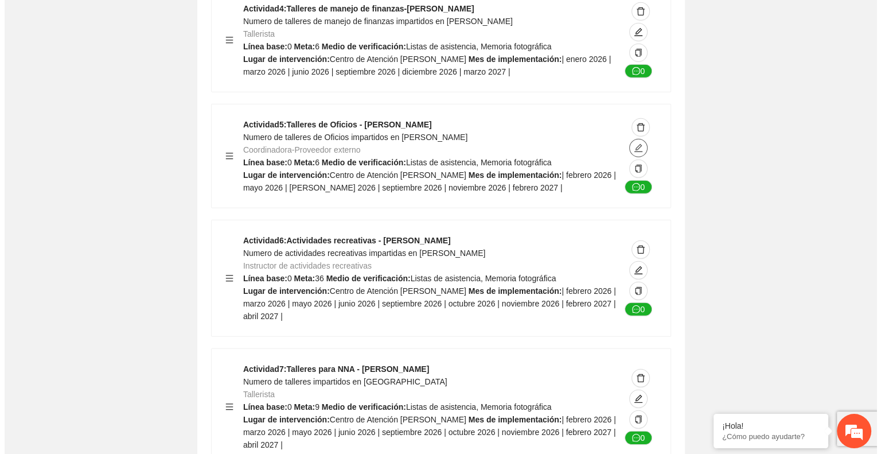
scroll to position [3380, 0]
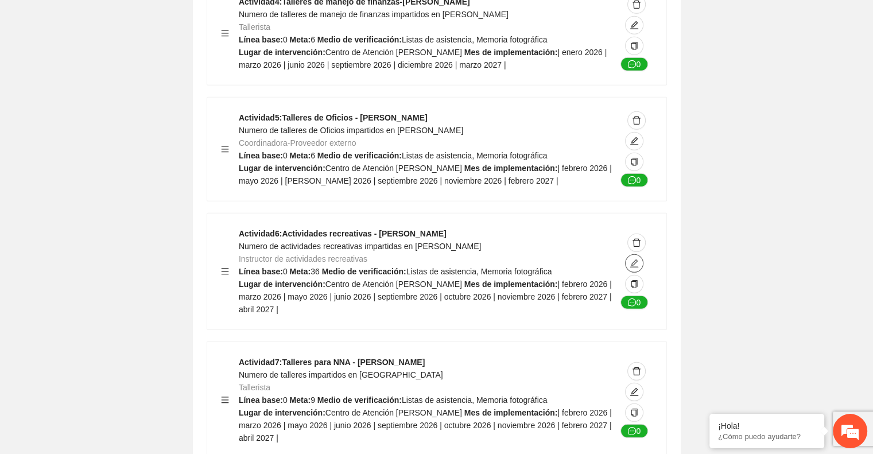
click at [630, 259] on icon "edit" at bounding box center [633, 263] width 9 height 9
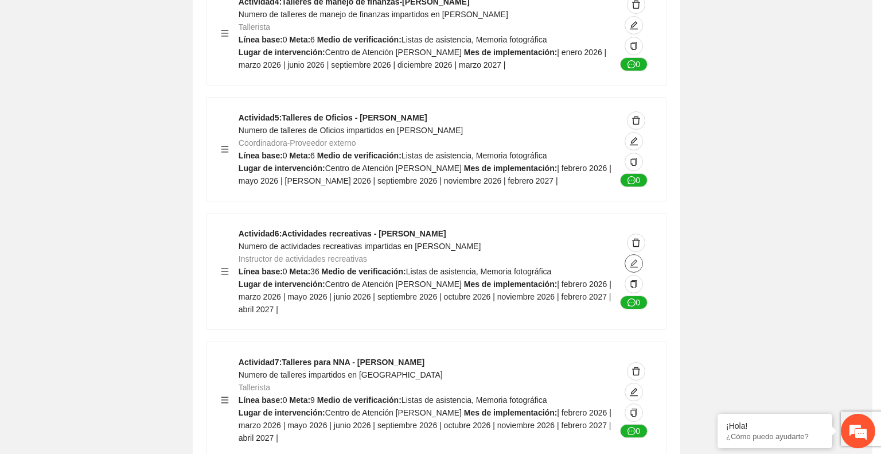
type textarea "**********"
type input "**********"
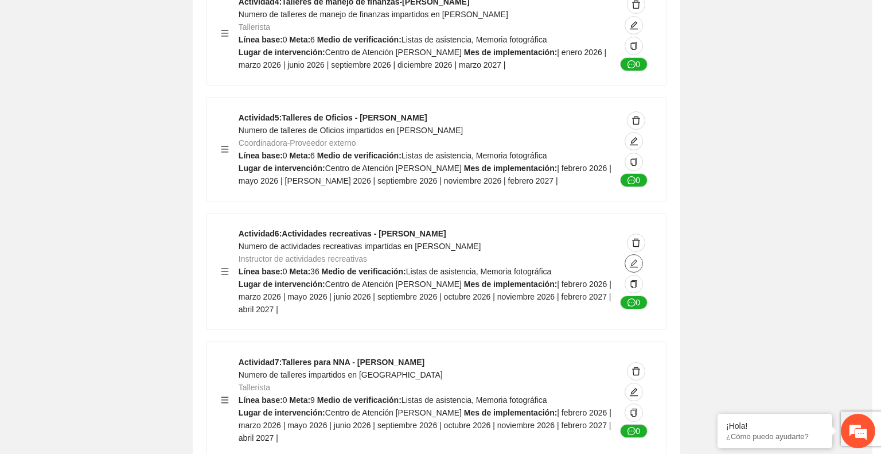
type input "**********"
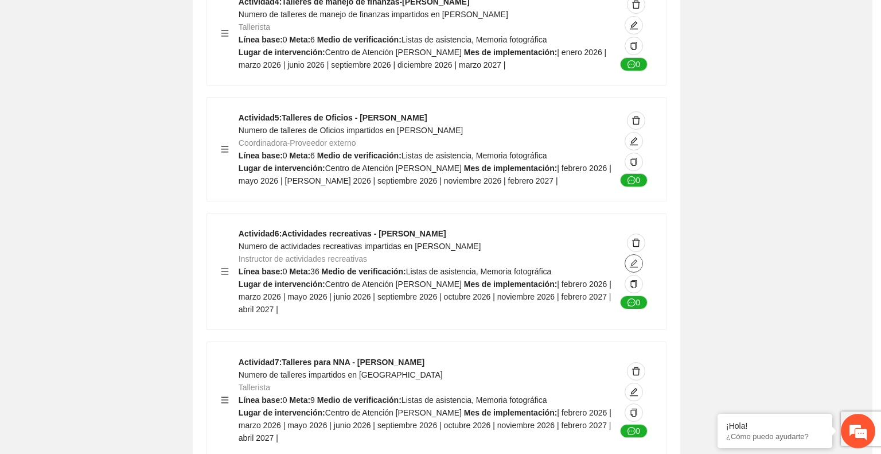
type input "**********"
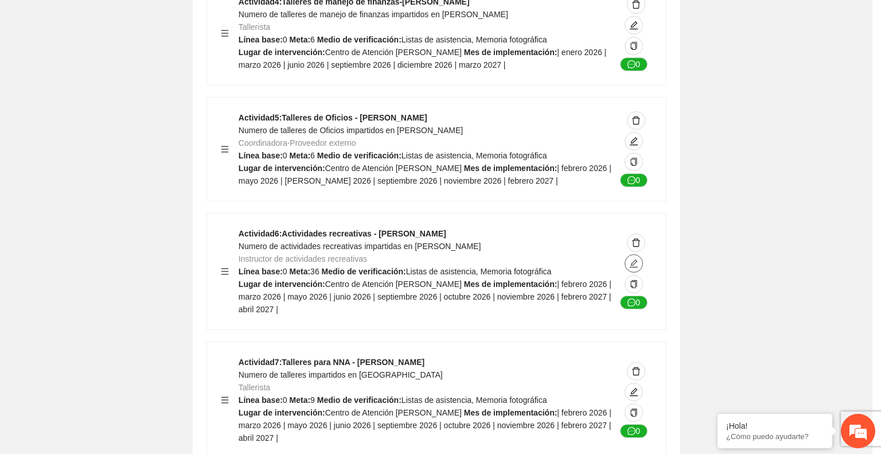
type input "**********"
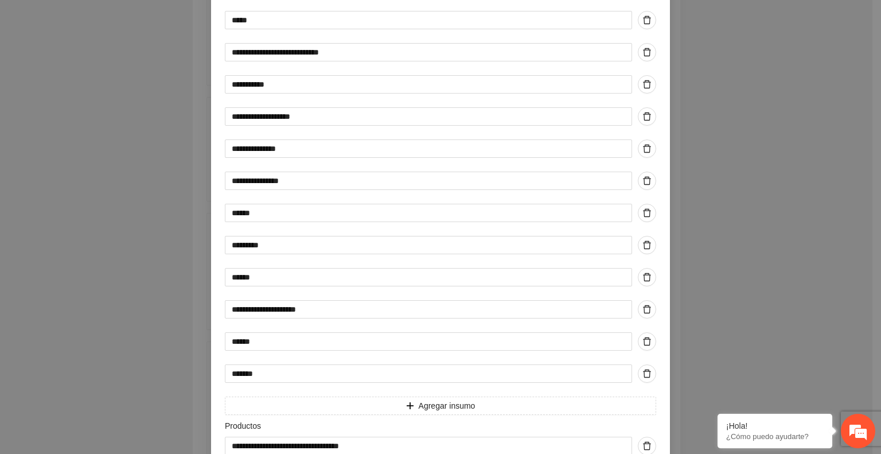
scroll to position [904, 0]
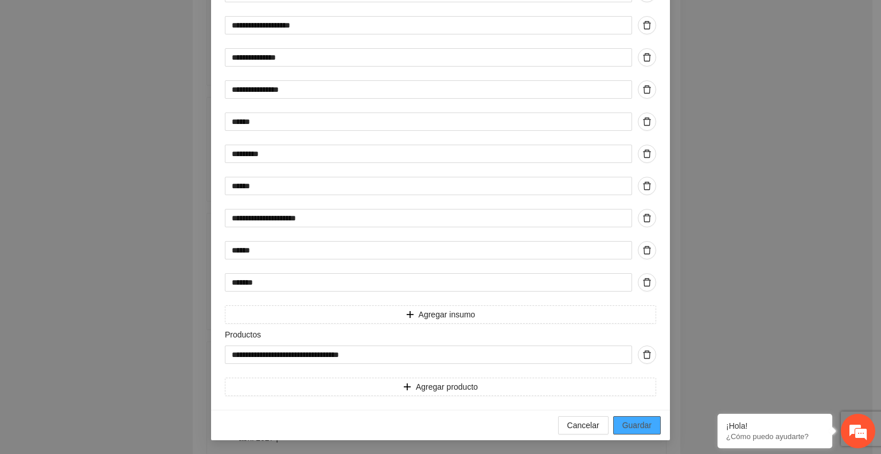
click at [640, 429] on span "Guardar" at bounding box center [637, 425] width 29 height 13
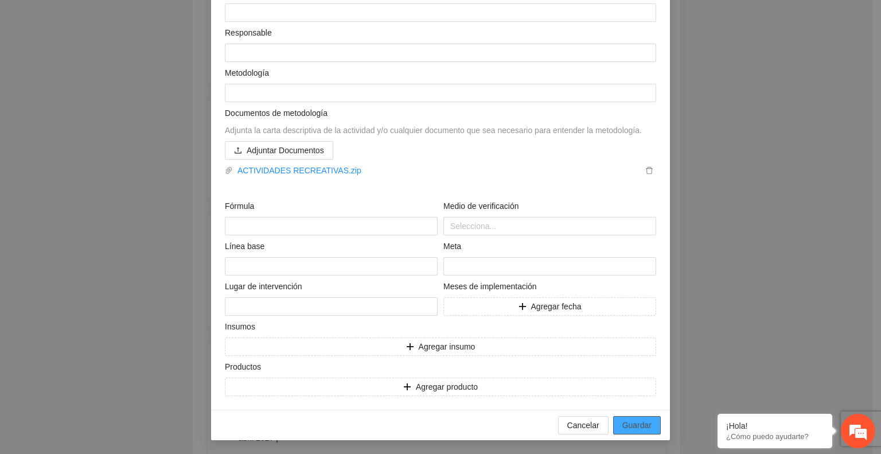
scroll to position [99, 0]
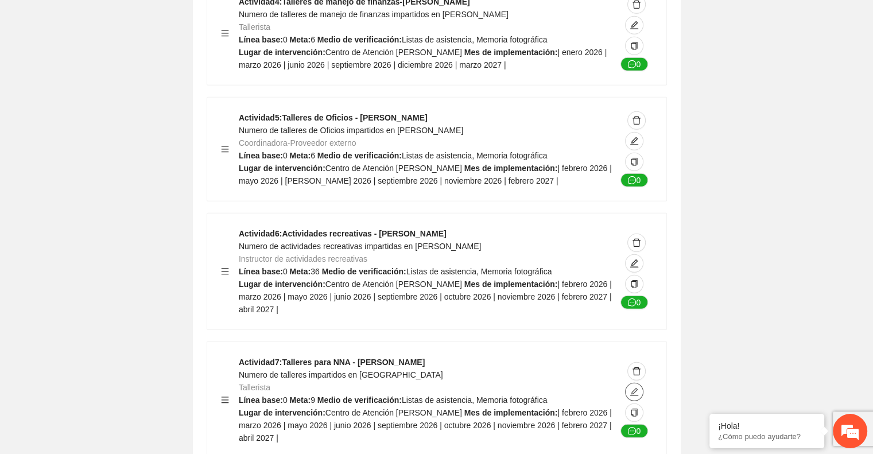
click at [633, 387] on icon "edit" at bounding box center [633, 391] width 9 height 9
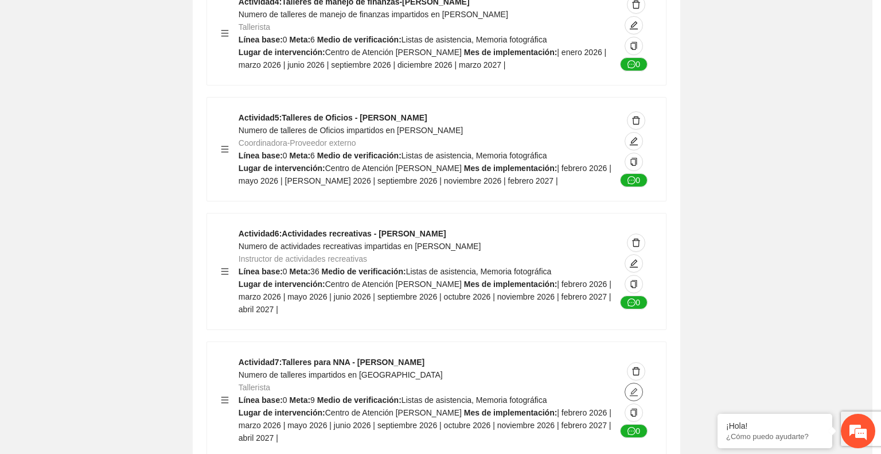
type textarea "**********"
type input "**********"
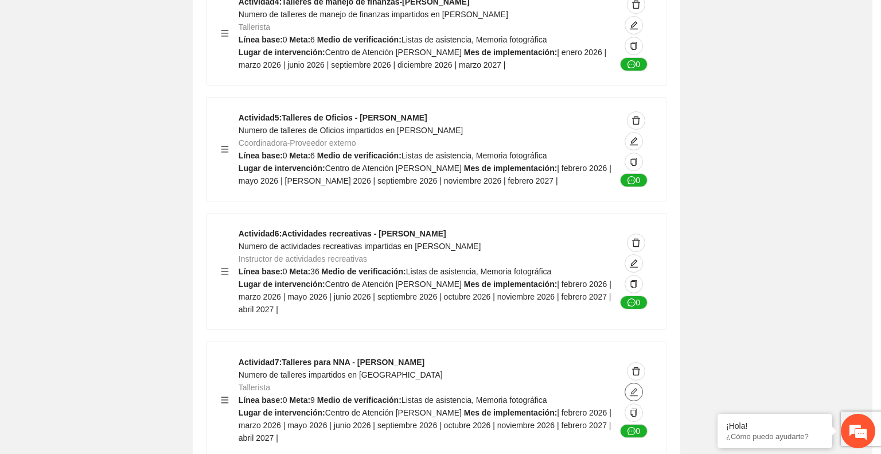
type input "**********"
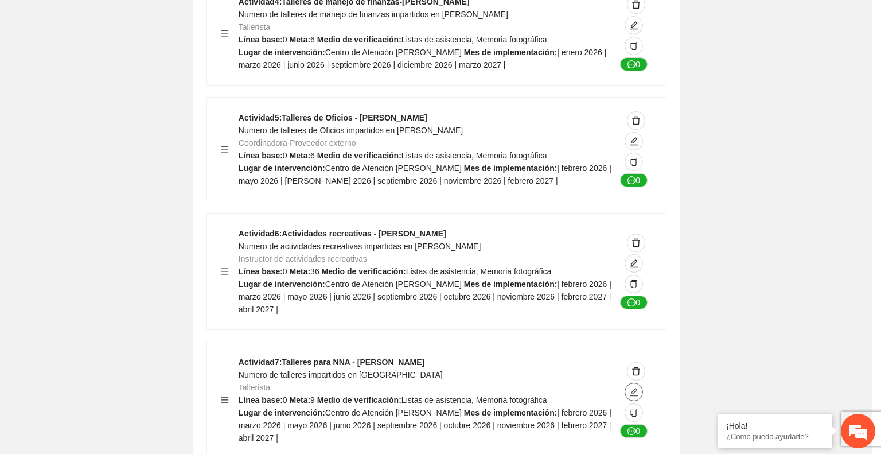
type input "**********"
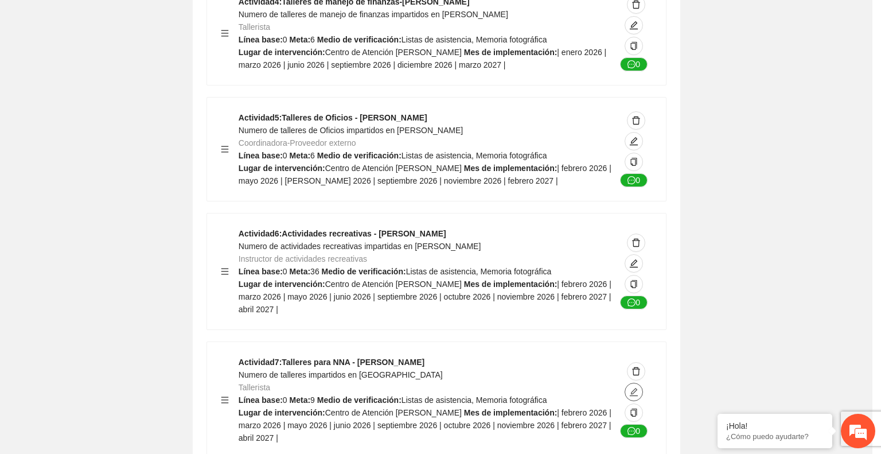
type input "**********"
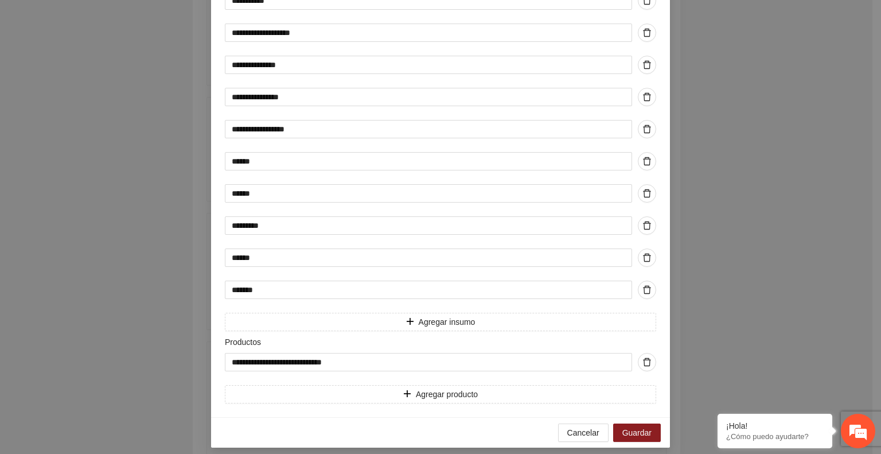
scroll to position [854, 0]
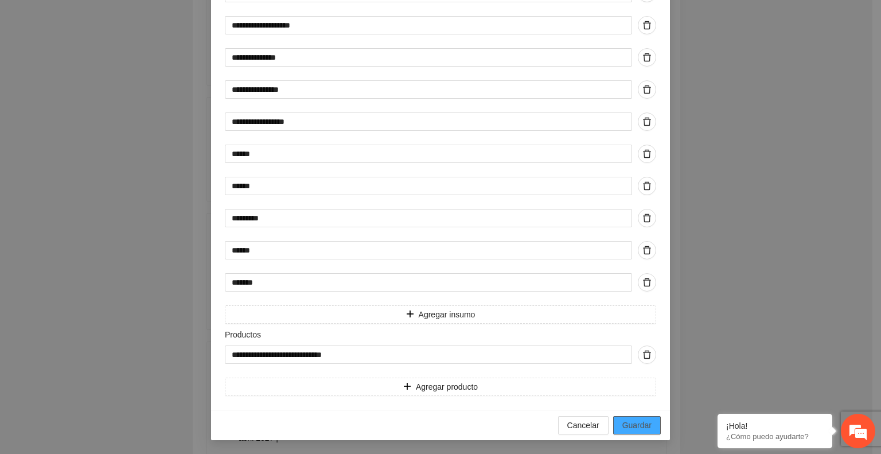
click at [625, 422] on span "Guardar" at bounding box center [637, 425] width 29 height 13
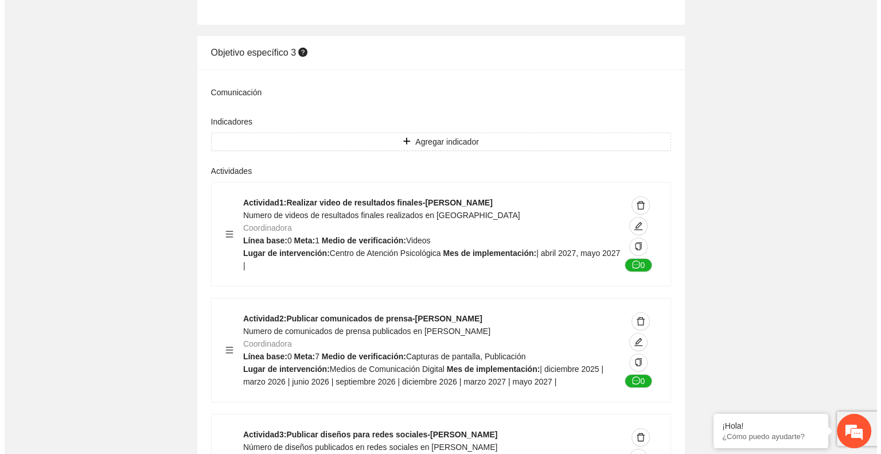
scroll to position [3872, 0]
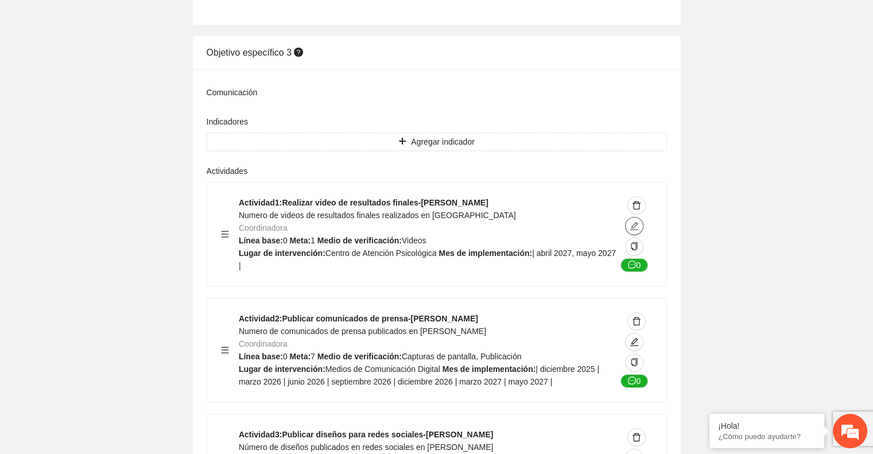
click at [635, 221] on icon "edit" at bounding box center [633, 225] width 9 height 9
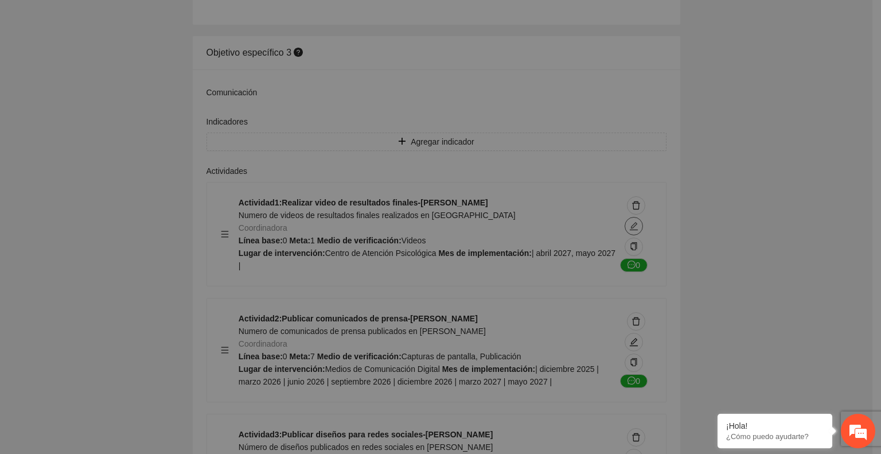
type textarea "**********"
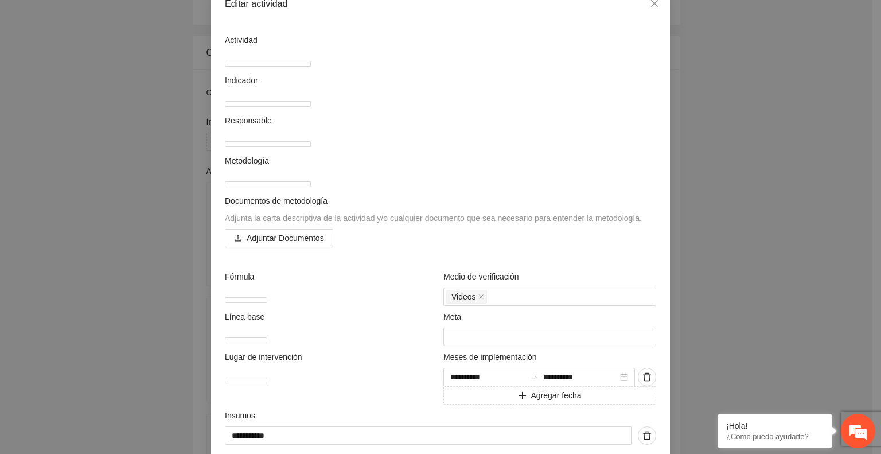
scroll to position [286, 0]
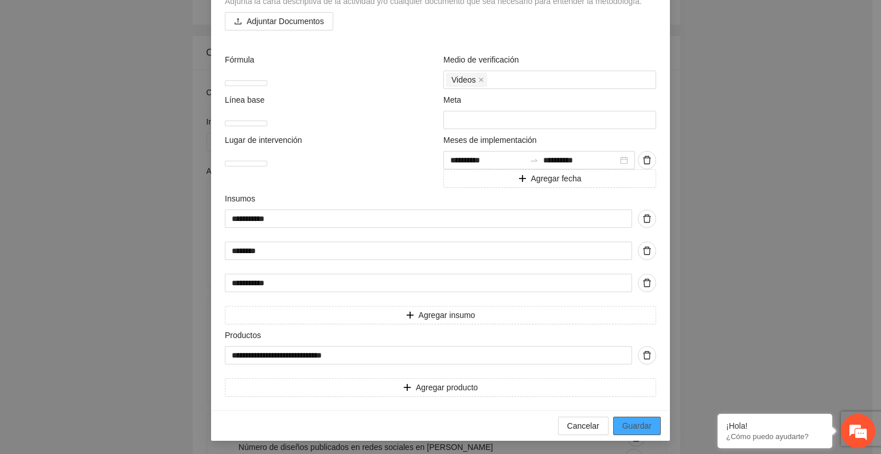
click at [656, 426] on div "Cancelar Guardar" at bounding box center [440, 425] width 459 height 30
click at [632, 428] on span "Guardar" at bounding box center [637, 425] width 29 height 13
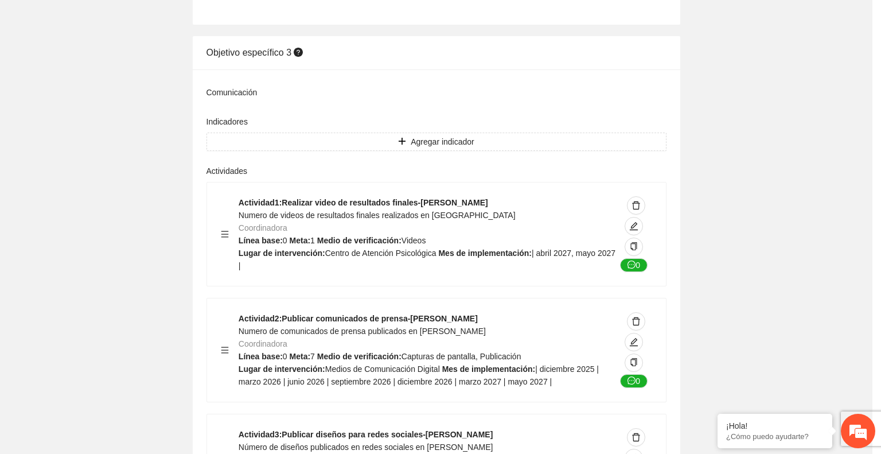
scroll to position [81, 0]
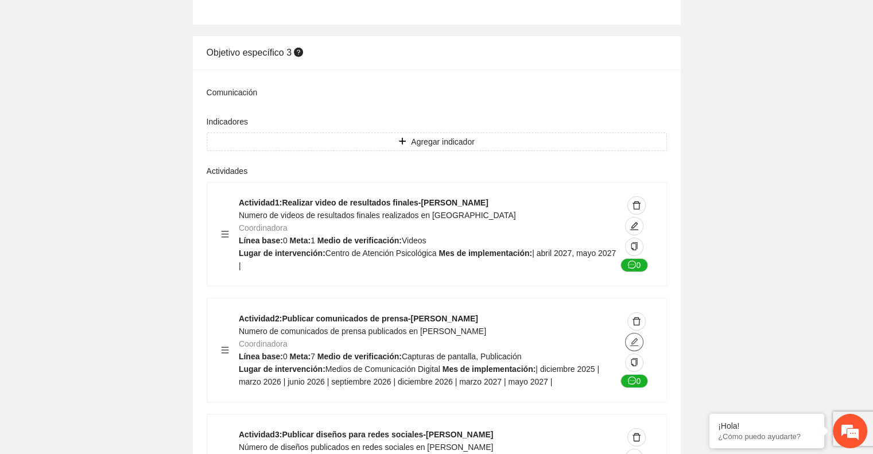
click at [635, 337] on icon "edit" at bounding box center [633, 341] width 9 height 9
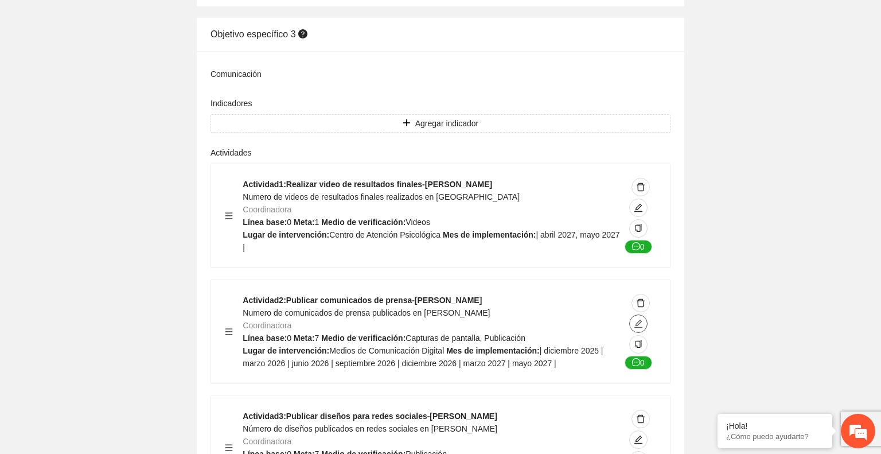
type textarea "**********"
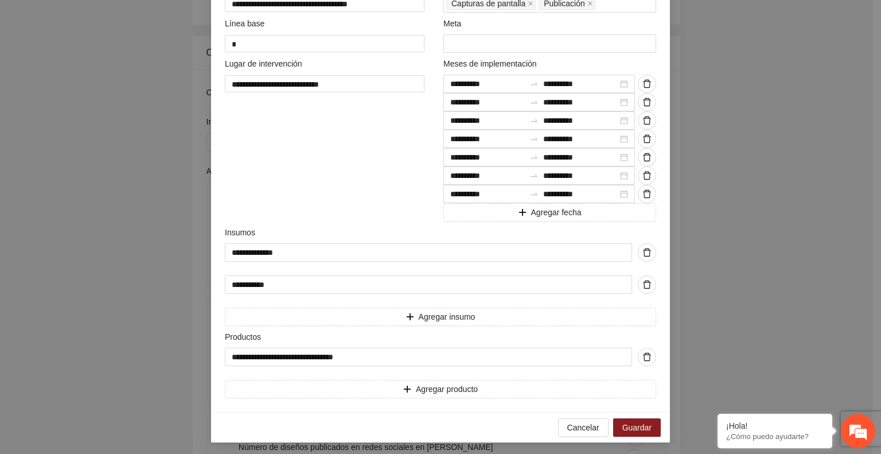
scroll to position [364, 0]
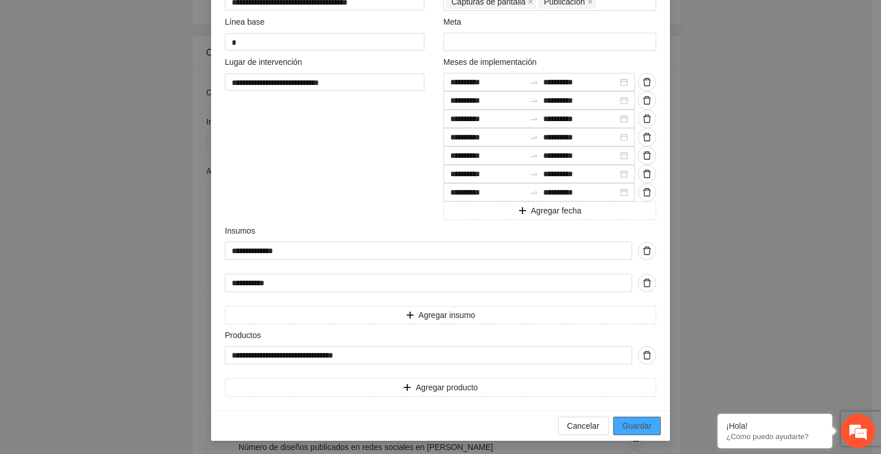
click at [634, 424] on span "Guardar" at bounding box center [637, 425] width 29 height 13
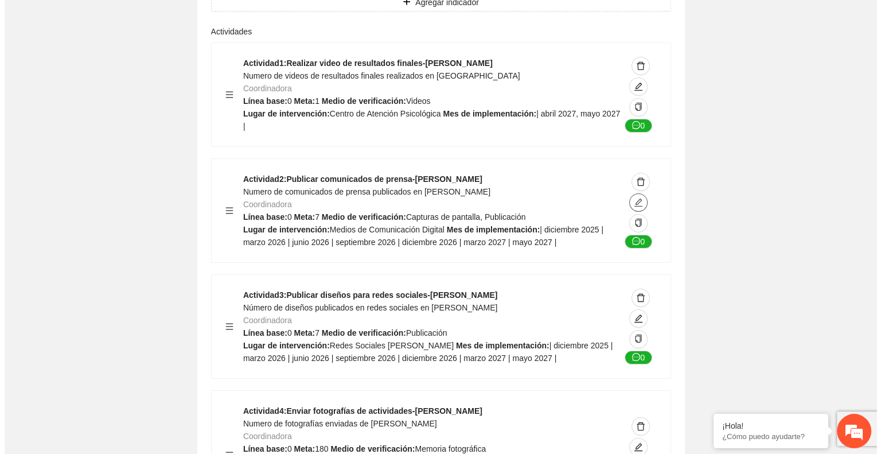
scroll to position [4012, 0]
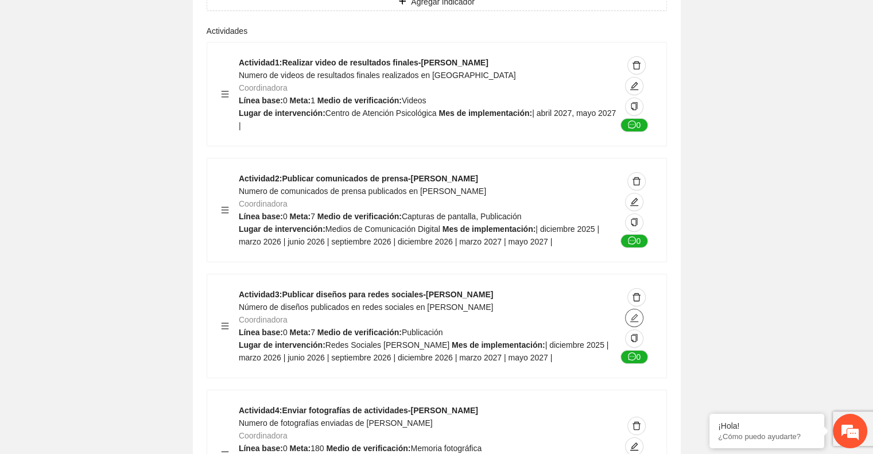
click at [637, 313] on icon "edit" at bounding box center [633, 317] width 9 height 9
type textarea "**********"
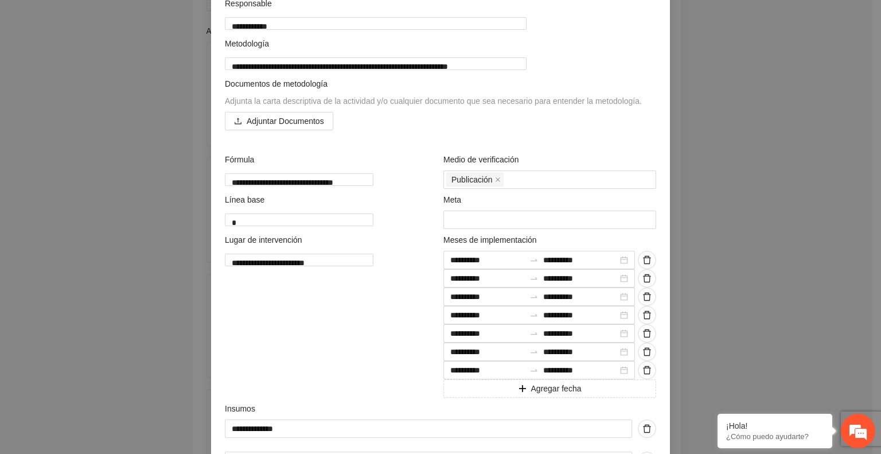
scroll to position [364, 0]
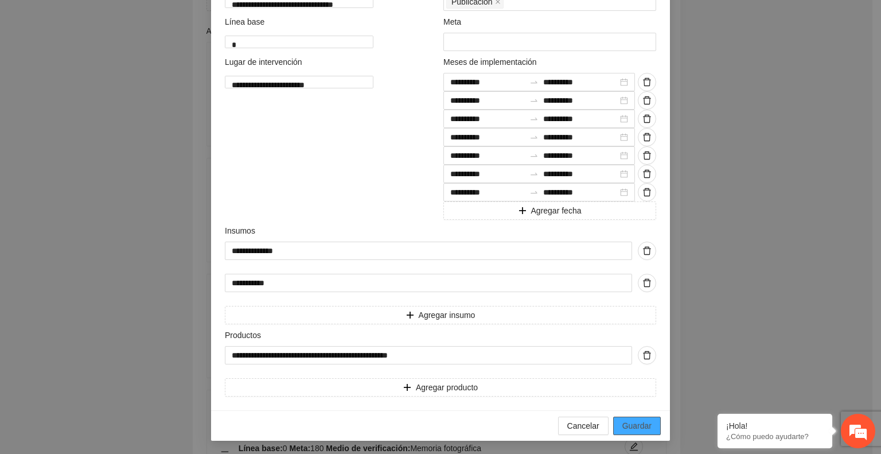
click at [623, 422] on span "Guardar" at bounding box center [637, 425] width 29 height 13
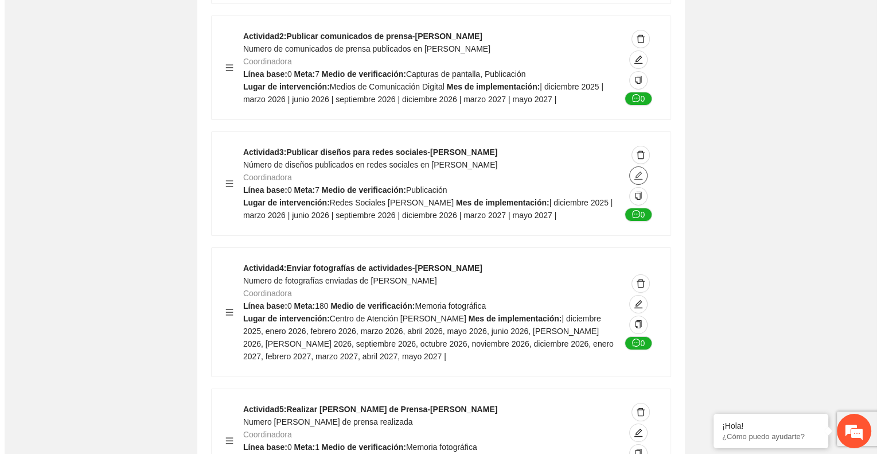
scroll to position [4154, 0]
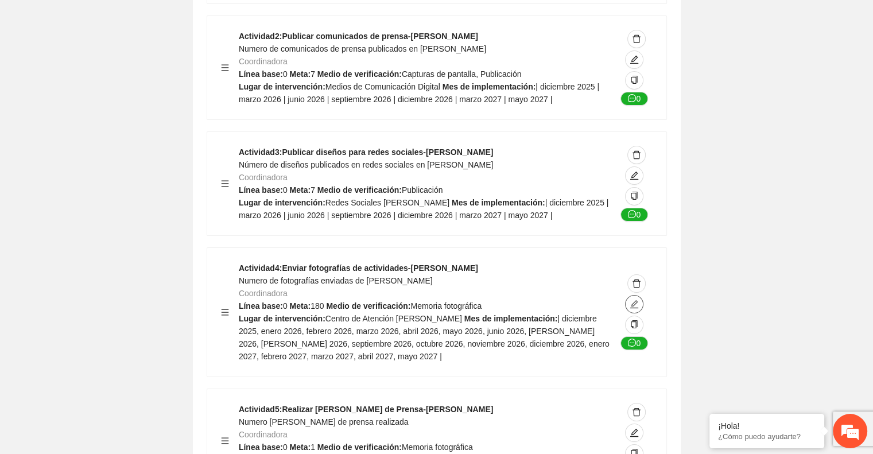
click at [631, 295] on button "button" at bounding box center [634, 304] width 18 height 18
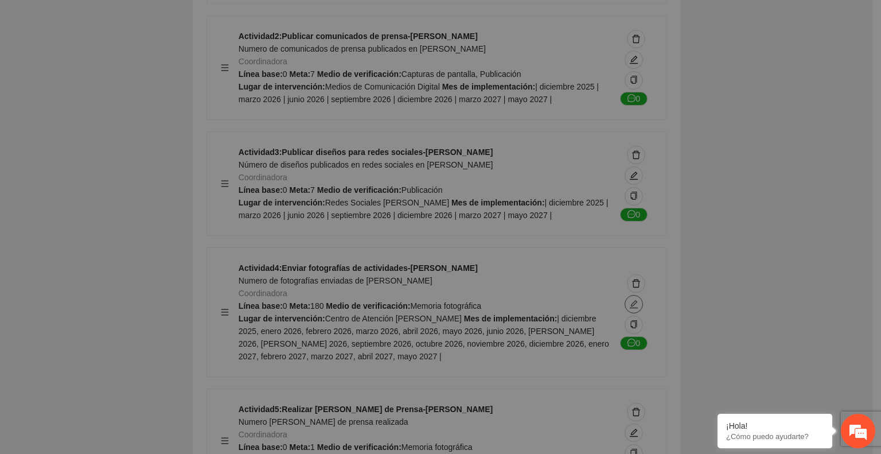
type textarea "**********"
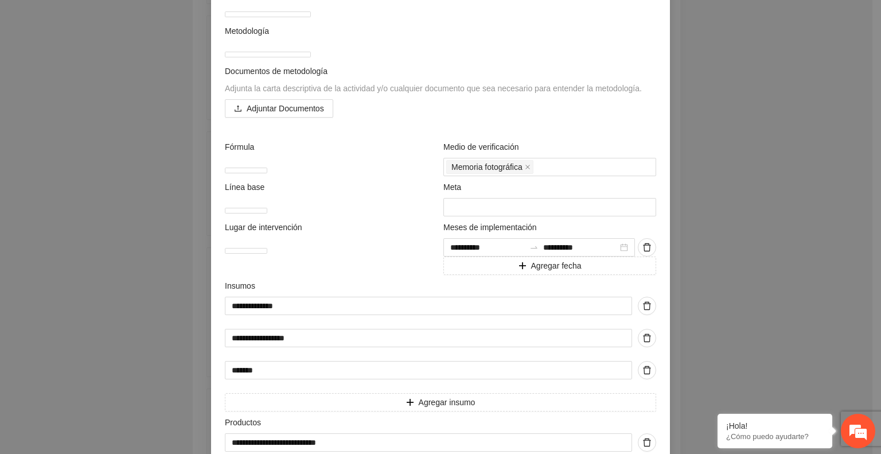
scroll to position [286, 0]
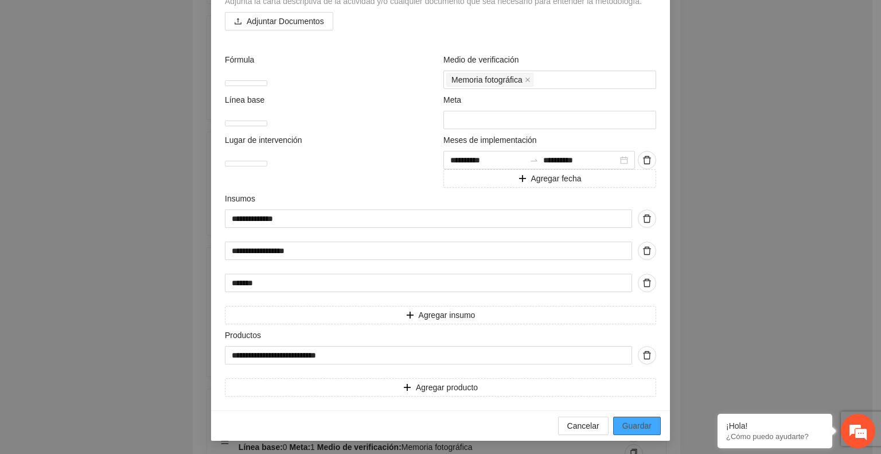
click at [631, 422] on span "Guardar" at bounding box center [637, 425] width 29 height 13
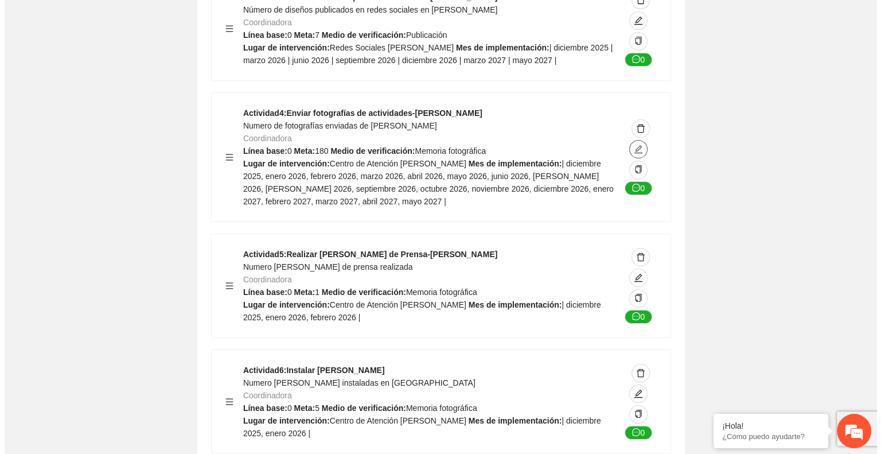
scroll to position [4312, 0]
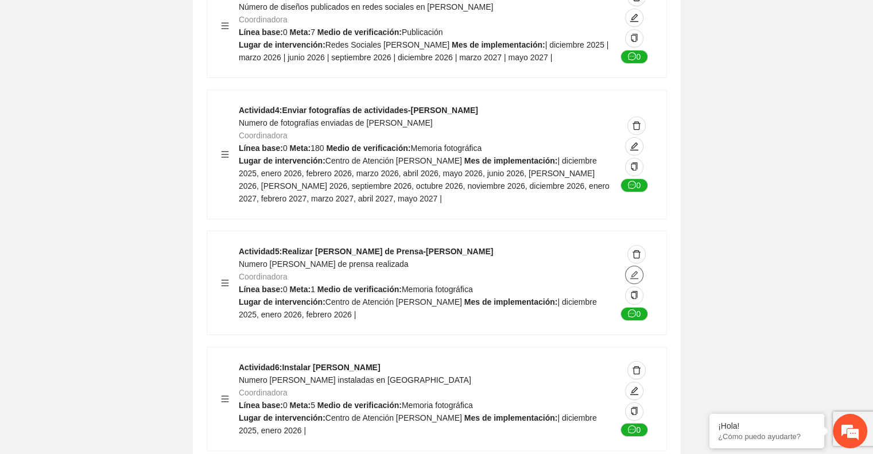
click at [636, 270] on icon "edit" at bounding box center [634, 274] width 8 height 8
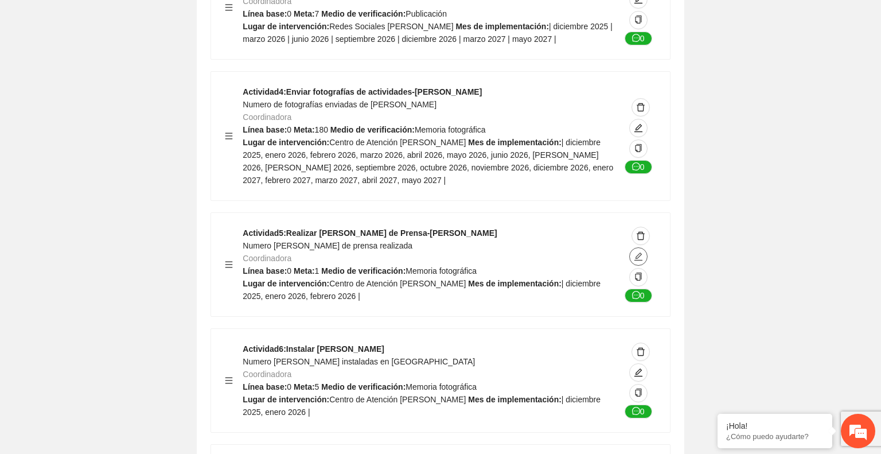
type textarea "**********"
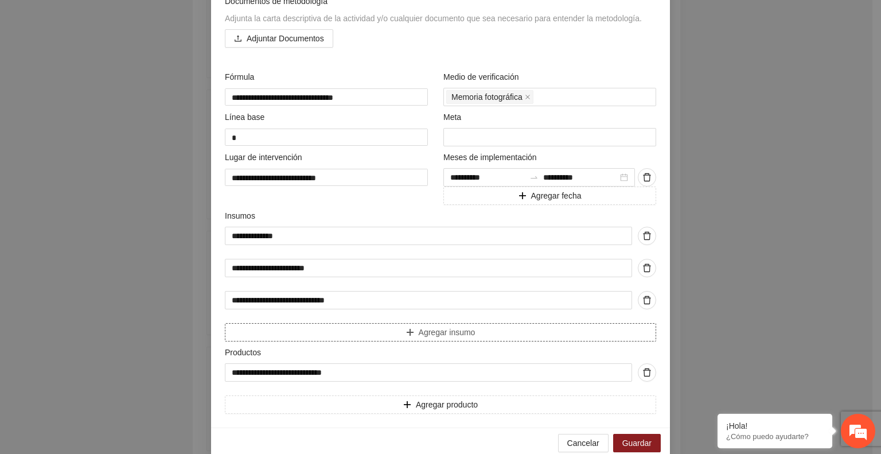
scroll to position [286, 0]
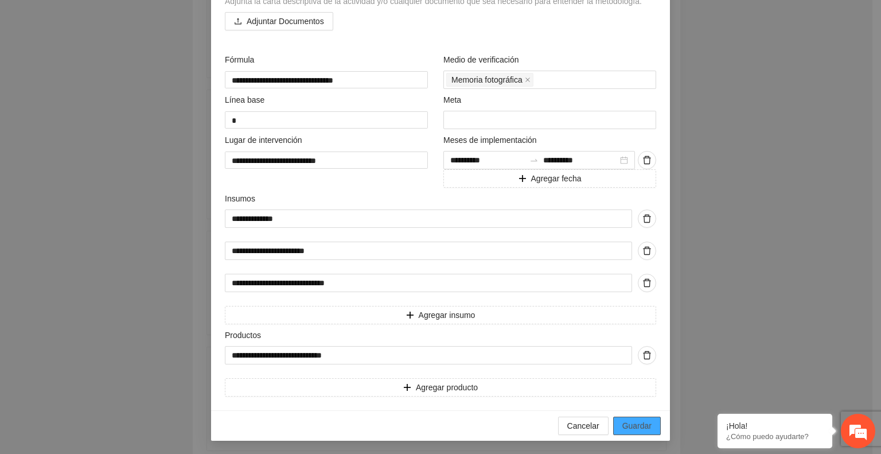
click at [629, 422] on span "Guardar" at bounding box center [637, 425] width 29 height 13
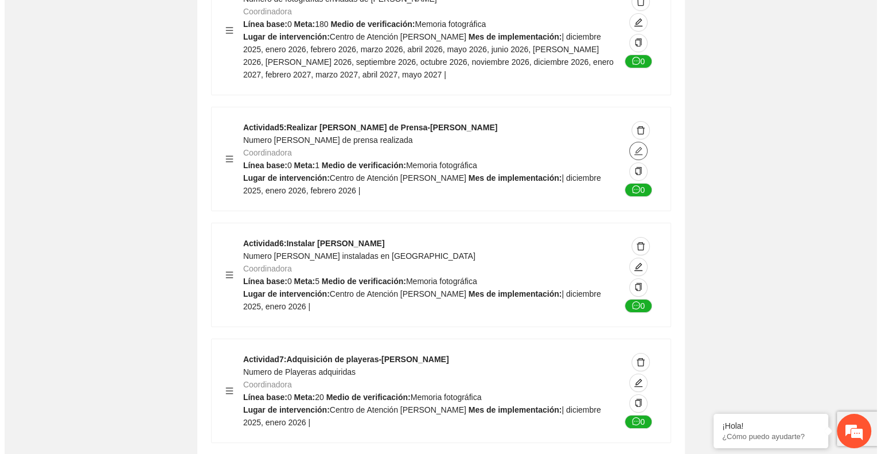
scroll to position [4449, 0]
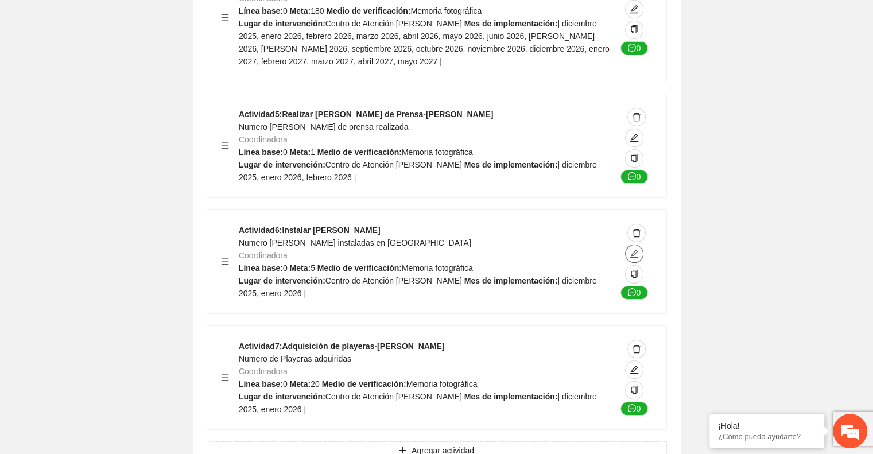
click at [637, 249] on icon "edit" at bounding box center [633, 253] width 9 height 9
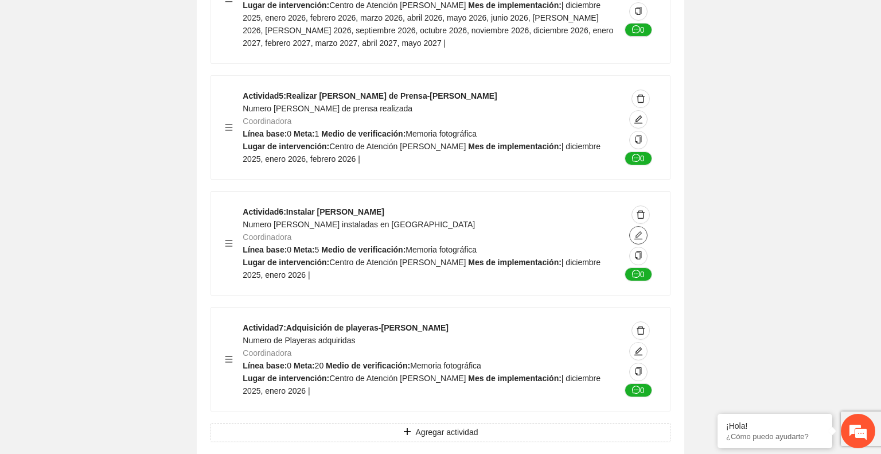
type textarea "**********"
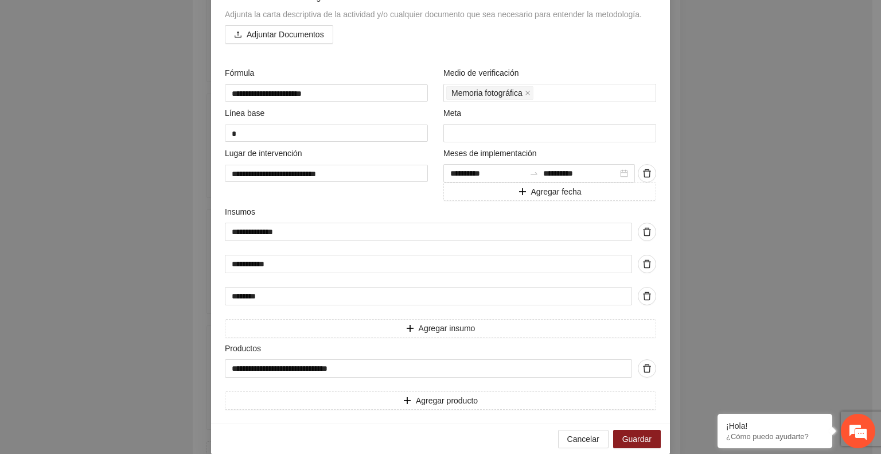
scroll to position [311, 0]
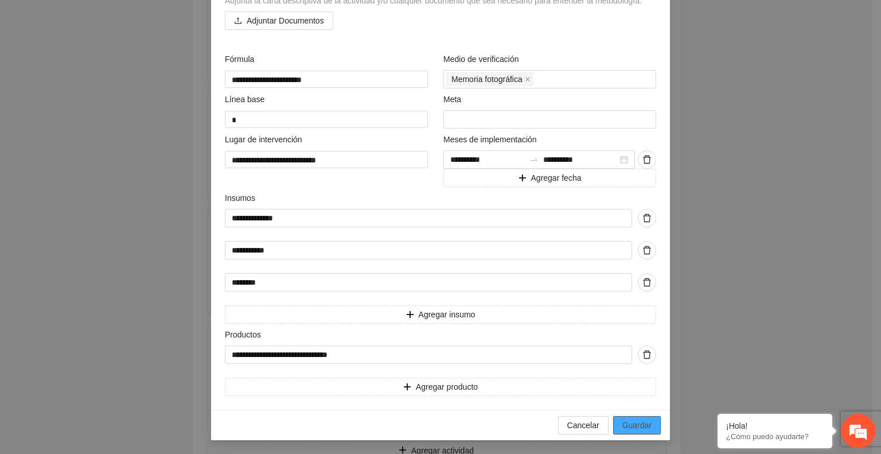
click at [641, 416] on button "Guardar" at bounding box center [637, 425] width 48 height 18
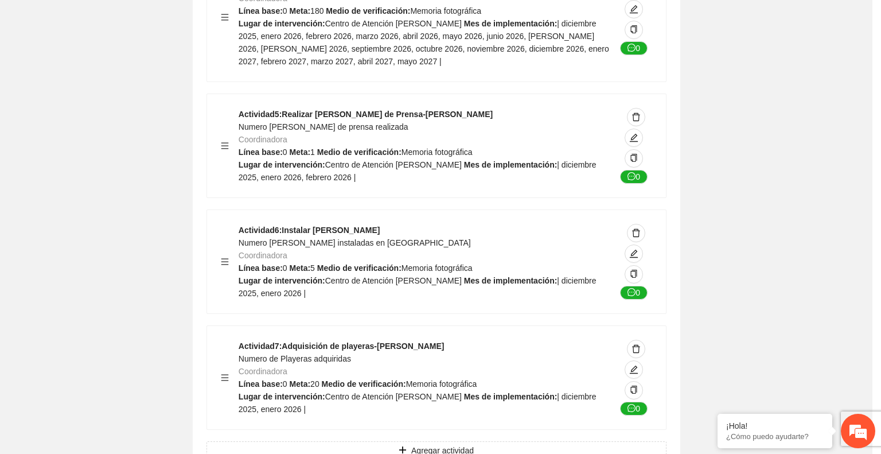
scroll to position [81, 0]
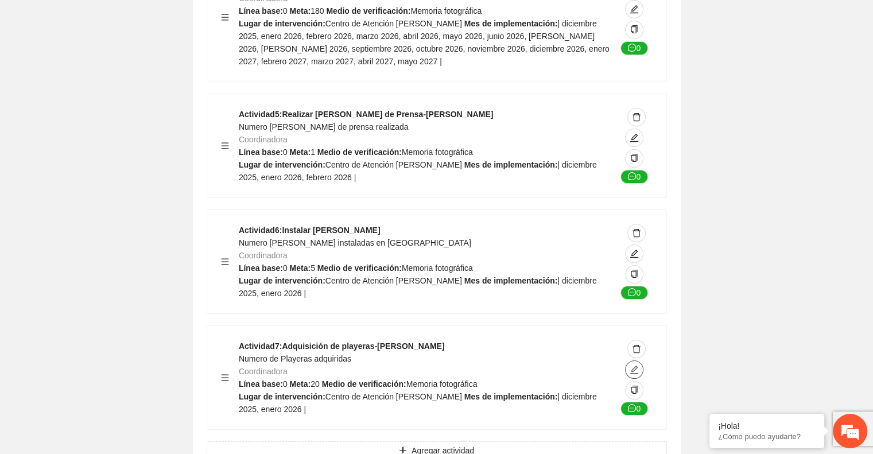
click at [635, 365] on icon "edit" at bounding box center [633, 369] width 9 height 9
type textarea "**********"
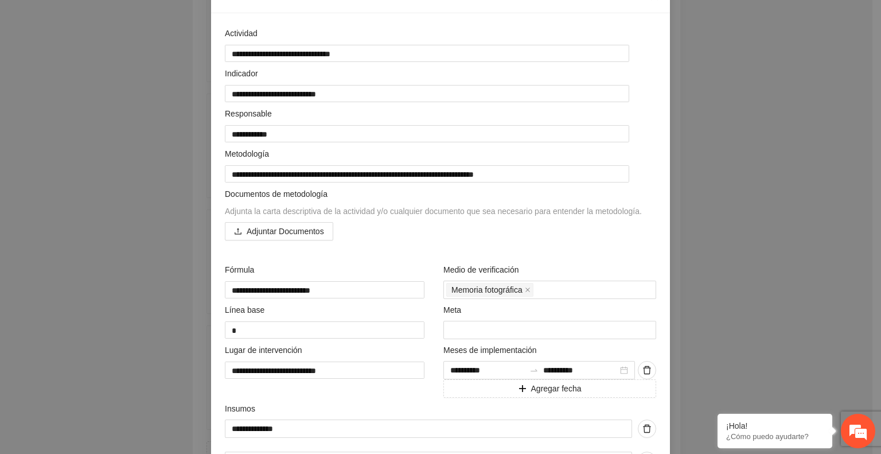
scroll to position [254, 0]
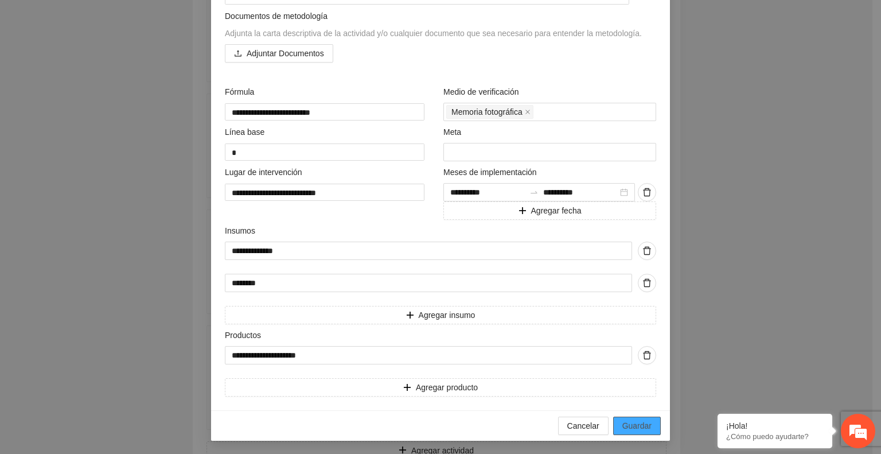
click at [628, 428] on span "Guardar" at bounding box center [637, 425] width 29 height 13
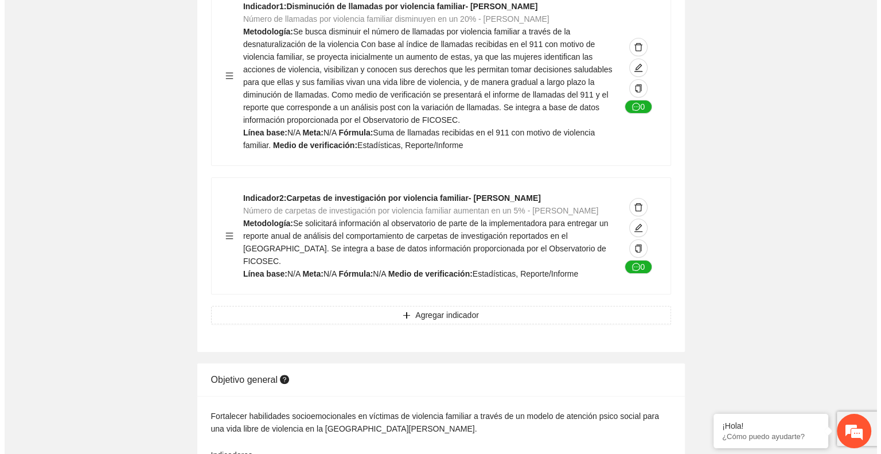
scroll to position [0, 0]
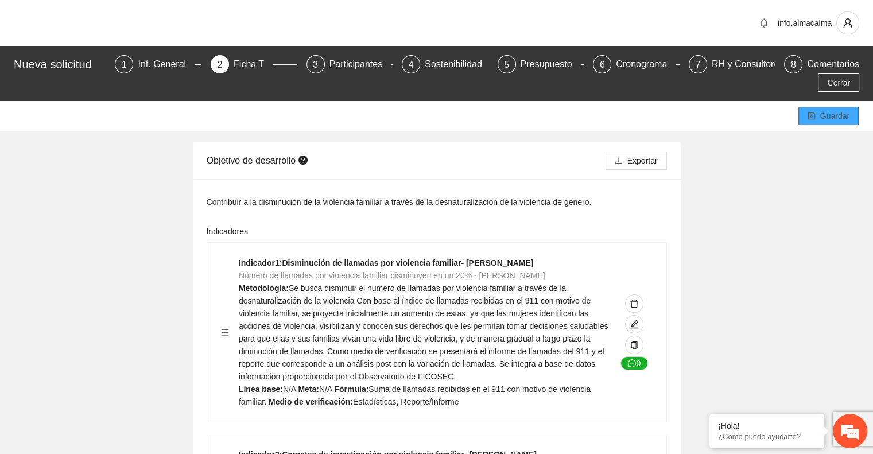
click at [819, 107] on button "Guardar" at bounding box center [828, 116] width 60 height 18
click at [330, 66] on div "Participantes" at bounding box center [360, 64] width 63 height 18
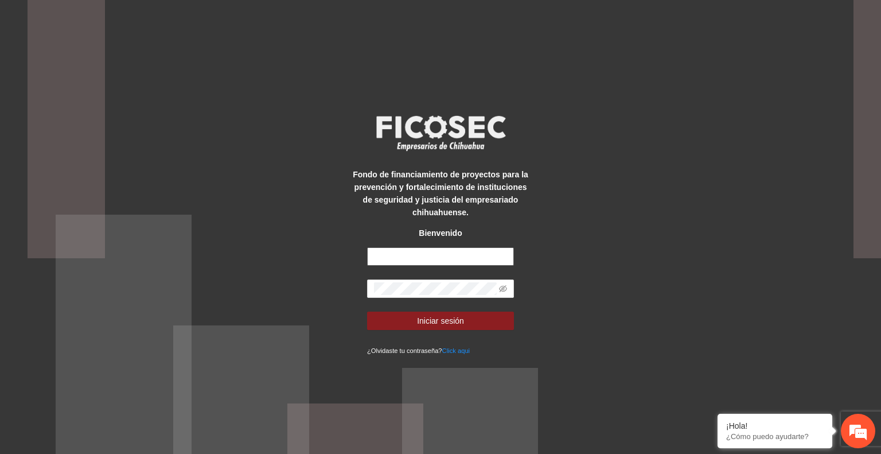
click at [417, 257] on input "text" at bounding box center [440, 256] width 147 height 18
type input "**********"
click at [480, 321] on button "Iniciar sesión" at bounding box center [440, 321] width 147 height 18
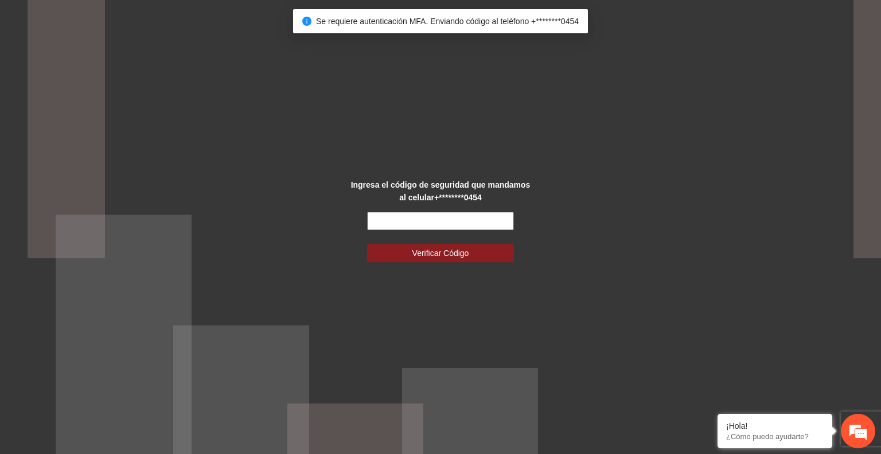
click at [406, 220] on input "text" at bounding box center [440, 221] width 147 height 18
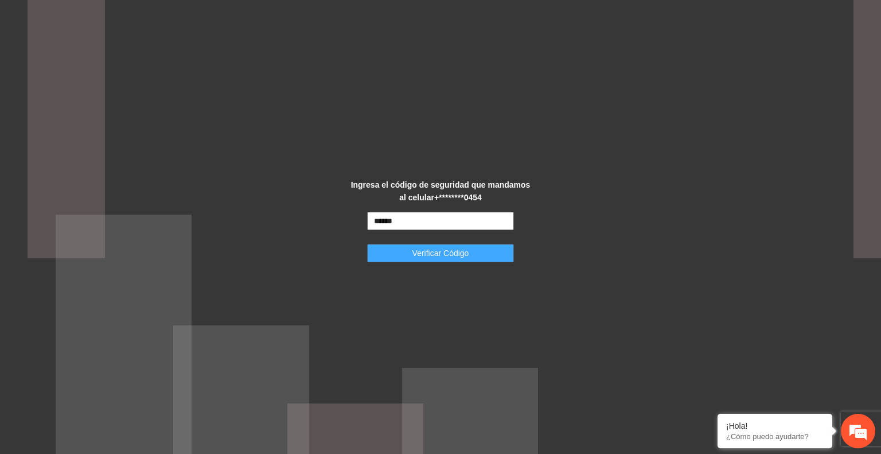
type input "******"
click at [438, 251] on span "Verificar Código" at bounding box center [441, 253] width 57 height 13
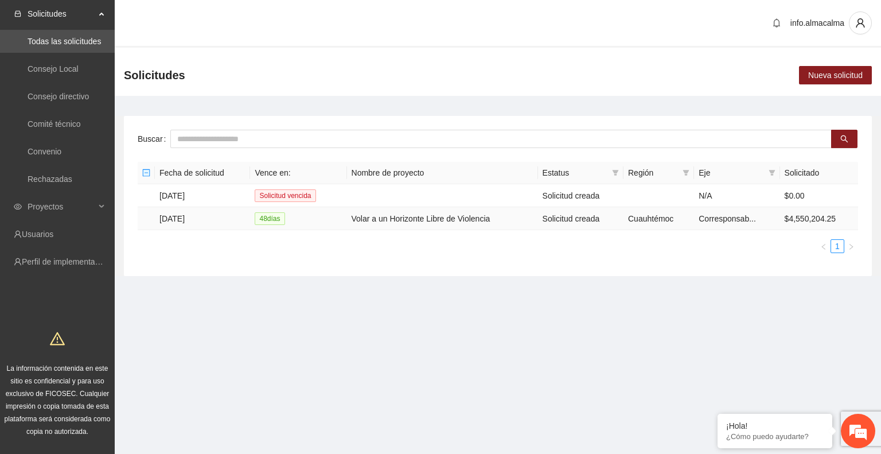
click at [188, 221] on td "[DATE]" at bounding box center [202, 218] width 95 height 23
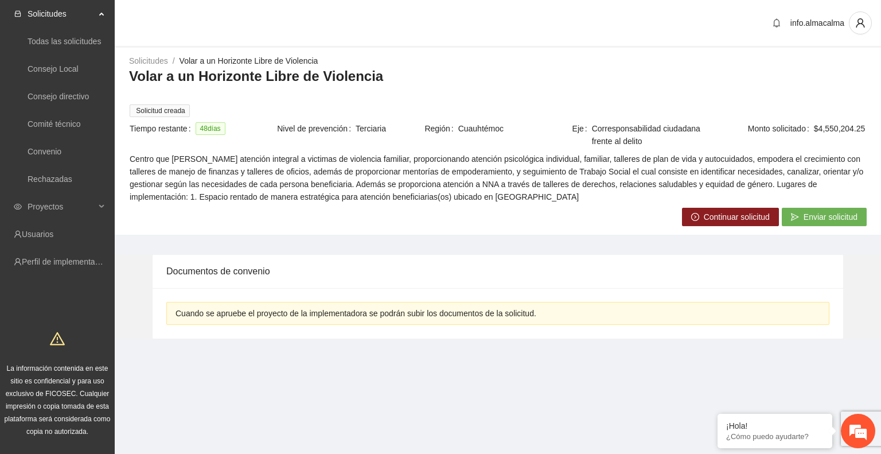
click at [708, 214] on span "Continuar solicitud" at bounding box center [737, 217] width 66 height 13
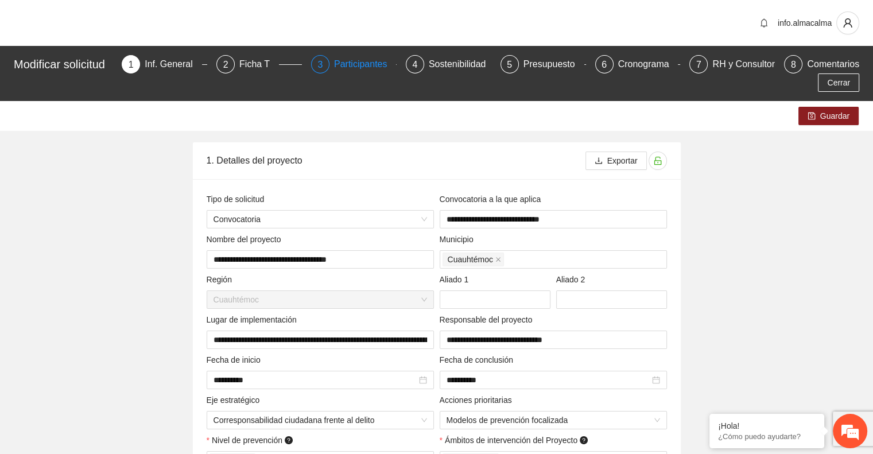
click at [378, 66] on div "Participantes" at bounding box center [365, 64] width 63 height 18
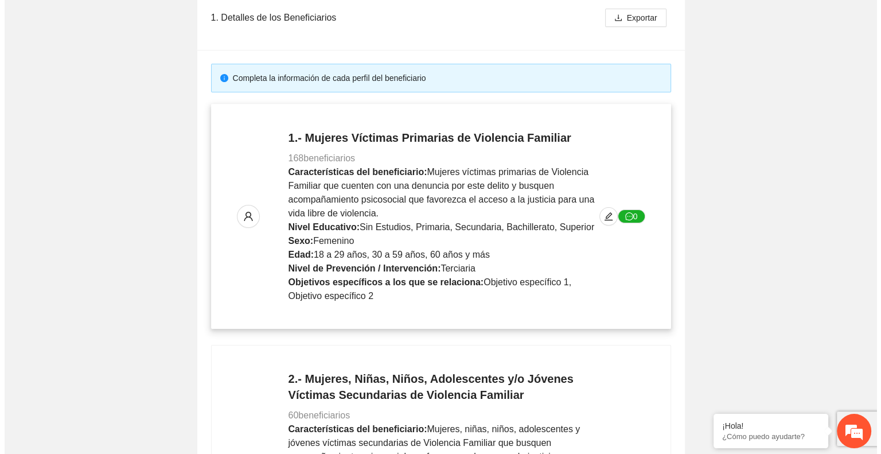
scroll to position [174, 0]
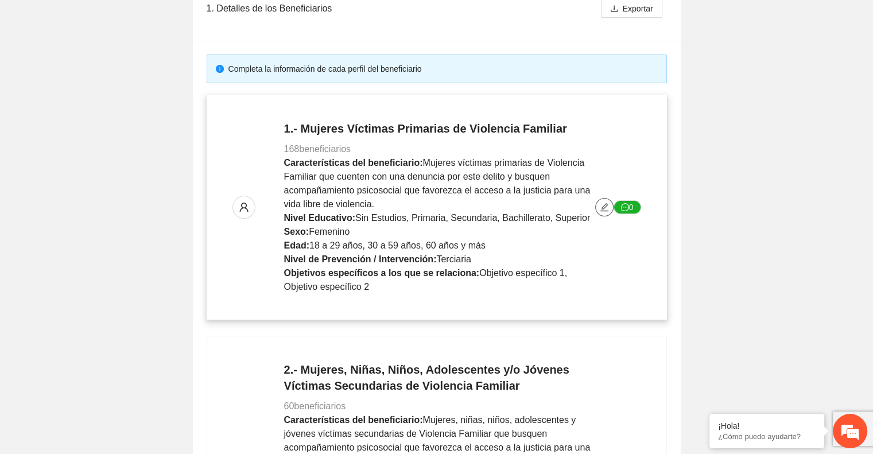
click at [598, 213] on button "button" at bounding box center [604, 207] width 18 height 18
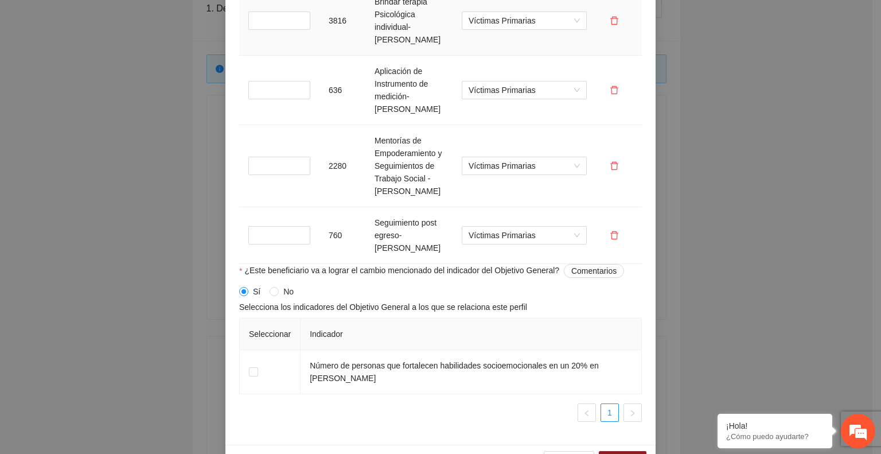
scroll to position [1256, 0]
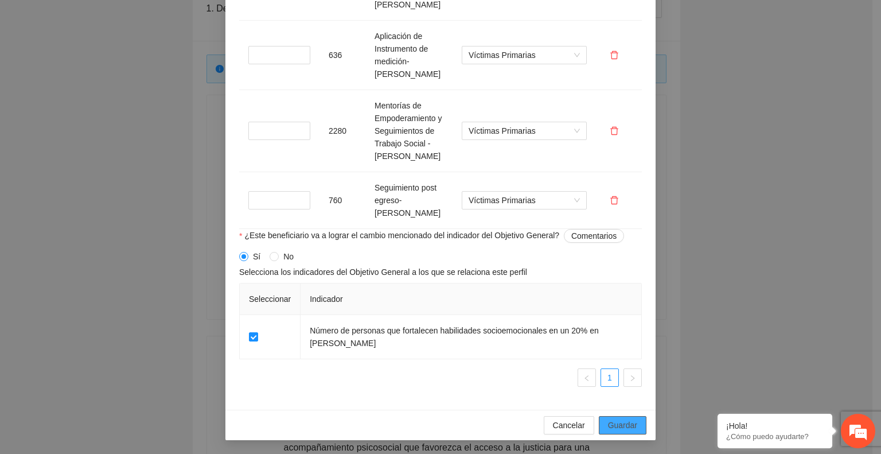
click at [613, 419] on span "Guardar" at bounding box center [622, 425] width 29 height 13
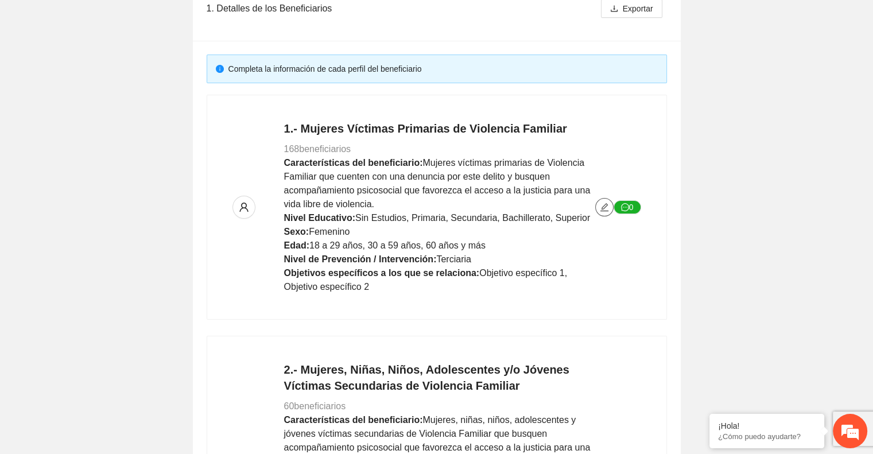
scroll to position [0, 0]
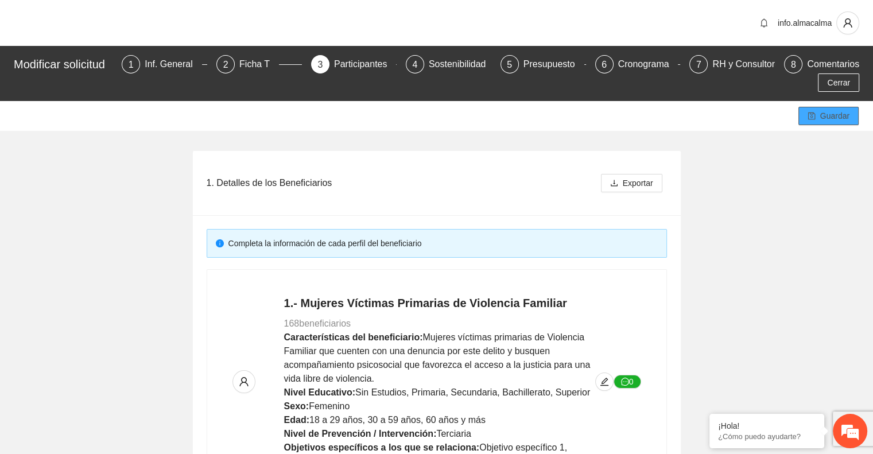
click at [812, 119] on icon "save" at bounding box center [810, 115] width 7 height 7
click at [601, 378] on icon "edit" at bounding box center [604, 381] width 9 height 9
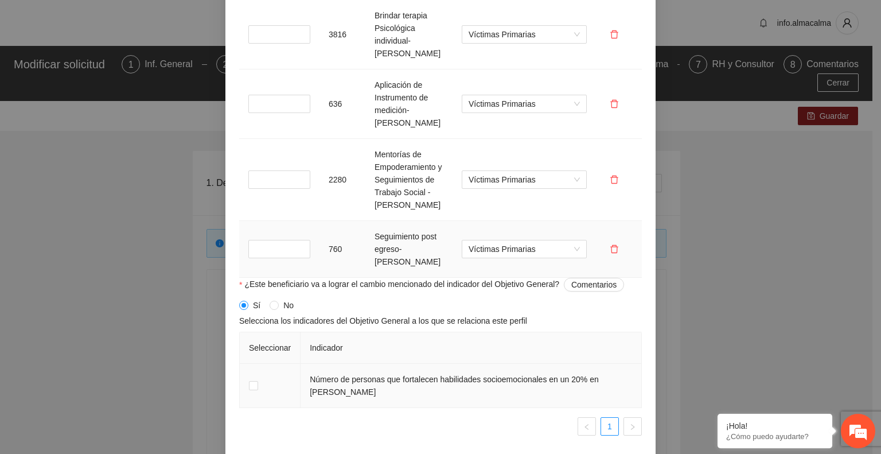
scroll to position [1256, 0]
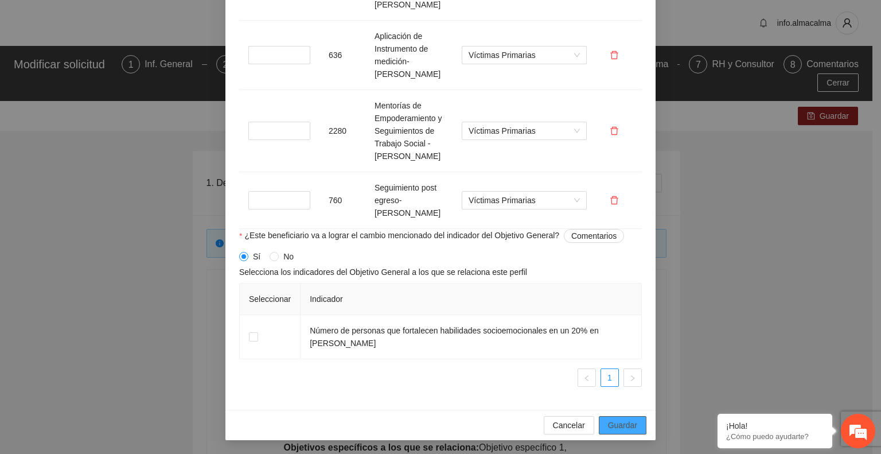
click at [618, 428] on span "Guardar" at bounding box center [622, 425] width 29 height 13
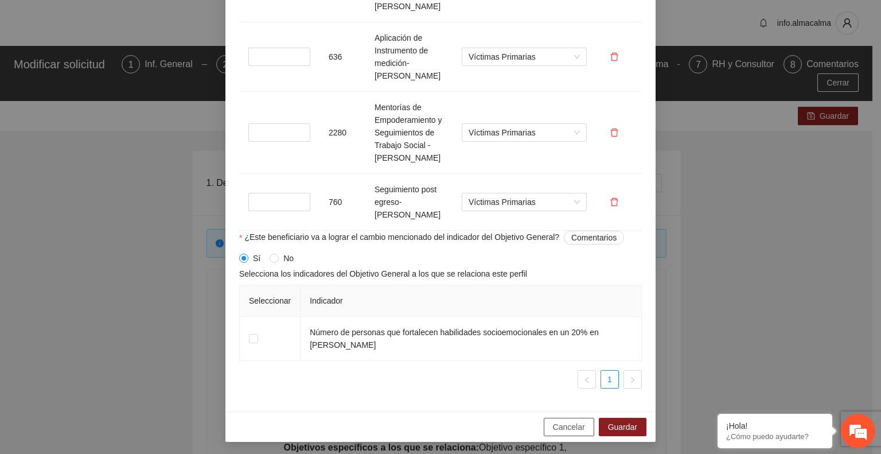
click at [563, 426] on span "Cancelar" at bounding box center [569, 427] width 32 height 13
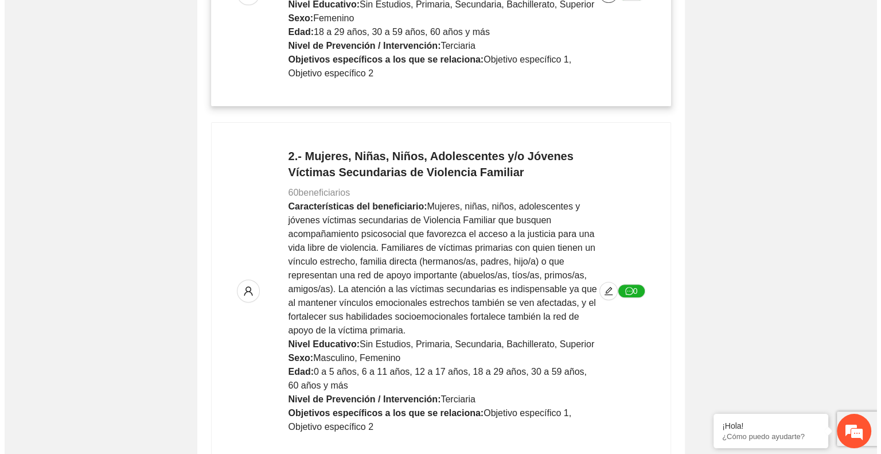
scroll to position [390, 0]
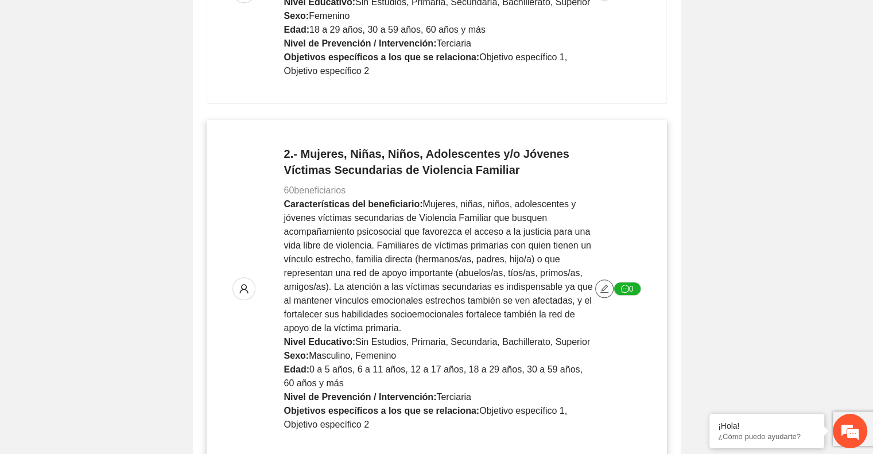
click at [600, 286] on icon "edit" at bounding box center [604, 288] width 9 height 9
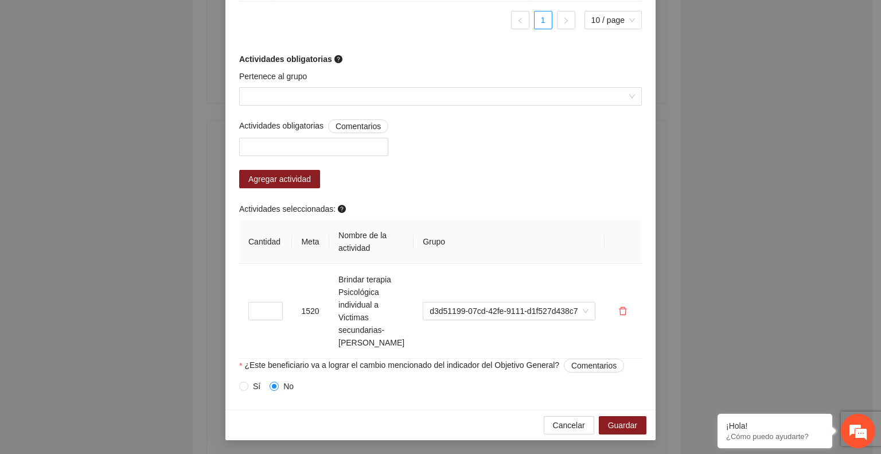
scroll to position [900, 0]
click at [558, 422] on span "Cancelar" at bounding box center [569, 425] width 32 height 13
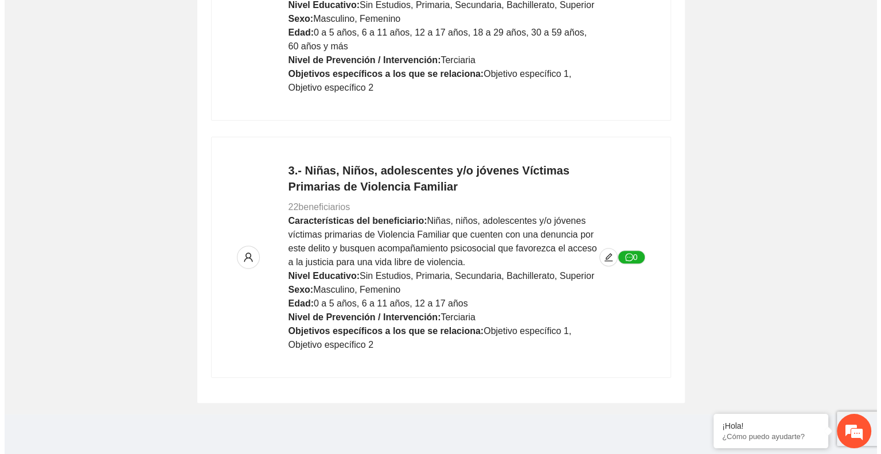
scroll to position [732, 0]
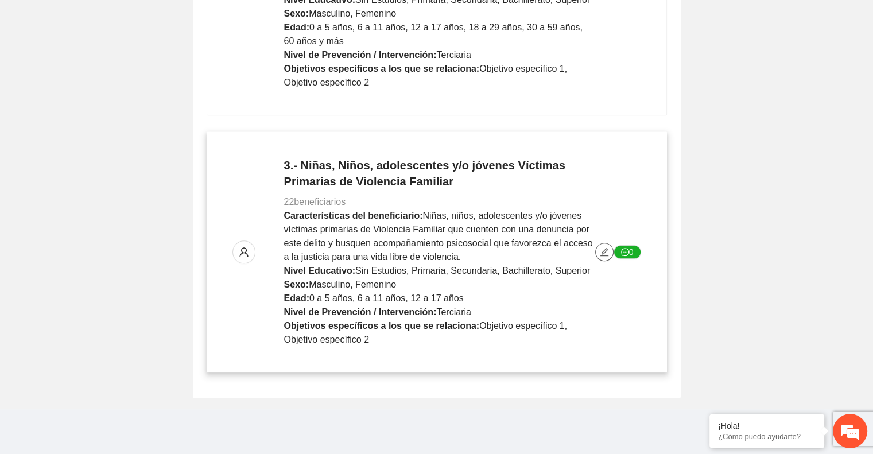
click at [601, 250] on icon "edit" at bounding box center [604, 251] width 9 height 9
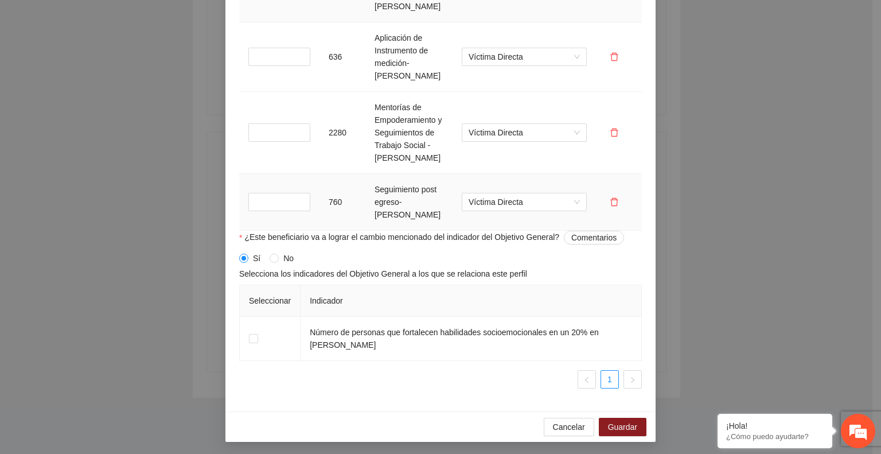
scroll to position [1256, 0]
click at [562, 422] on span "Cancelar" at bounding box center [569, 425] width 32 height 13
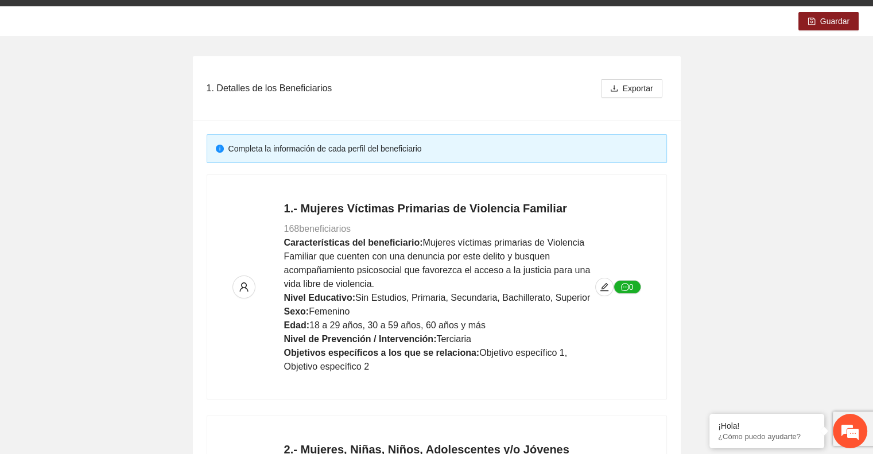
scroll to position [0, 0]
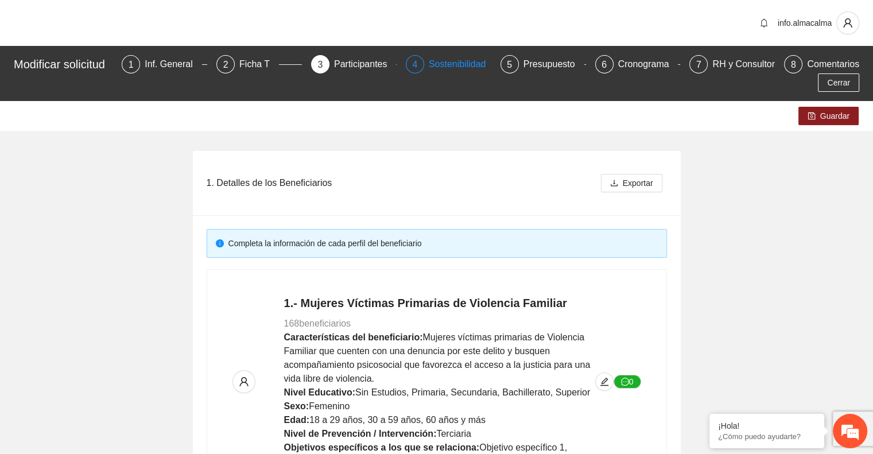
click at [461, 72] on div "Sostenibilidad" at bounding box center [462, 64] width 67 height 18
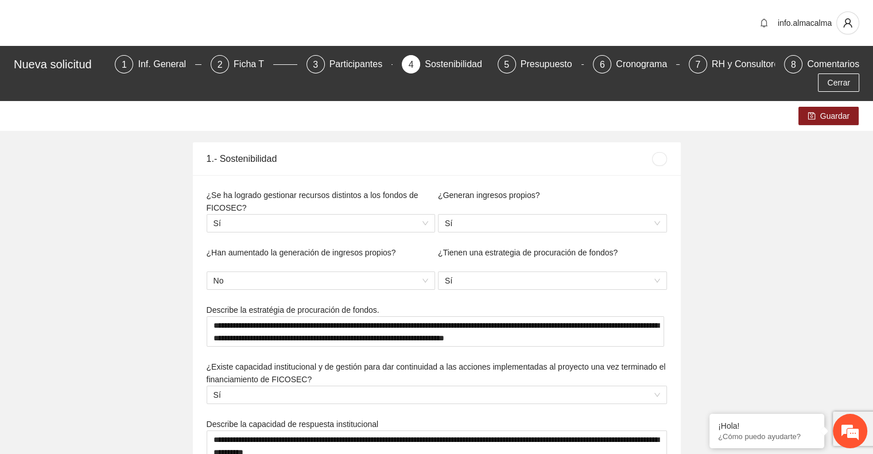
type textarea "**********"
click at [520, 65] on div "Presupuesto" at bounding box center [550, 64] width 61 height 18
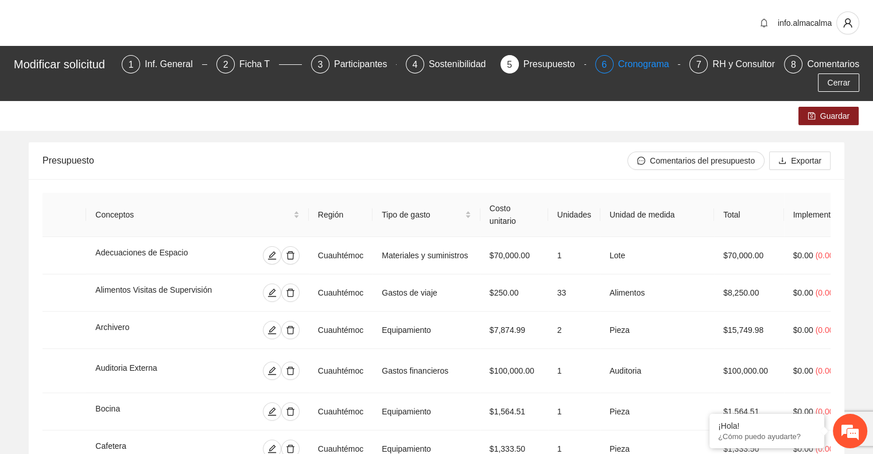
click at [633, 65] on div "Cronograma" at bounding box center [648, 64] width 60 height 18
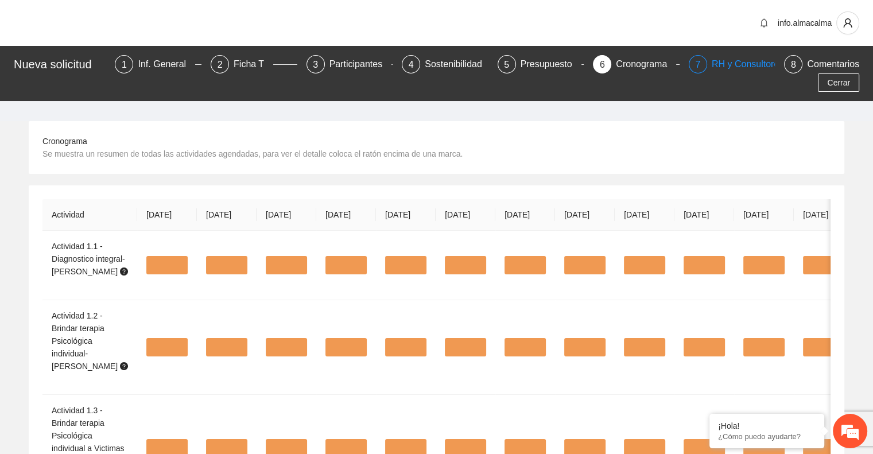
click at [711, 61] on div "RH y Consultores" at bounding box center [751, 64] width 81 height 18
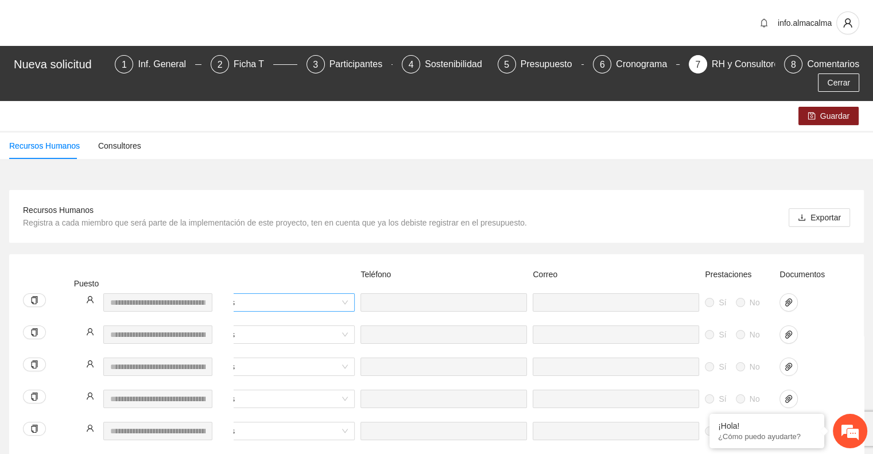
scroll to position [0, 477]
click at [779, 298] on icon "paper-clip" at bounding box center [781, 302] width 7 height 8
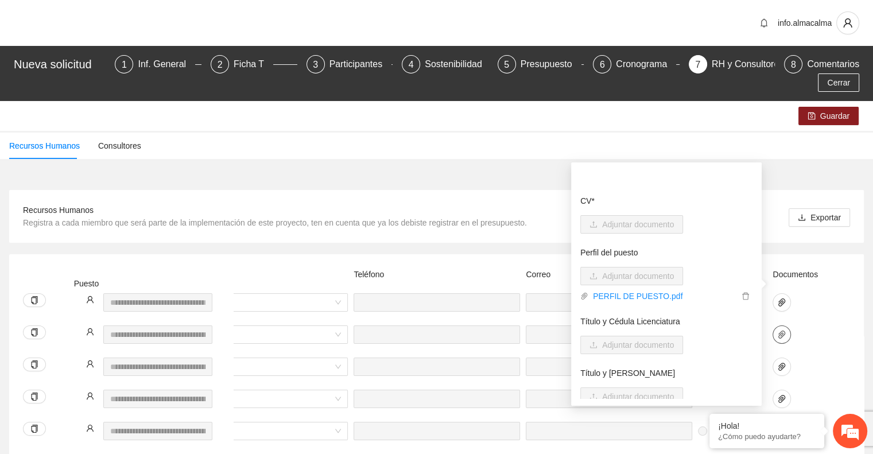
click at [783, 330] on icon "paper-clip" at bounding box center [781, 334] width 7 height 8
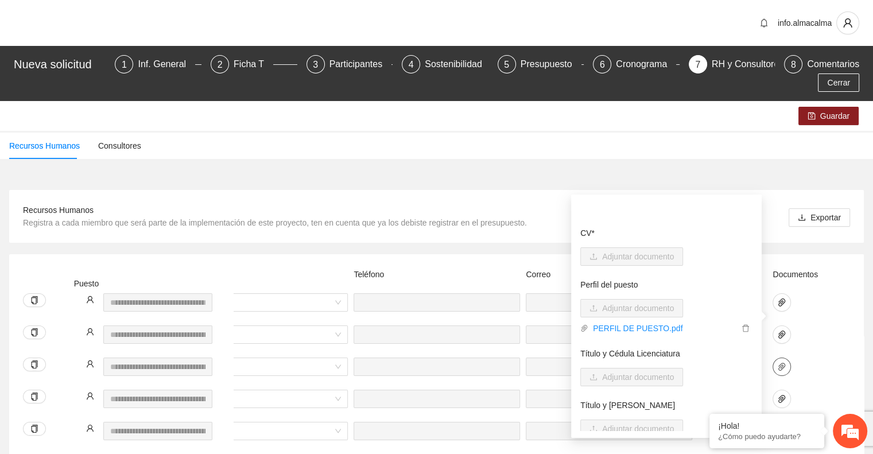
click at [783, 357] on button "button" at bounding box center [781, 366] width 18 height 18
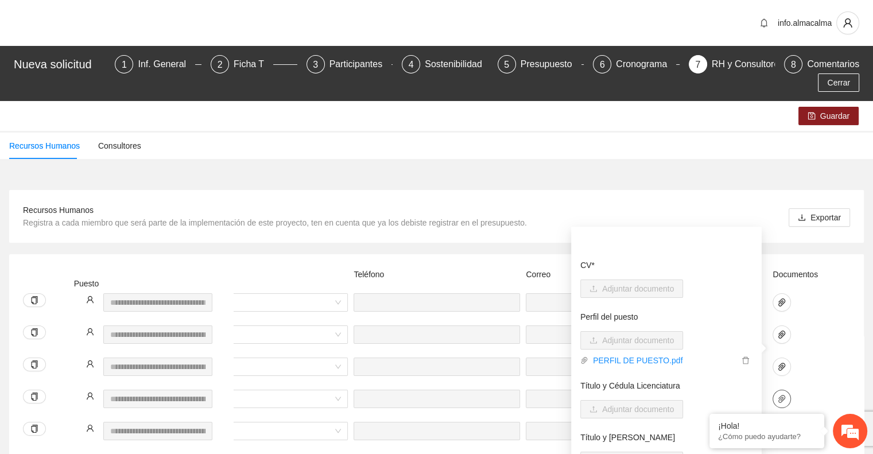
click at [785, 394] on icon "paper-clip" at bounding box center [781, 398] width 9 height 9
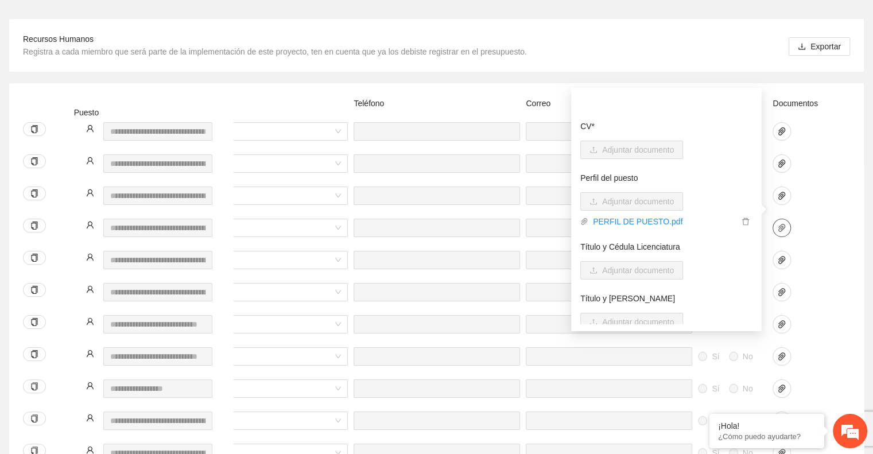
scroll to position [172, 0]
click at [780, 255] on icon "paper-clip" at bounding box center [781, 259] width 7 height 8
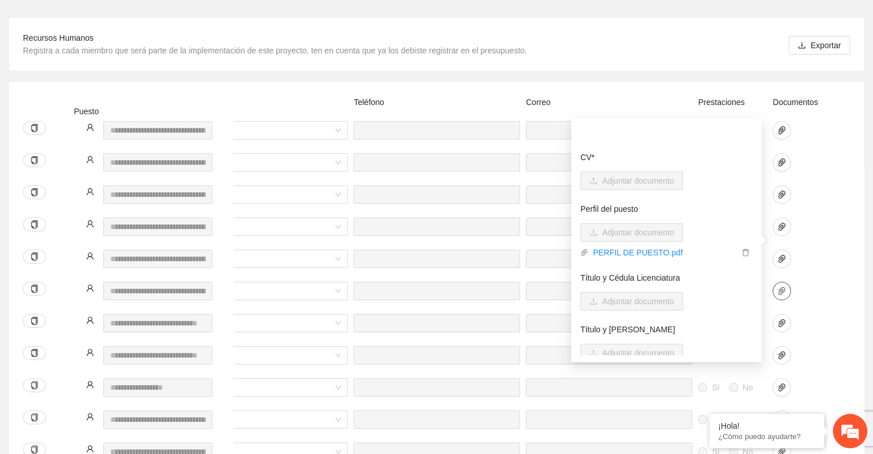
click at [787, 286] on span "paper-clip" at bounding box center [781, 290] width 17 height 9
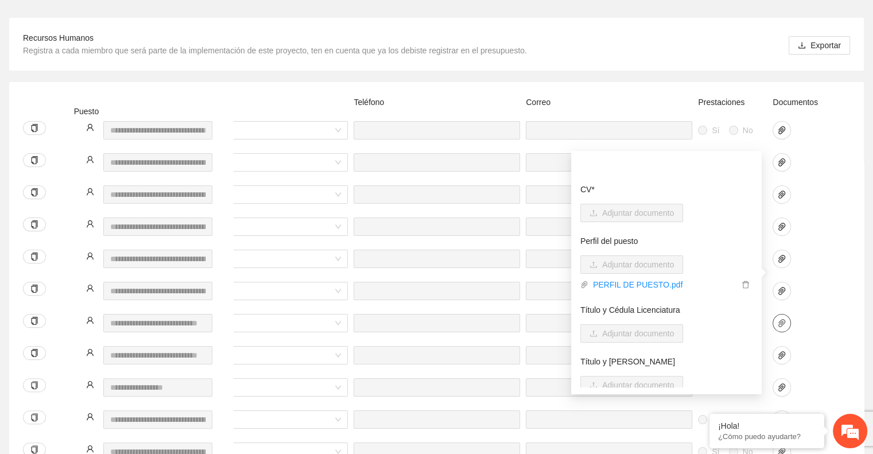
click at [783, 318] on icon "paper-clip" at bounding box center [781, 322] width 9 height 9
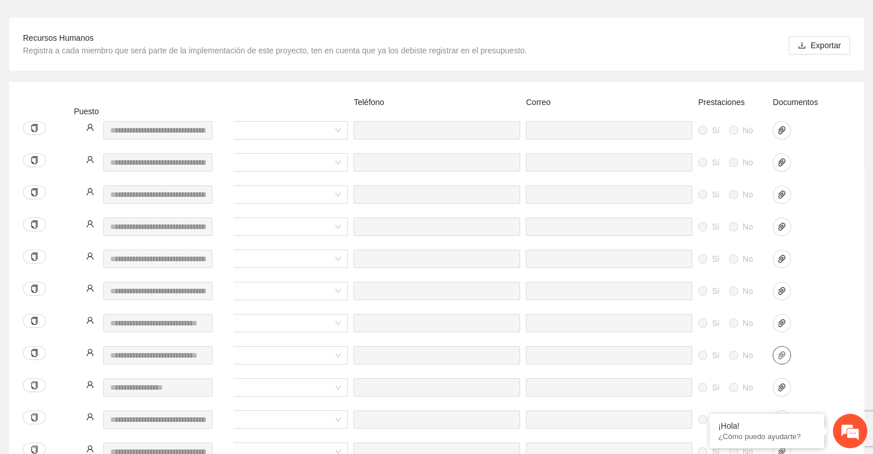
click at [783, 351] on icon "paper-clip" at bounding box center [781, 355] width 9 height 9
click at [782, 383] on icon "paper-clip" at bounding box center [781, 387] width 9 height 9
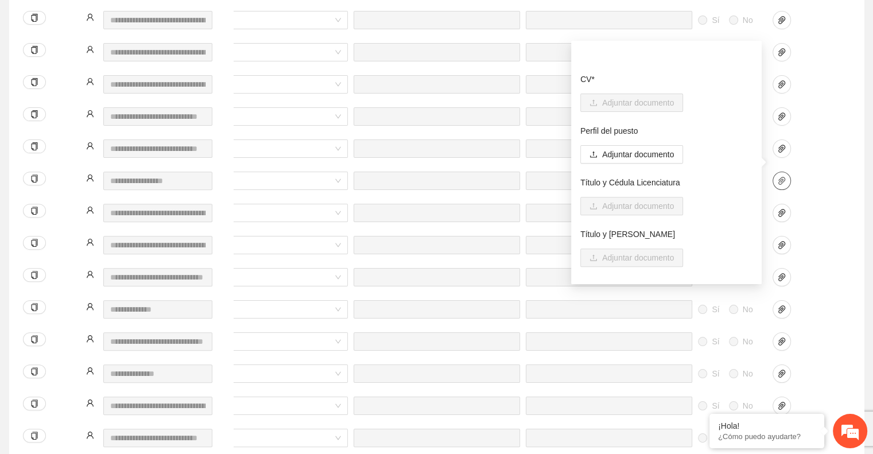
scroll to position [379, 0]
click at [781, 209] on icon "paper-clip" at bounding box center [781, 213] width 7 height 8
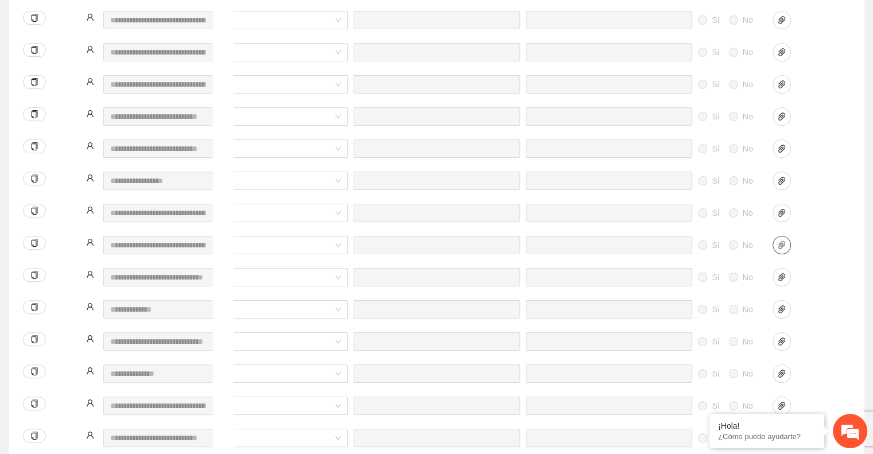
click at [782, 241] on icon "paper-clip" at bounding box center [781, 245] width 7 height 8
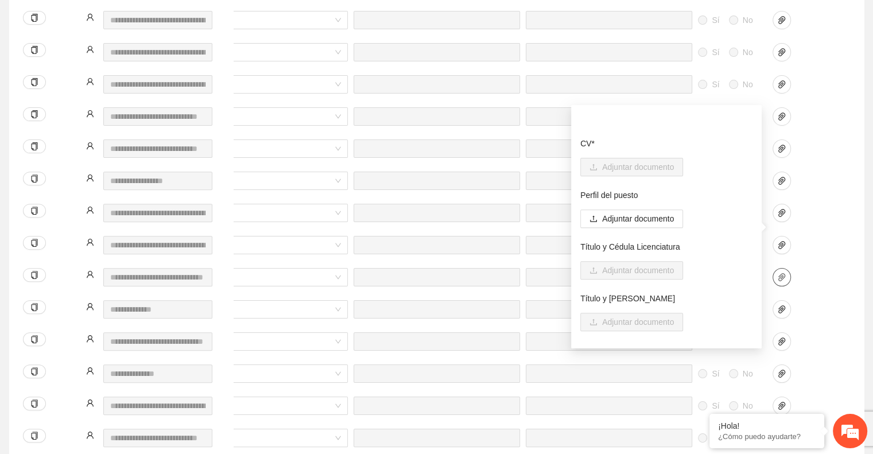
click at [784, 273] on icon "paper-clip" at bounding box center [781, 277] width 9 height 9
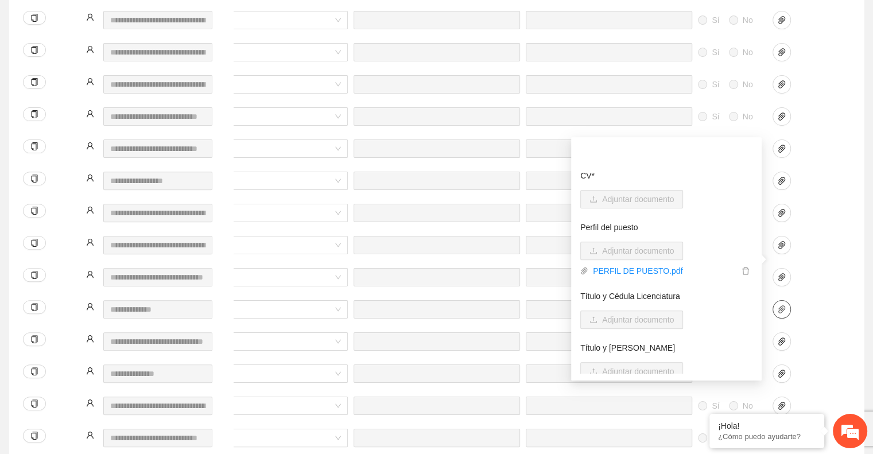
click at [781, 305] on icon "paper-clip" at bounding box center [781, 309] width 9 height 9
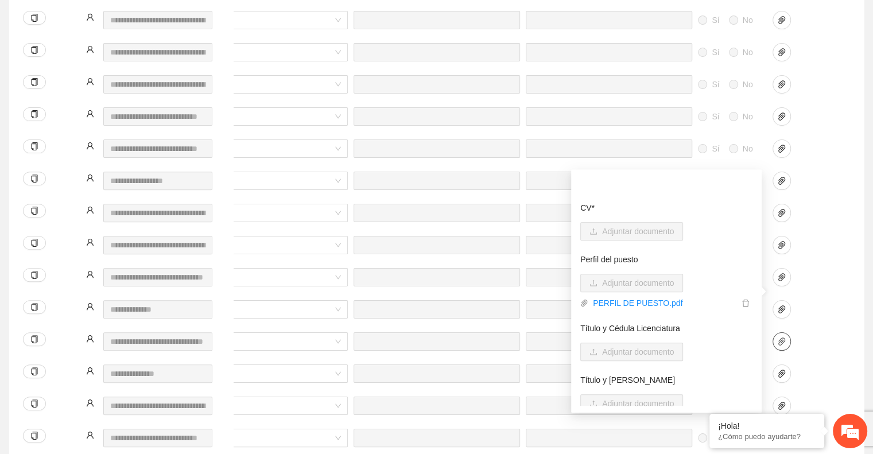
click at [787, 332] on button "button" at bounding box center [781, 341] width 18 height 18
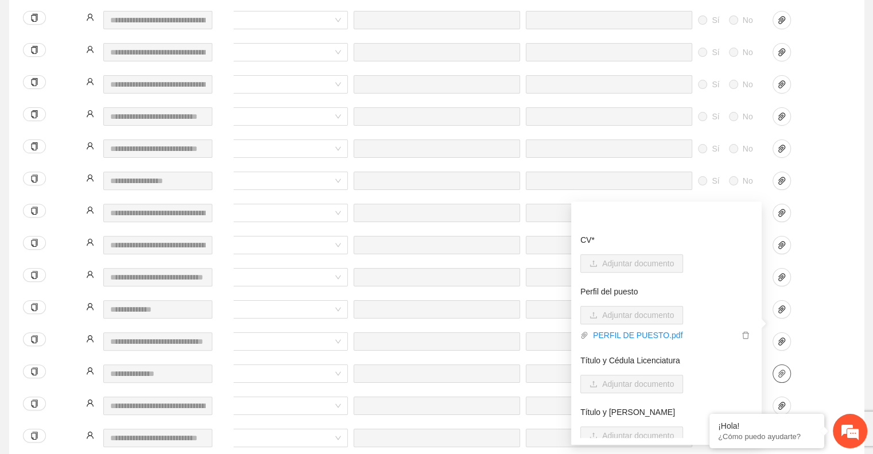
click at [785, 369] on icon "paper-clip" at bounding box center [781, 373] width 9 height 9
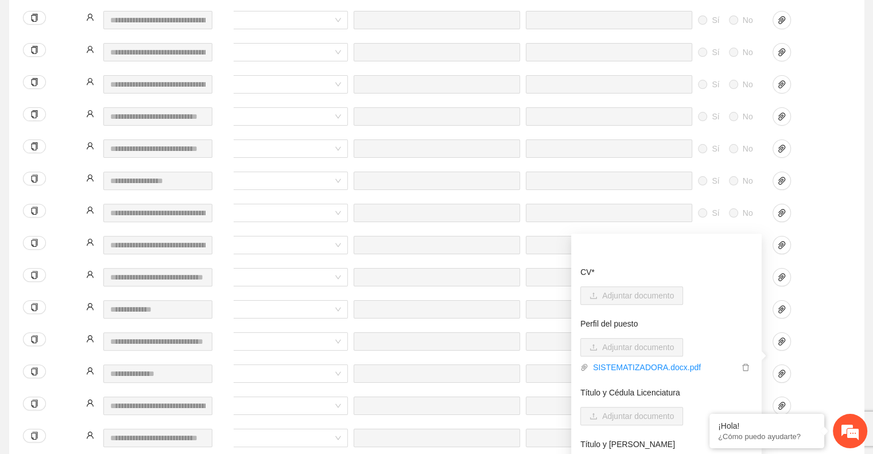
click at [785, 369] on div at bounding box center [797, 380] width 57 height 32
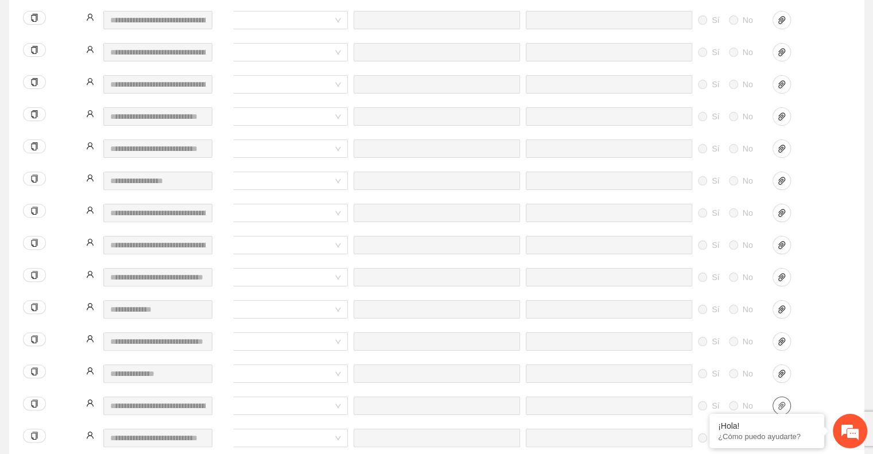
click at [781, 396] on button "button" at bounding box center [781, 405] width 18 height 18
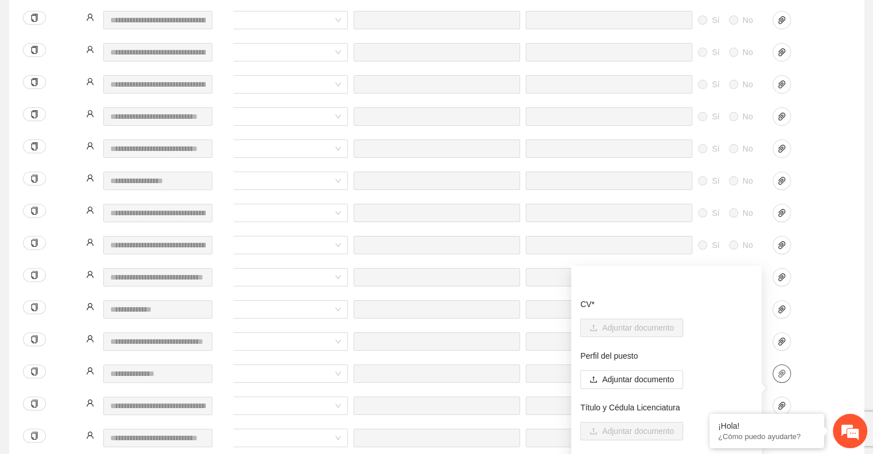
click at [780, 369] on icon "paper-clip" at bounding box center [781, 373] width 7 height 8
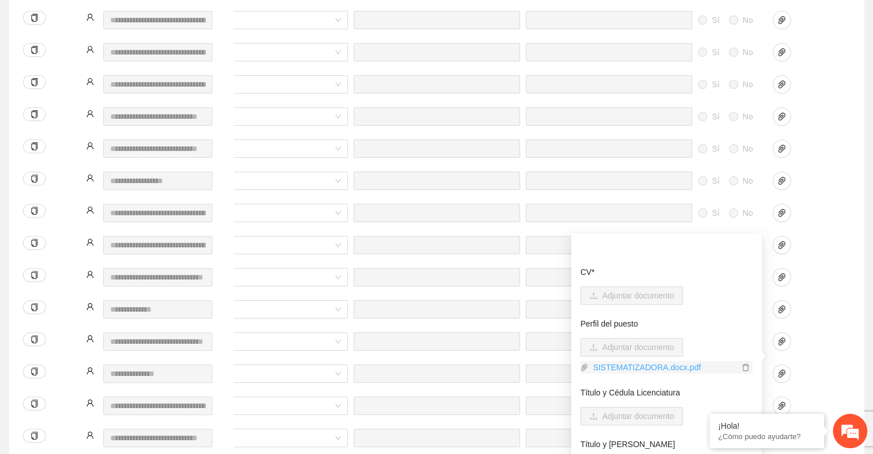
click at [663, 366] on link "SISTEMATIZADORA.docx.pdf" at bounding box center [663, 367] width 150 height 13
click at [813, 279] on div at bounding box center [797, 284] width 57 height 32
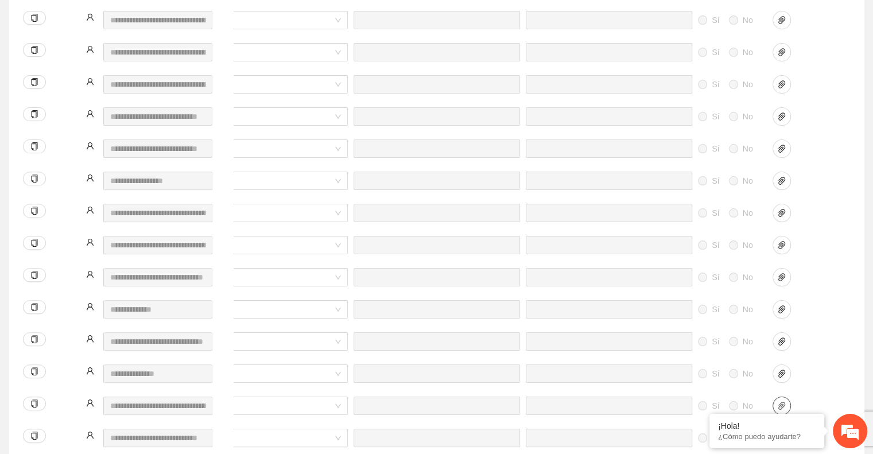
click at [781, 396] on button "button" at bounding box center [781, 405] width 18 height 18
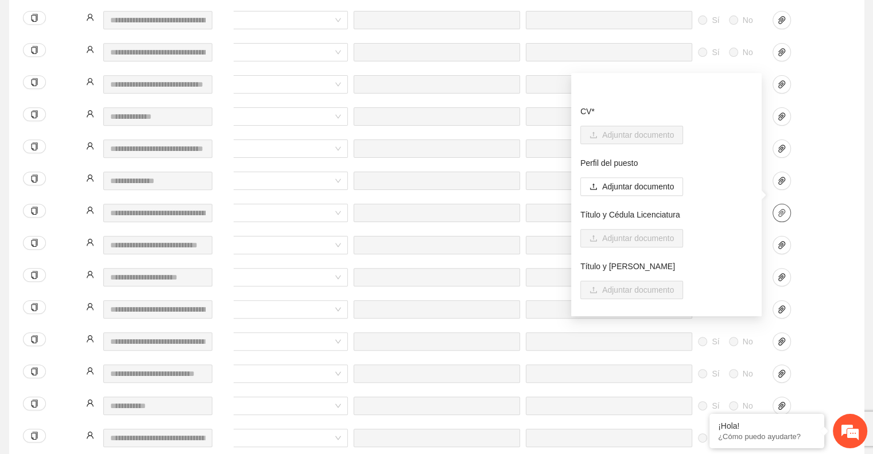
scroll to position [571, 0]
click at [777, 240] on icon "paper-clip" at bounding box center [781, 244] width 9 height 9
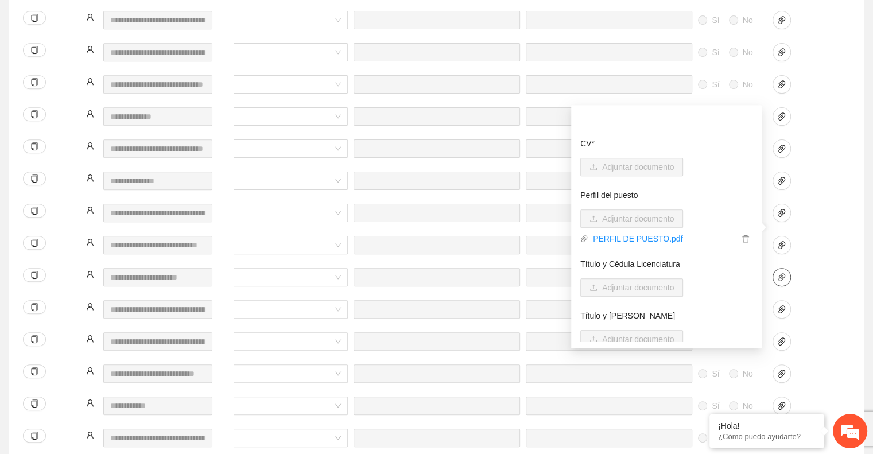
click at [781, 273] on icon "paper-clip" at bounding box center [781, 277] width 7 height 8
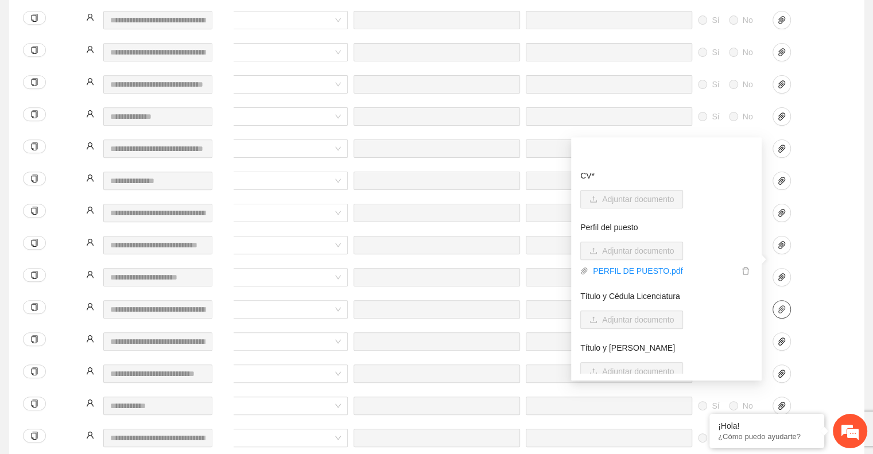
click at [784, 305] on icon "paper-clip" at bounding box center [781, 309] width 7 height 8
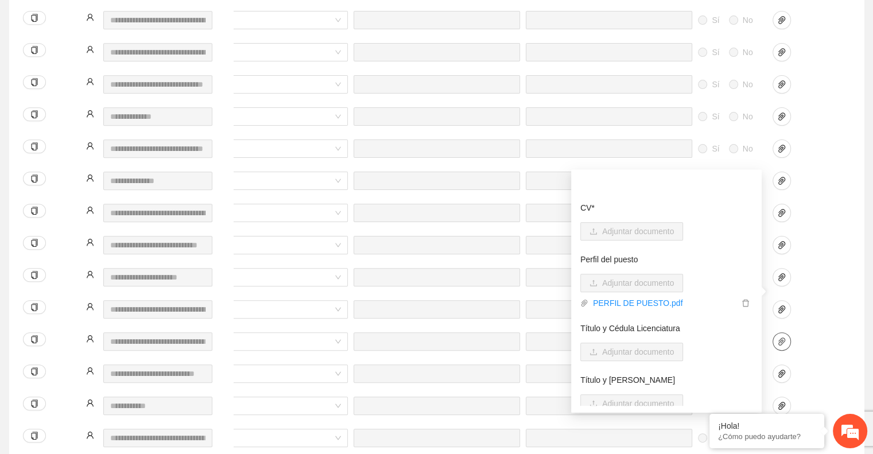
click at [785, 332] on button "button" at bounding box center [781, 341] width 18 height 18
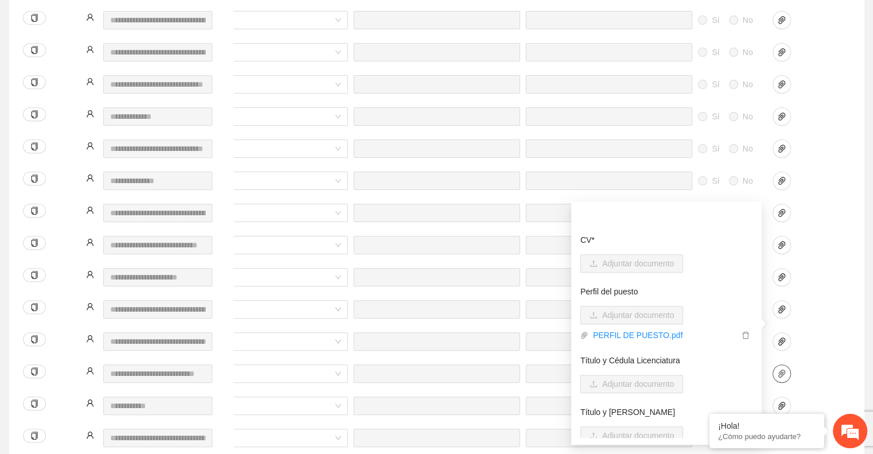
click at [786, 369] on span "paper-clip" at bounding box center [781, 373] width 17 height 9
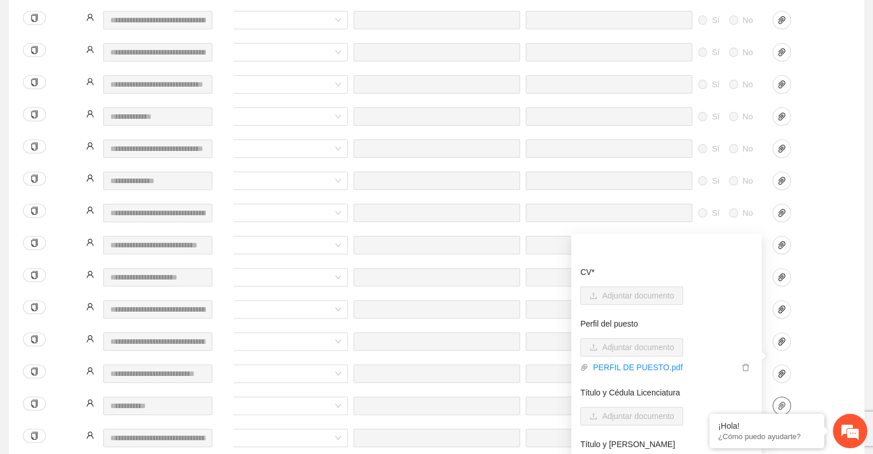
click at [784, 396] on button "button" at bounding box center [781, 405] width 18 height 18
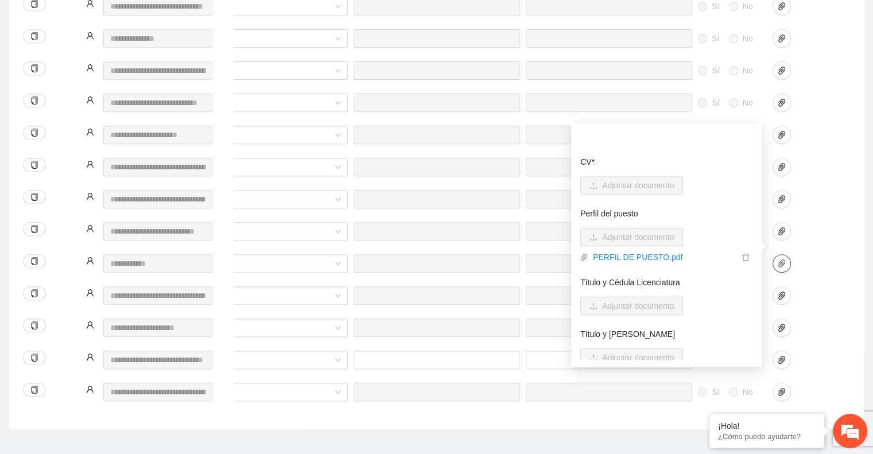
scroll to position [722, 0]
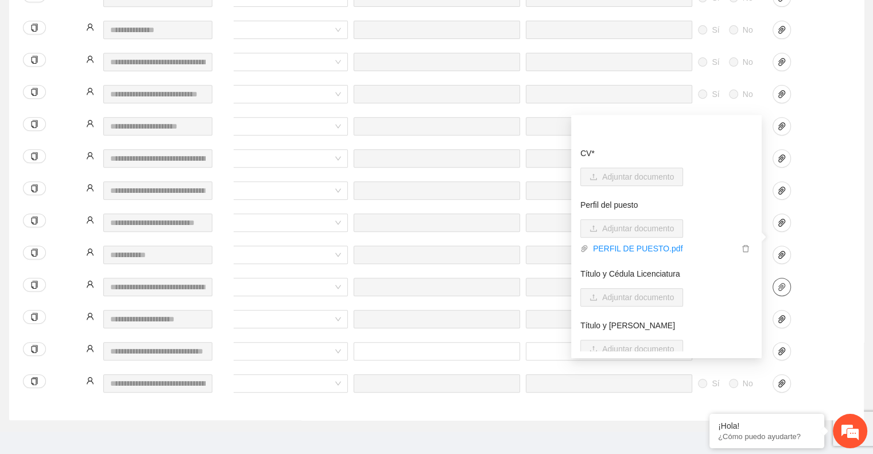
click at [780, 278] on button "button" at bounding box center [781, 287] width 18 height 18
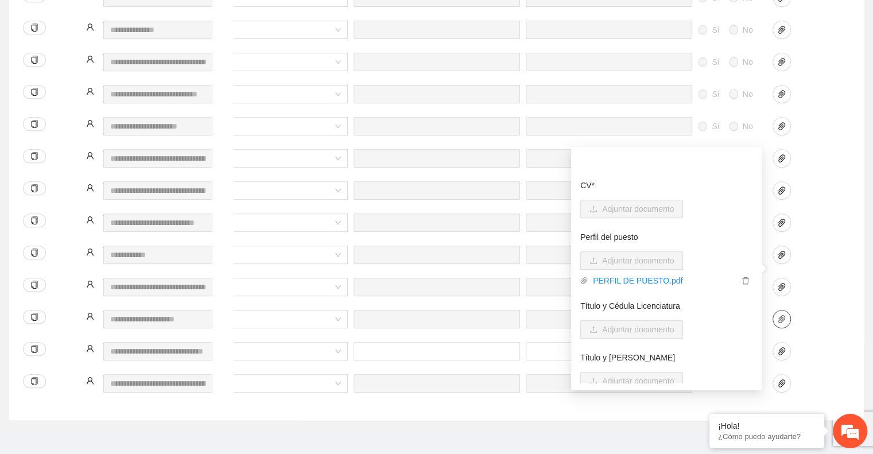
click at [780, 310] on button "button" at bounding box center [781, 319] width 18 height 18
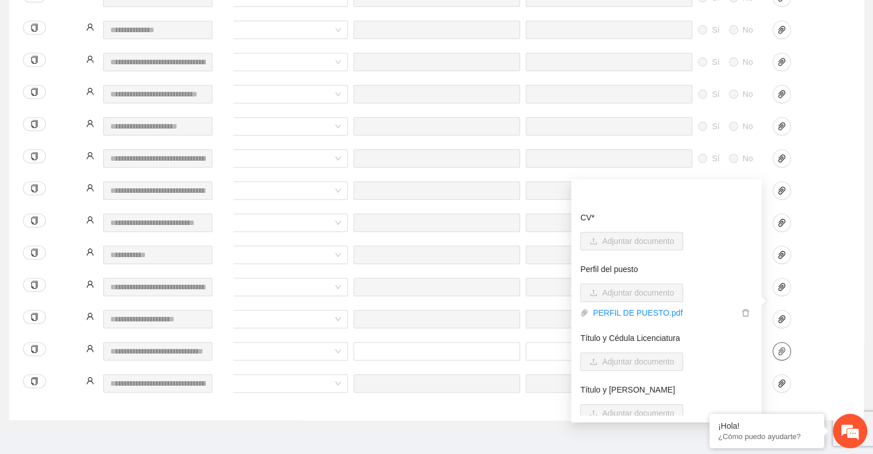
click at [781, 347] on icon "paper-clip" at bounding box center [781, 351] width 7 height 8
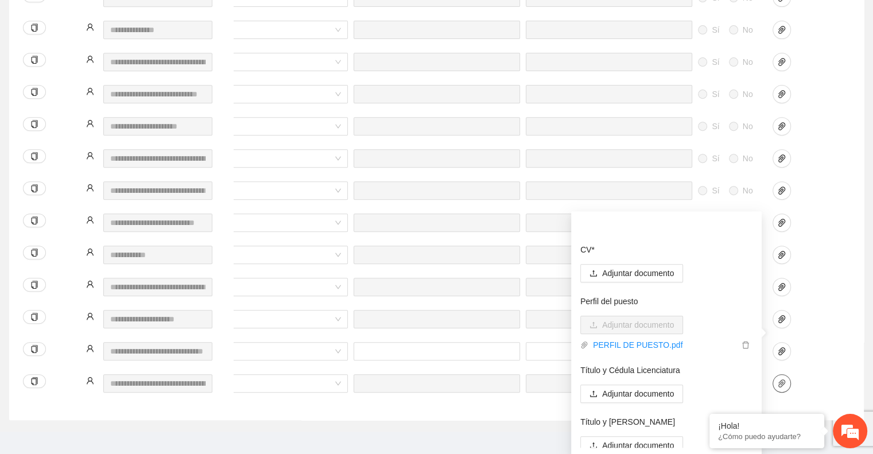
click at [784, 379] on icon "paper-clip" at bounding box center [781, 383] width 7 height 8
click at [822, 342] on div at bounding box center [798, 351] width 52 height 18
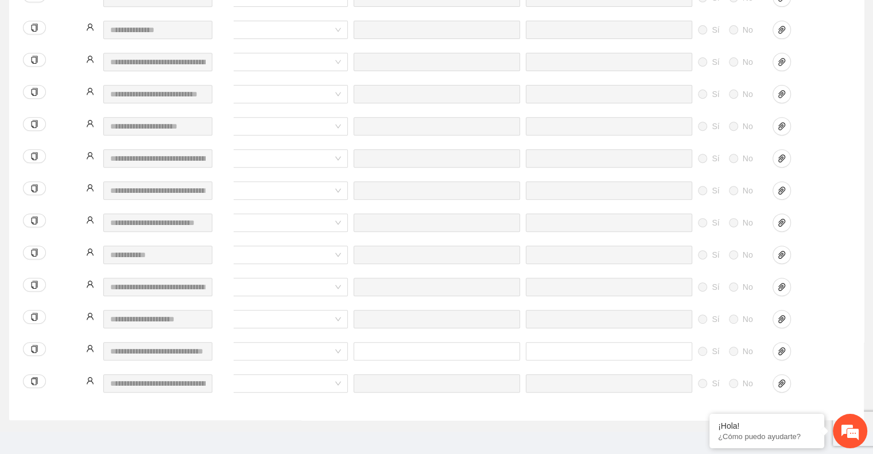
scroll to position [0, 0]
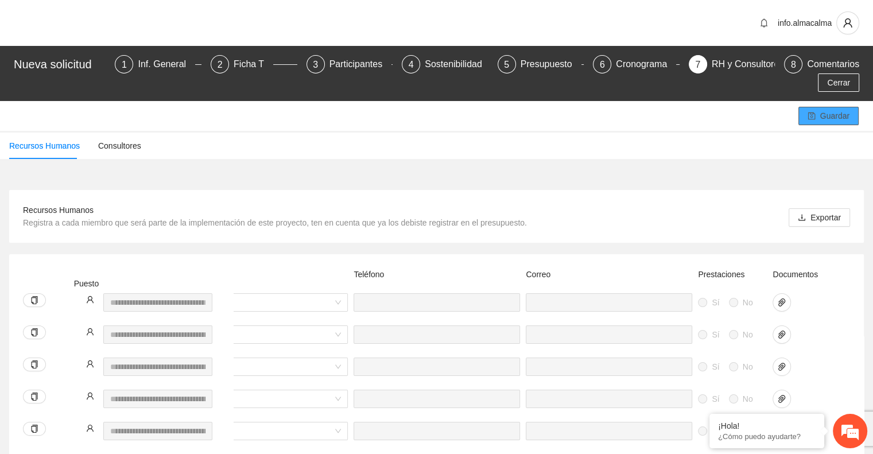
click at [812, 112] on icon "save" at bounding box center [810, 115] width 7 height 7
click at [138, 59] on div "Inf. General" at bounding box center [166, 64] width 57 height 18
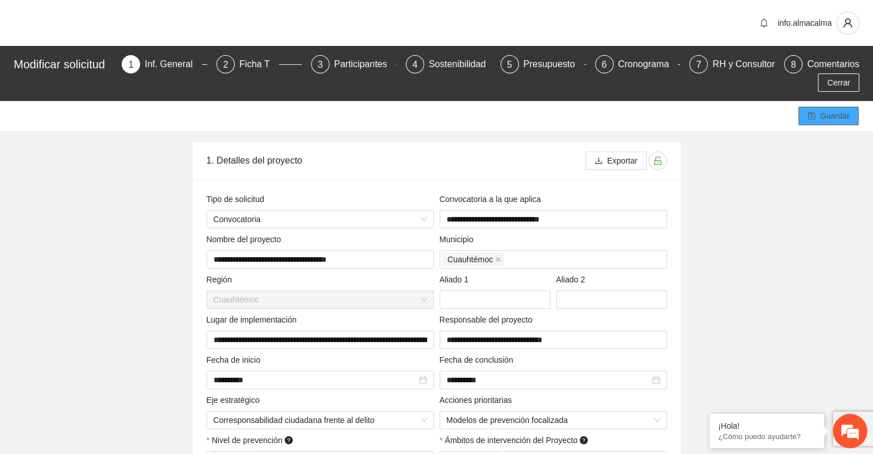
click at [824, 117] on span "Guardar" at bounding box center [834, 116] width 29 height 13
click at [826, 111] on span "Guardar" at bounding box center [834, 116] width 29 height 13
click at [837, 84] on span "Cerrar" at bounding box center [838, 82] width 23 height 13
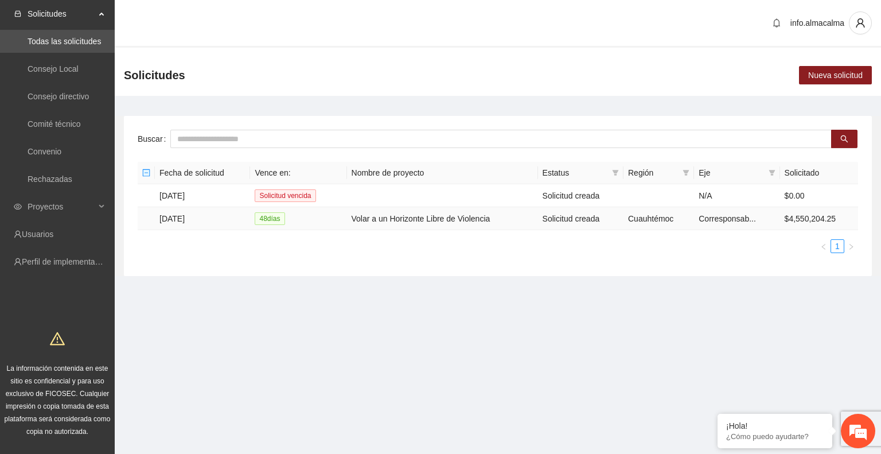
click at [180, 218] on td "[DATE]" at bounding box center [202, 218] width 95 height 23
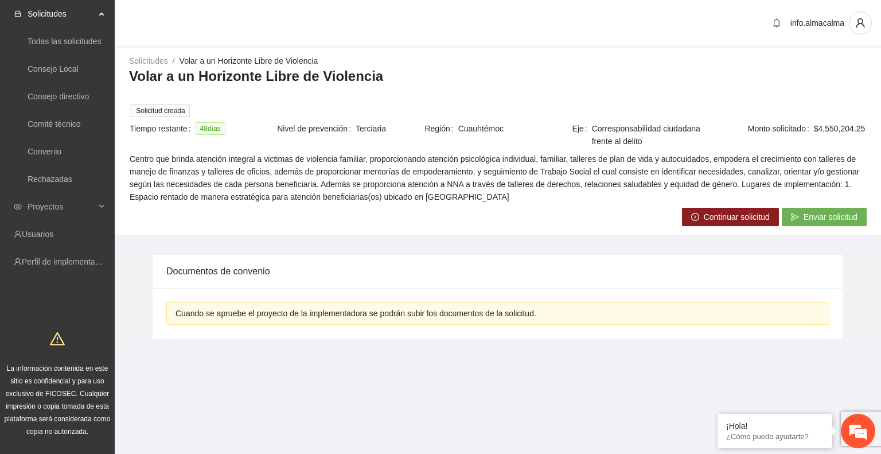
click at [694, 217] on icon "right-circle" at bounding box center [695, 217] width 8 height 8
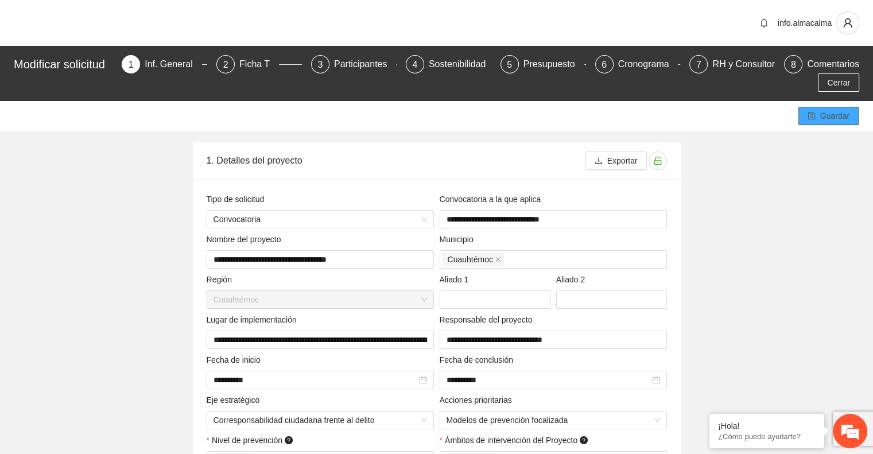
click at [806, 108] on button "Guardar" at bounding box center [828, 116] width 60 height 18
click at [842, 87] on span "Cerrar" at bounding box center [838, 82] width 23 height 13
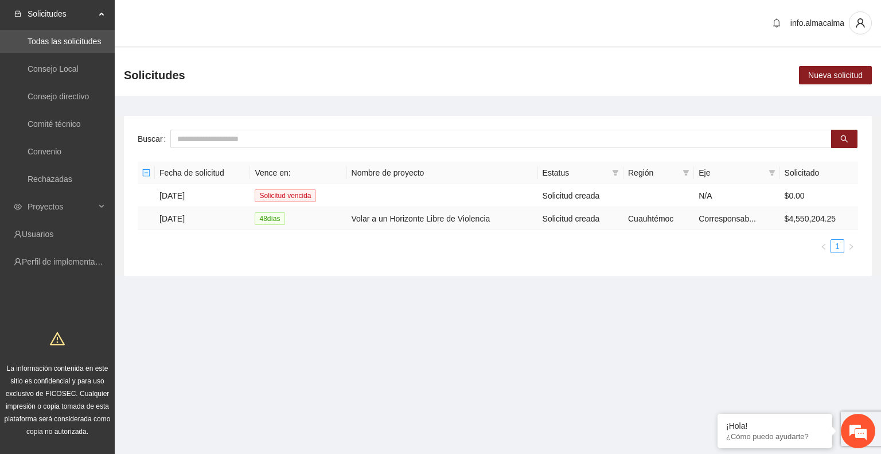
click at [196, 218] on td "[DATE]" at bounding box center [202, 218] width 95 height 23
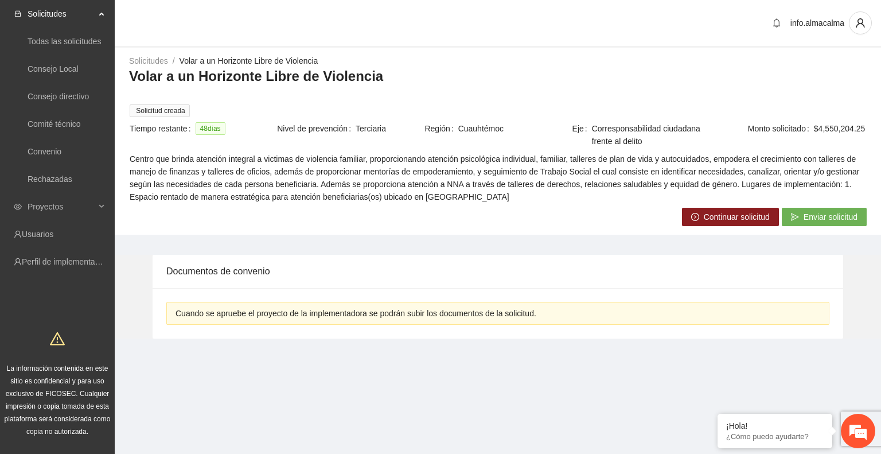
click at [709, 217] on span "Continuar solicitud" at bounding box center [737, 217] width 66 height 13
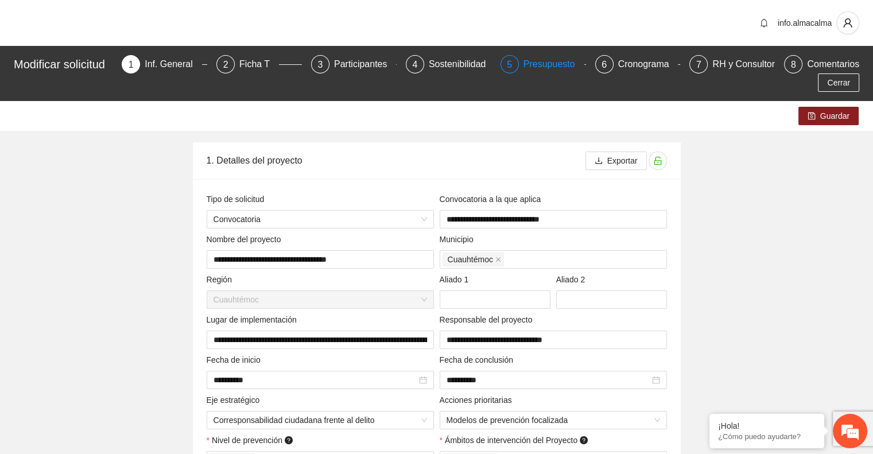
click at [562, 57] on div "Presupuesto" at bounding box center [553, 64] width 61 height 18
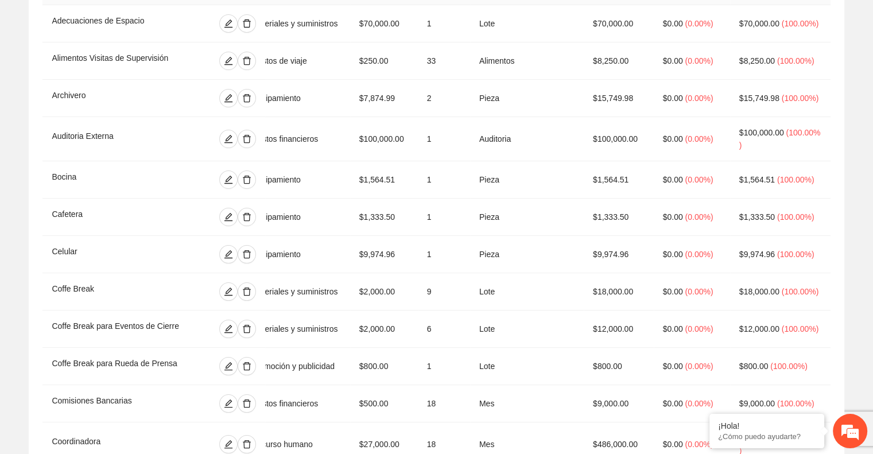
scroll to position [98, 0]
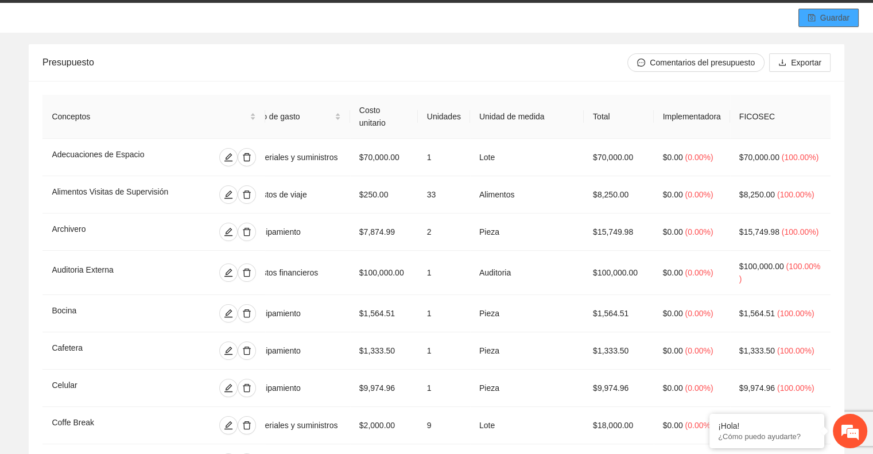
click at [808, 13] on button "Guardar" at bounding box center [828, 18] width 60 height 18
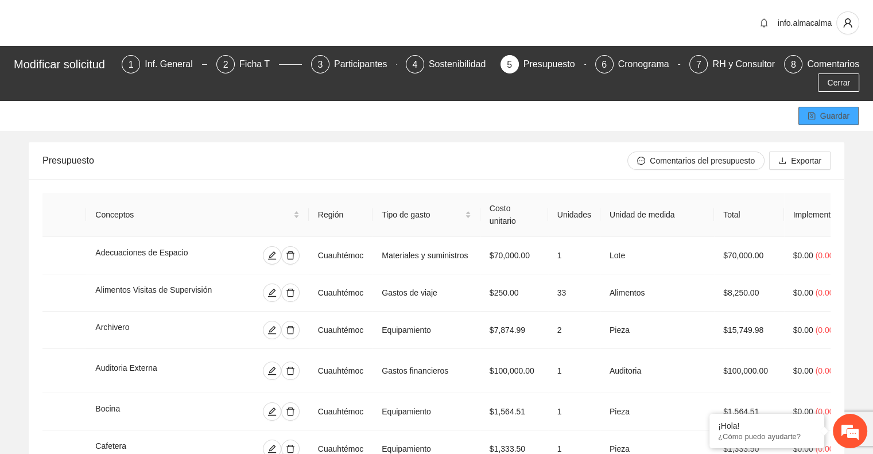
click at [816, 121] on button "Guardar" at bounding box center [828, 116] width 60 height 18
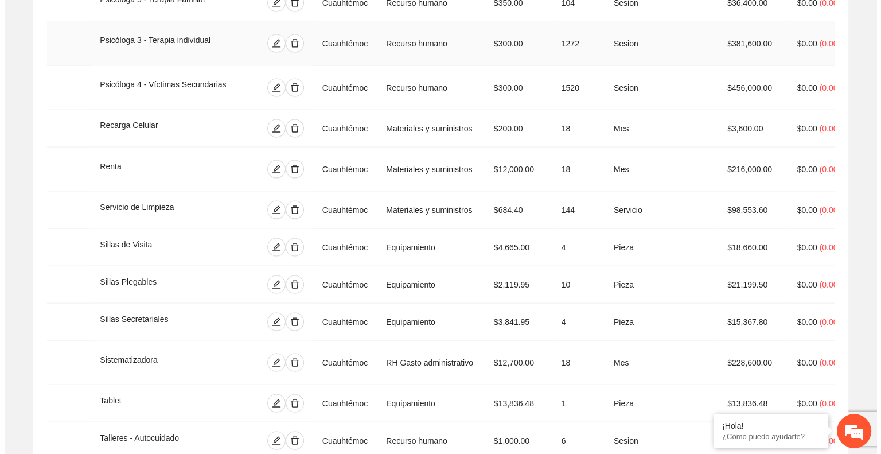
scroll to position [2258, 0]
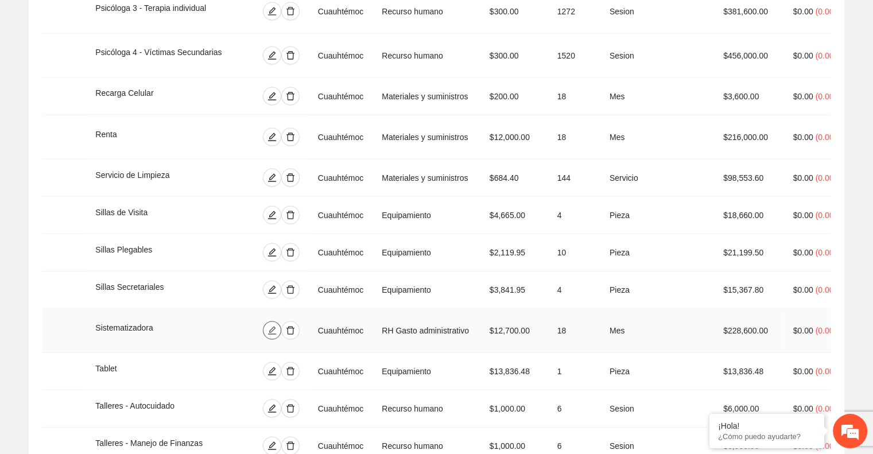
click at [277, 326] on icon "edit" at bounding box center [271, 330] width 9 height 9
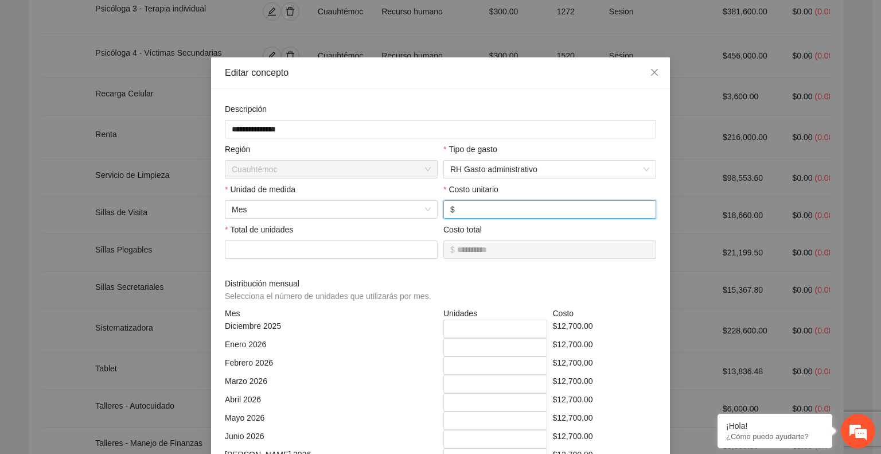
drag, startPoint x: 481, startPoint y: 211, endPoint x: 441, endPoint y: 209, distance: 40.8
click at [443, 209] on span "$ *****" at bounding box center [549, 209] width 213 height 18
type input "*"
type input "*****"
type input "**"
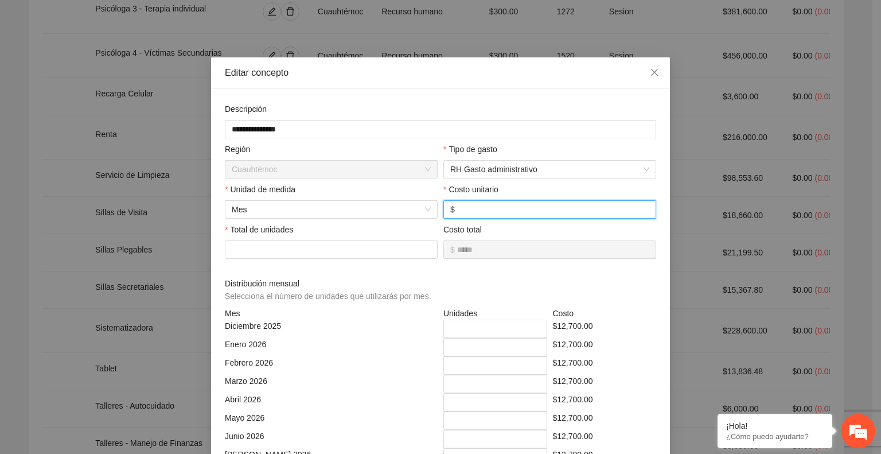
type input "******"
type input "***"
type input "********"
type input "****"
type input "*********"
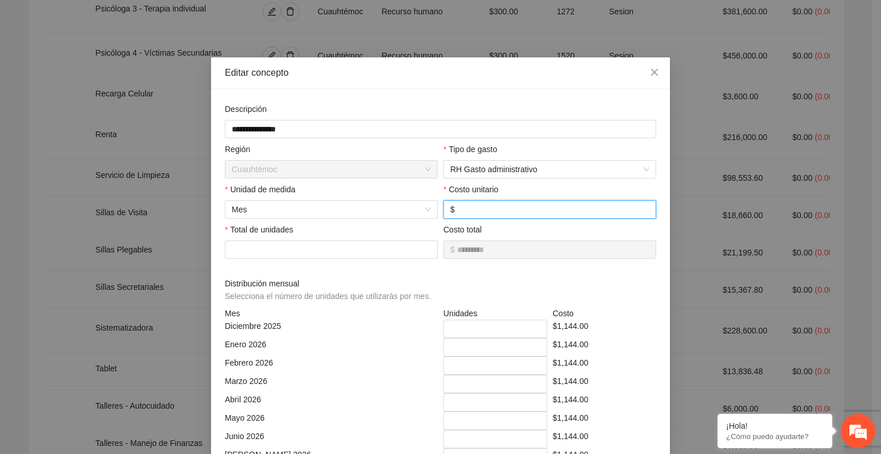
type input "*****"
type input "**********"
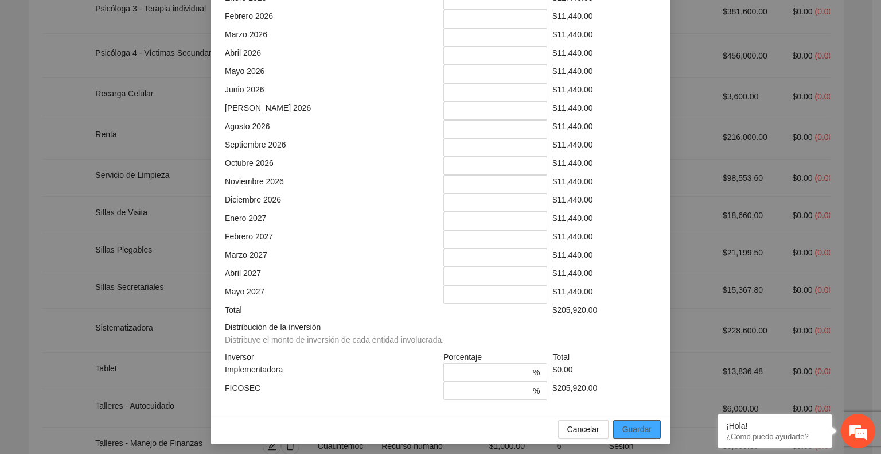
type input "********"
click at [624, 423] on span "Guardar" at bounding box center [637, 429] width 29 height 13
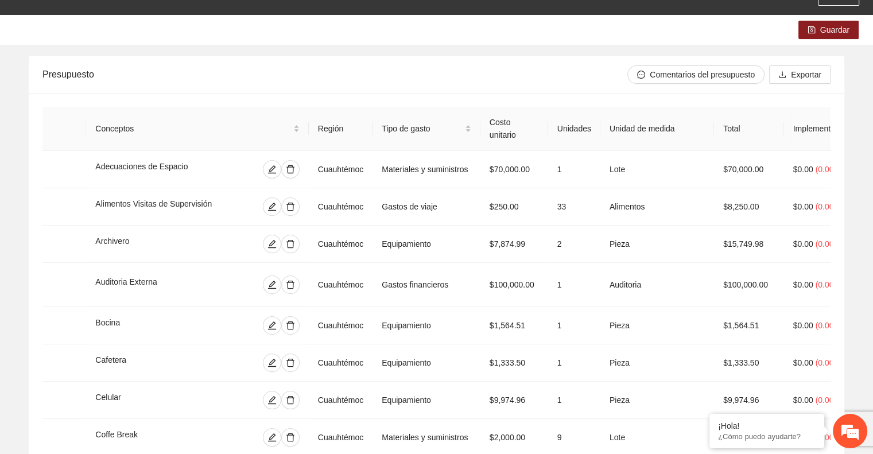
scroll to position [0, 0]
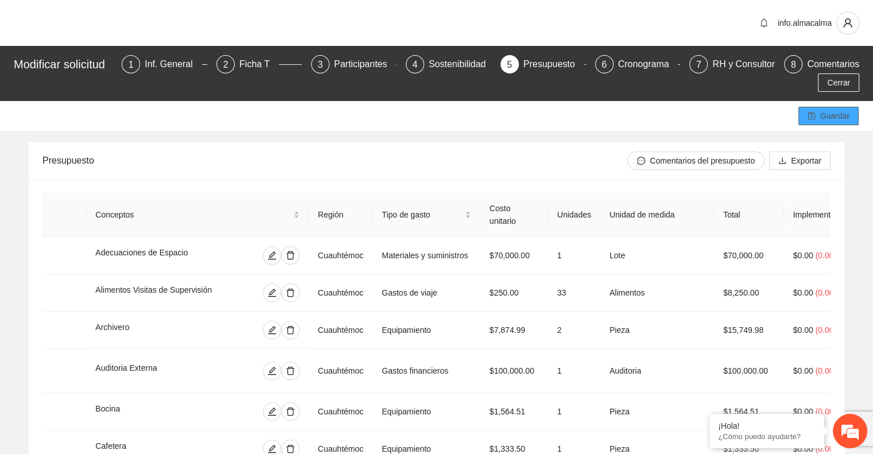
click at [819, 116] on button "Guardar" at bounding box center [828, 116] width 60 height 18
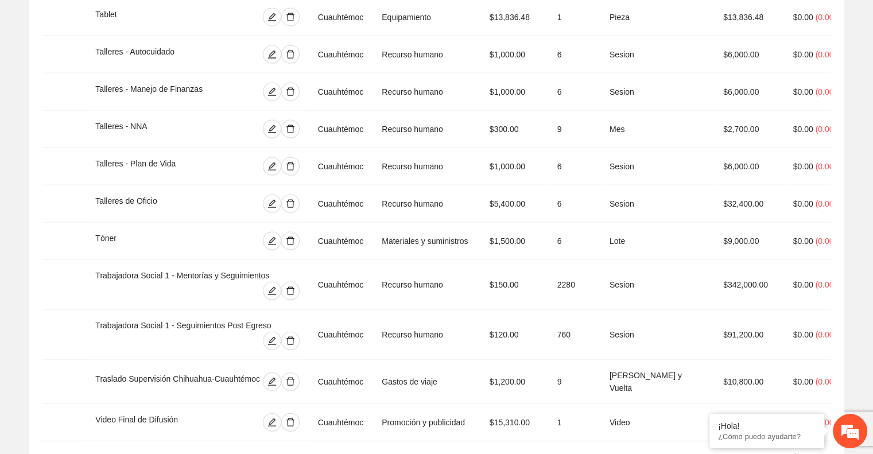
drag, startPoint x: 718, startPoint y: 348, endPoint x: 769, endPoint y: 350, distance: 51.1
click at [769, 441] on td "$4,527,524.25" at bounding box center [749, 463] width 70 height 44
copy td "$4,527,524.25"
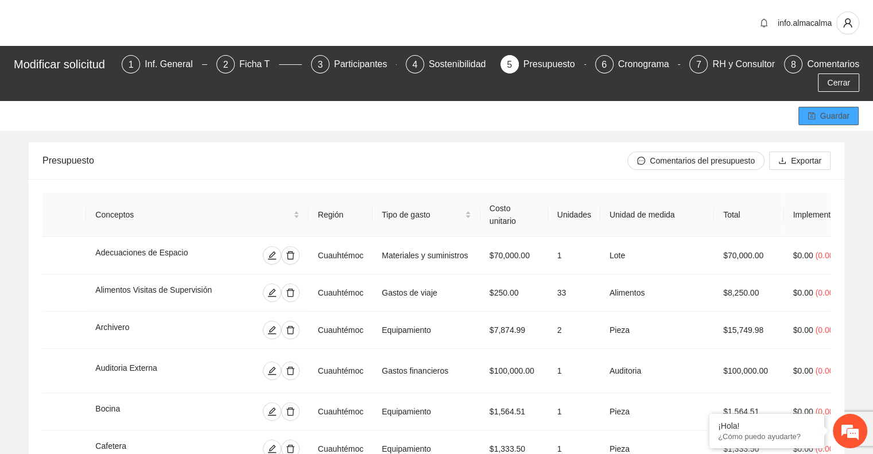
click at [805, 120] on button "Guardar" at bounding box center [828, 116] width 60 height 18
click at [162, 67] on div "Inf. General" at bounding box center [173, 64] width 57 height 18
click at [182, 70] on div "Inf. General" at bounding box center [173, 64] width 57 height 18
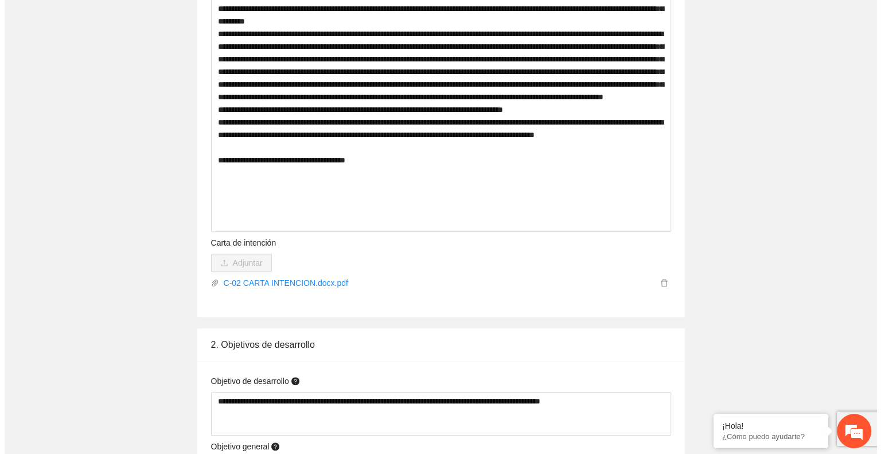
scroll to position [838, 0]
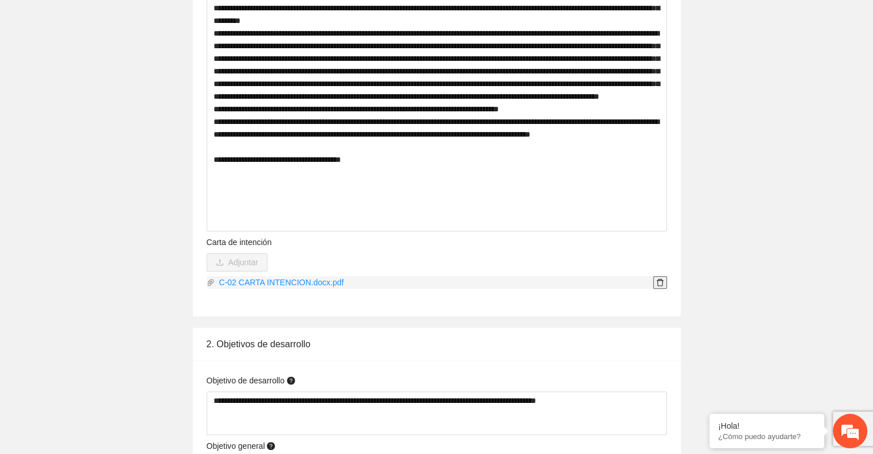
click at [658, 284] on icon "delete" at bounding box center [660, 282] width 8 height 8
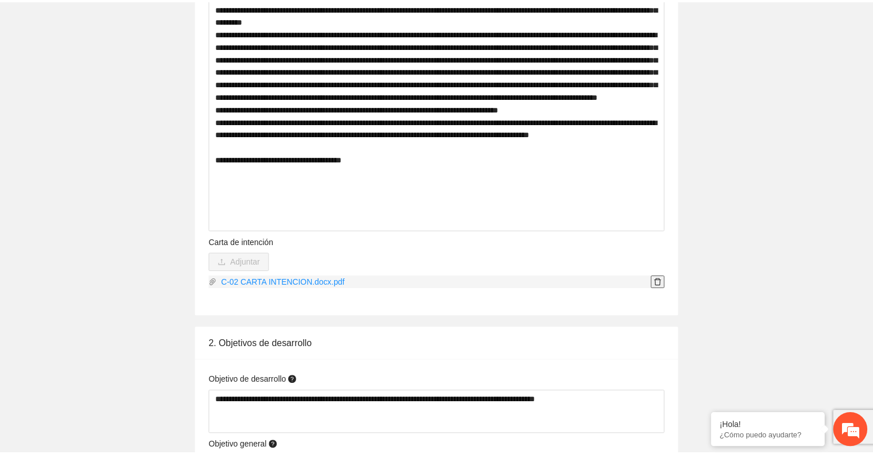
scroll to position [0, 0]
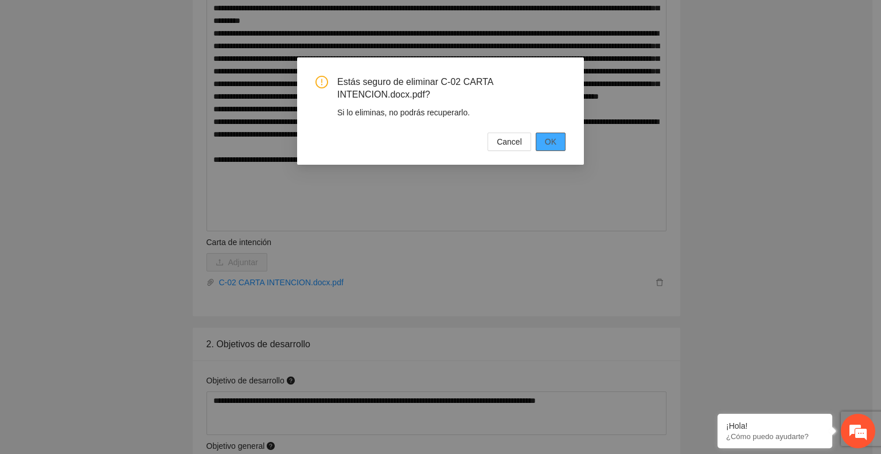
click at [553, 141] on span "OK" at bounding box center [550, 141] width 11 height 13
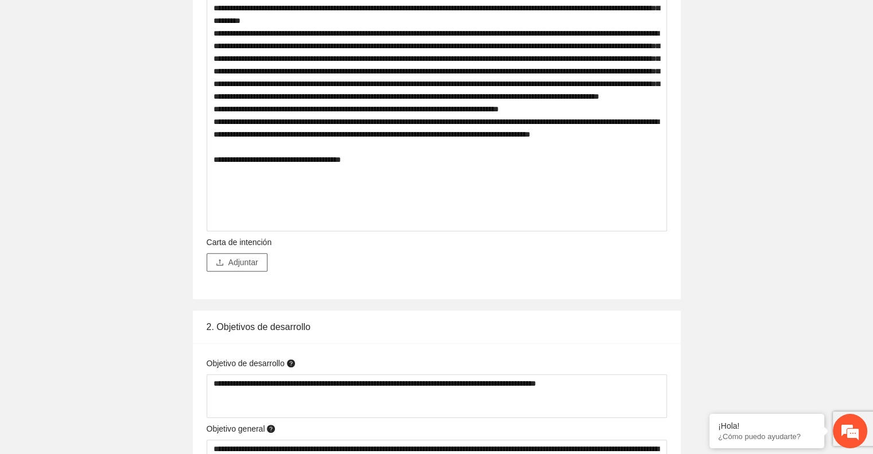
click at [247, 269] on span "Adjuntar" at bounding box center [243, 262] width 30 height 13
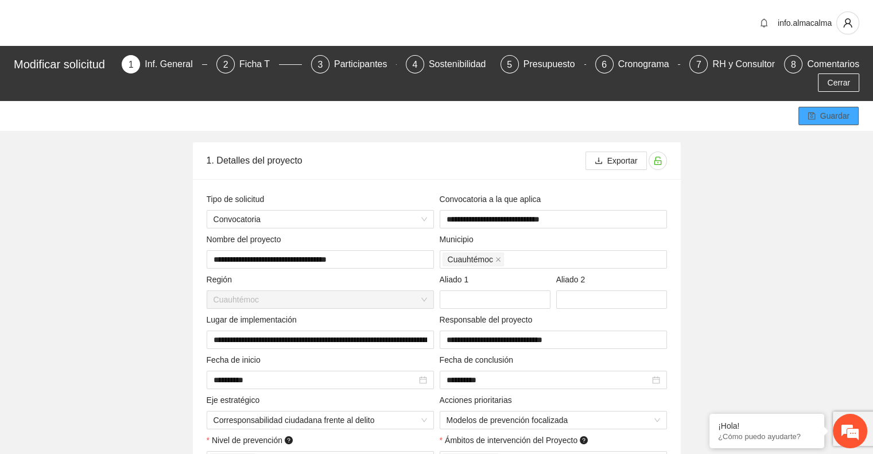
click at [824, 122] on button "Guardar" at bounding box center [828, 116] width 60 height 18
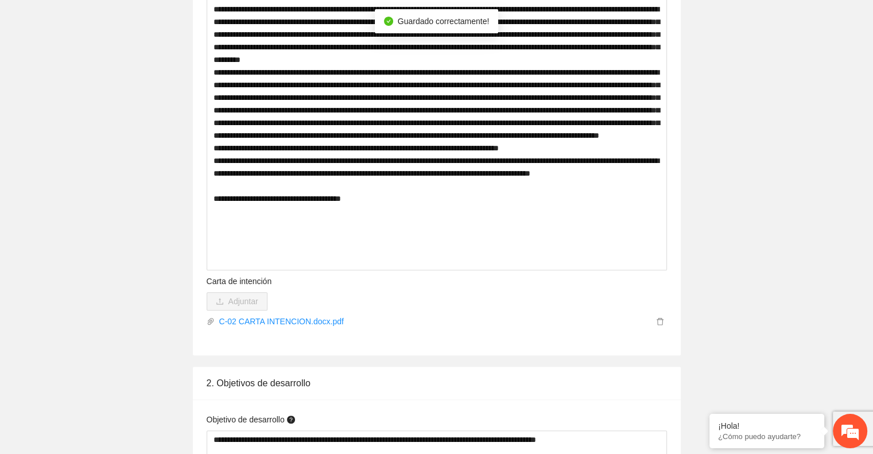
scroll to position [799, 0]
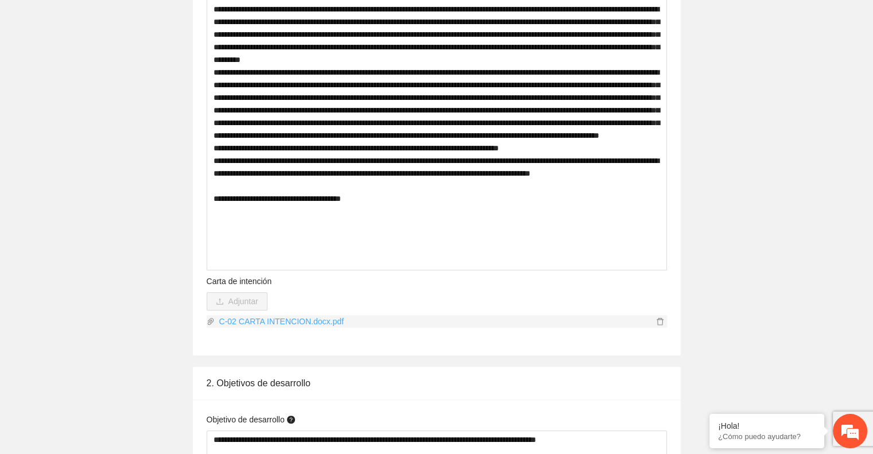
click at [326, 318] on link "C-02 CARTA INTENCION.docx.pdf" at bounding box center [434, 321] width 438 height 13
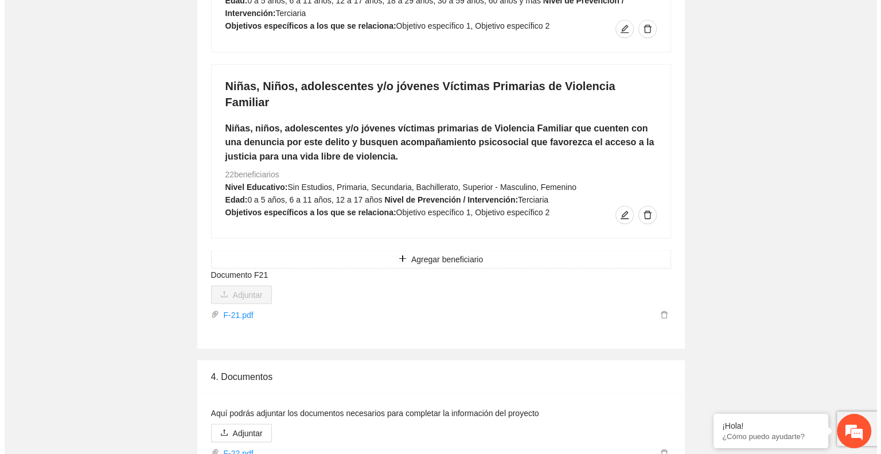
scroll to position [2228, 0]
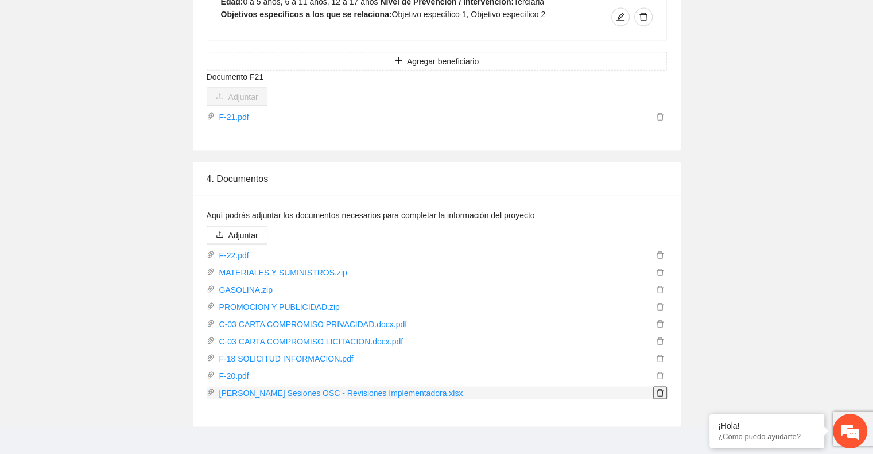
click at [658, 389] on icon "delete" at bounding box center [660, 393] width 8 height 8
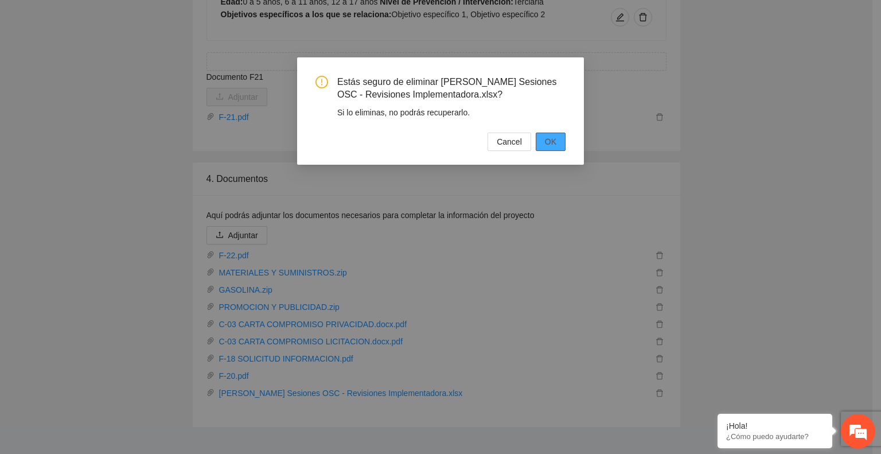
click at [548, 145] on span "OK" at bounding box center [550, 141] width 11 height 13
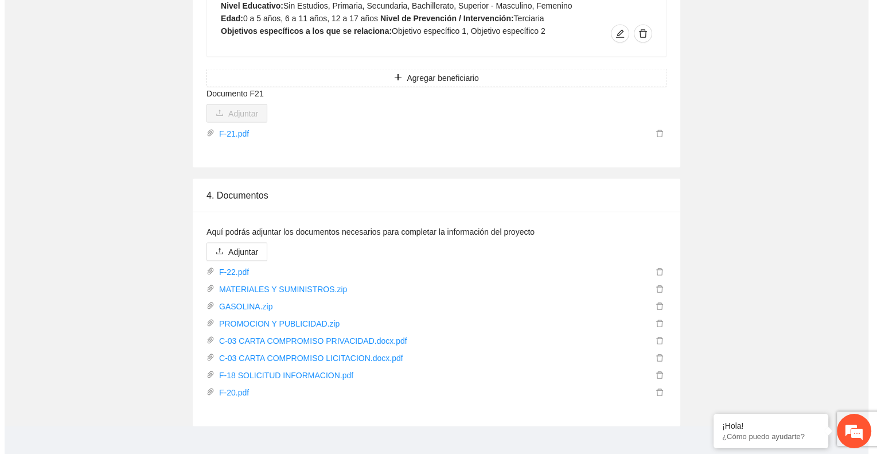
scroll to position [2211, 0]
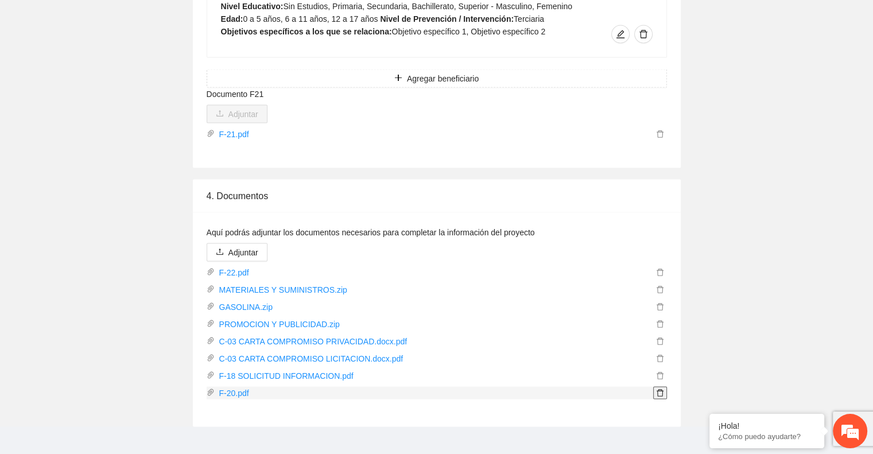
click at [658, 389] on icon "delete" at bounding box center [660, 393] width 8 height 8
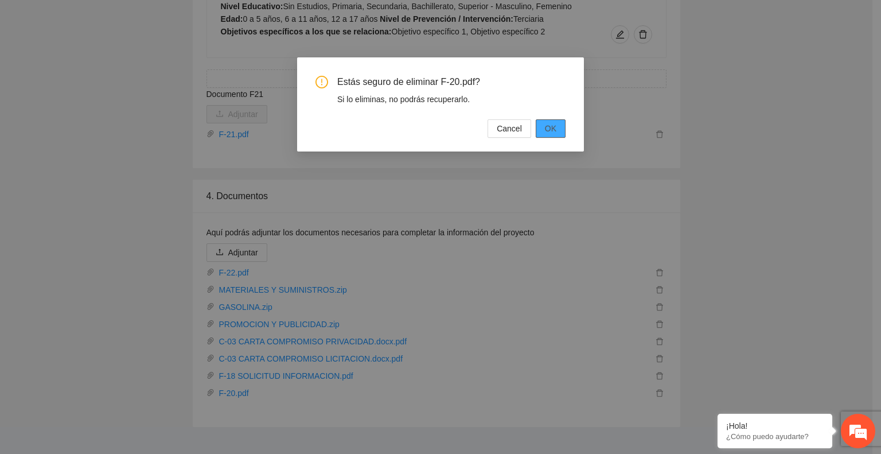
click at [551, 130] on span "OK" at bounding box center [550, 128] width 11 height 13
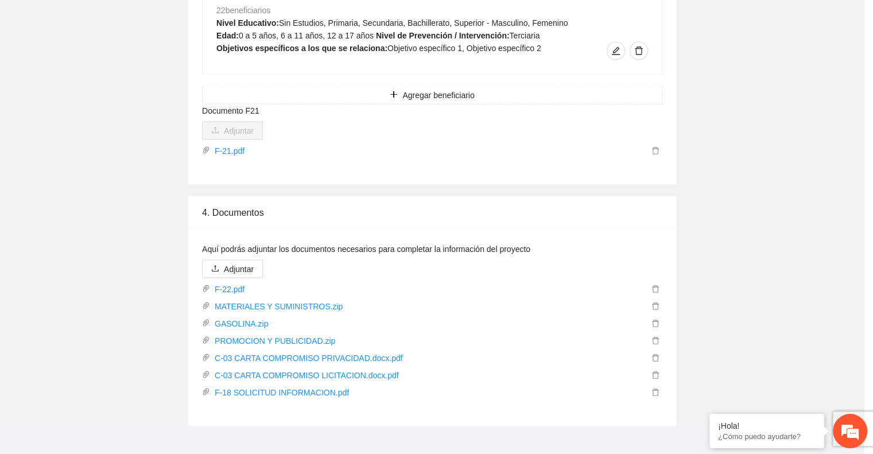
scroll to position [2194, 0]
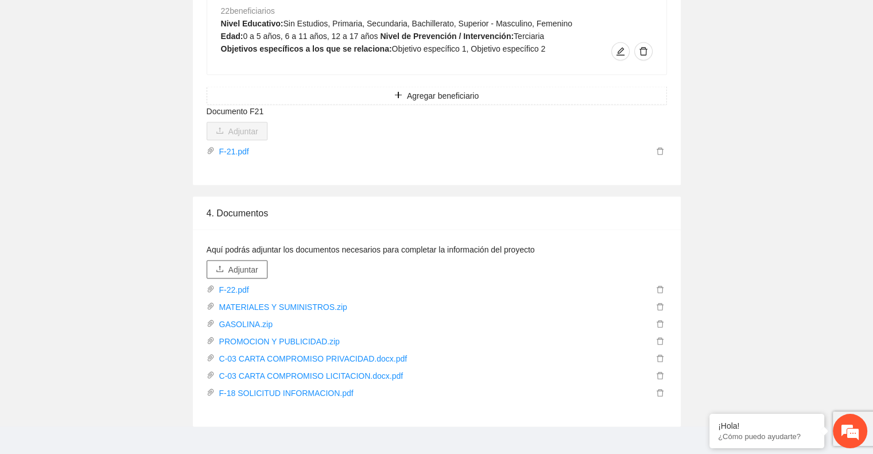
click at [239, 263] on span "Adjuntar" at bounding box center [243, 269] width 30 height 13
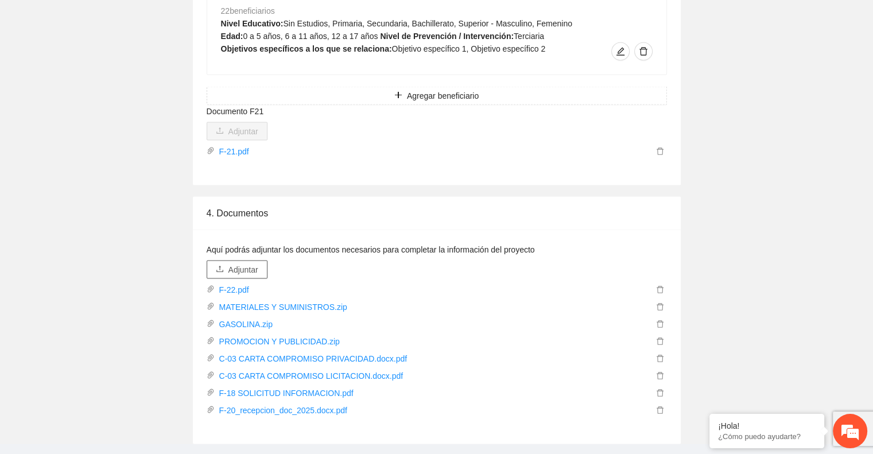
click at [246, 263] on span "Adjuntar" at bounding box center [243, 269] width 30 height 13
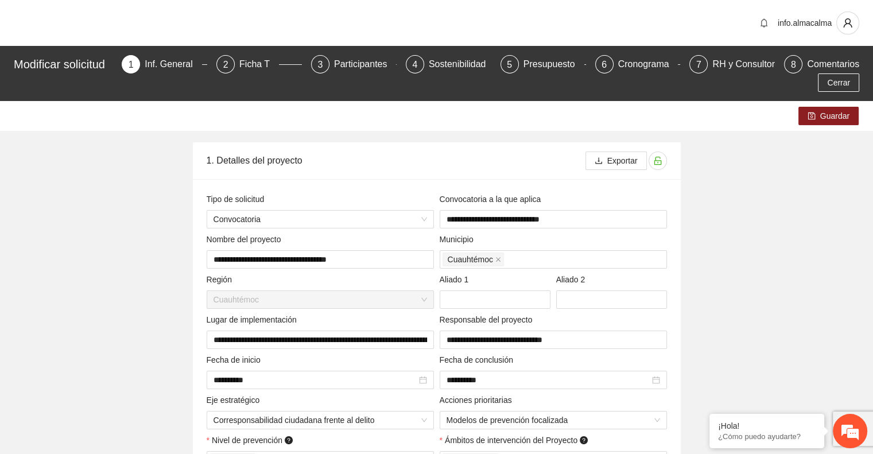
scroll to position [0, 0]
click at [806, 115] on button "Guardar" at bounding box center [828, 116] width 60 height 18
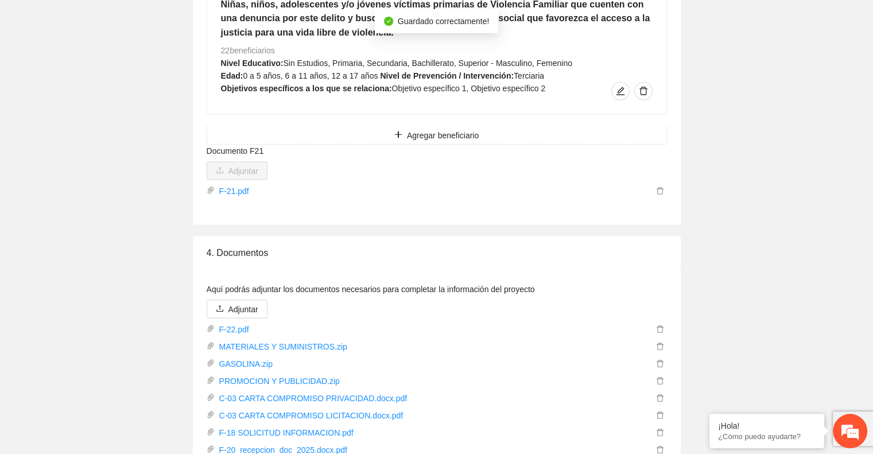
scroll to position [2228, 0]
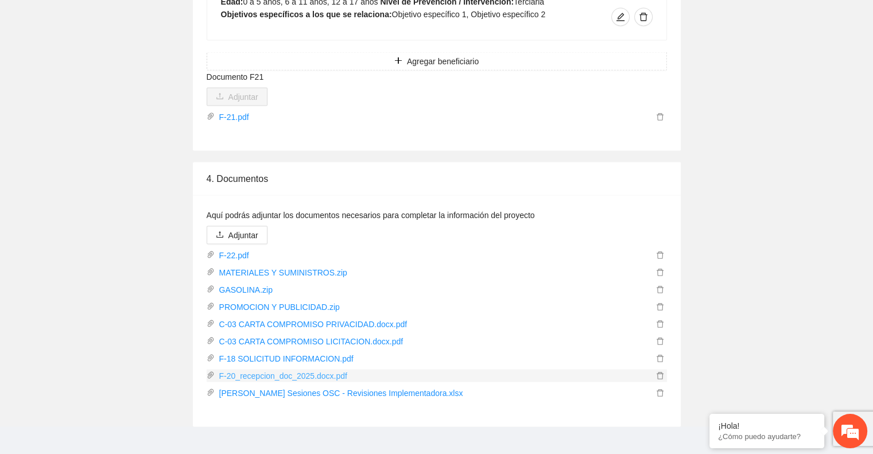
click at [323, 369] on link "F-20_recepcion_doc_2025.docx.pdf" at bounding box center [434, 375] width 438 height 13
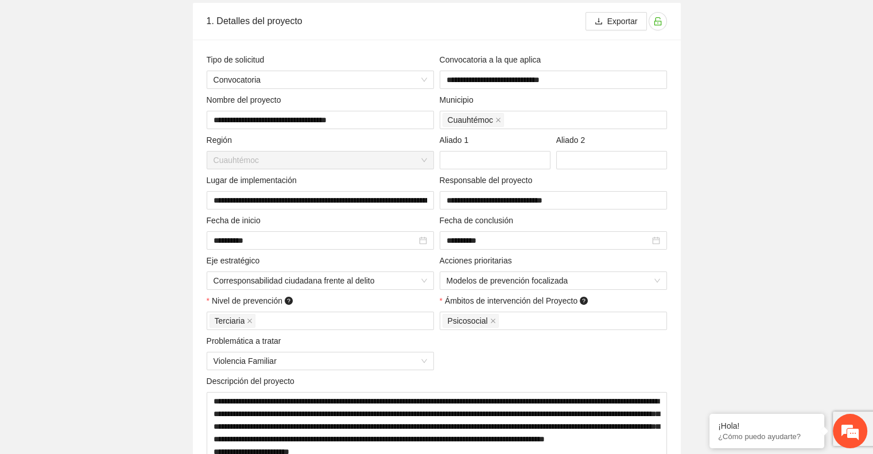
scroll to position [0, 0]
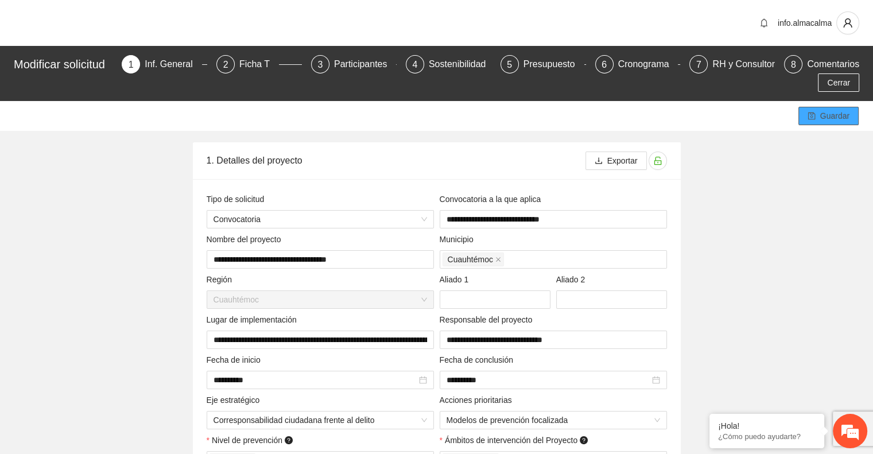
click at [828, 122] on span "Guardar" at bounding box center [834, 116] width 29 height 13
click at [814, 118] on icon "save" at bounding box center [811, 116] width 8 height 8
click at [538, 62] on div "Presupuesto" at bounding box center [553, 64] width 61 height 18
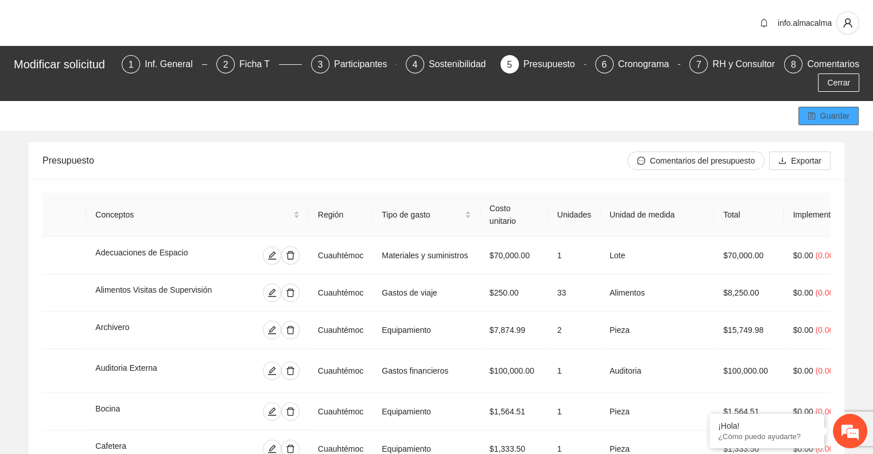
click at [804, 120] on button "Guardar" at bounding box center [828, 116] width 60 height 18
click at [835, 88] on span "Cerrar" at bounding box center [838, 82] width 23 height 13
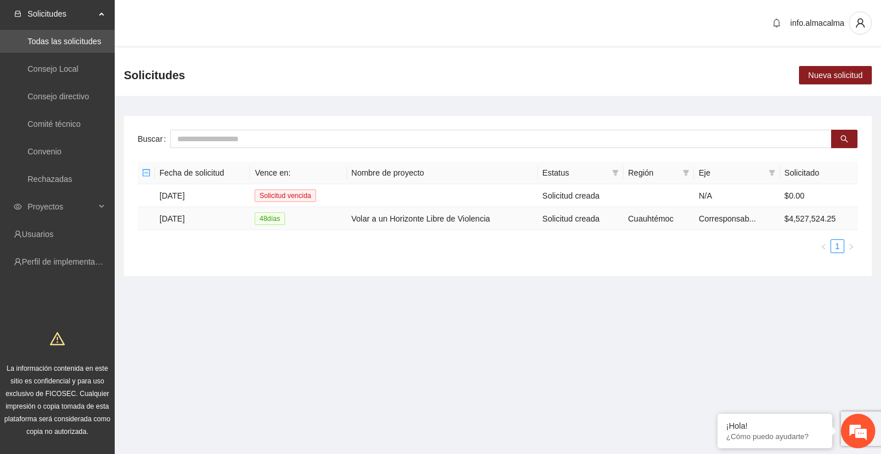
click at [177, 215] on td "[DATE]" at bounding box center [202, 218] width 95 height 23
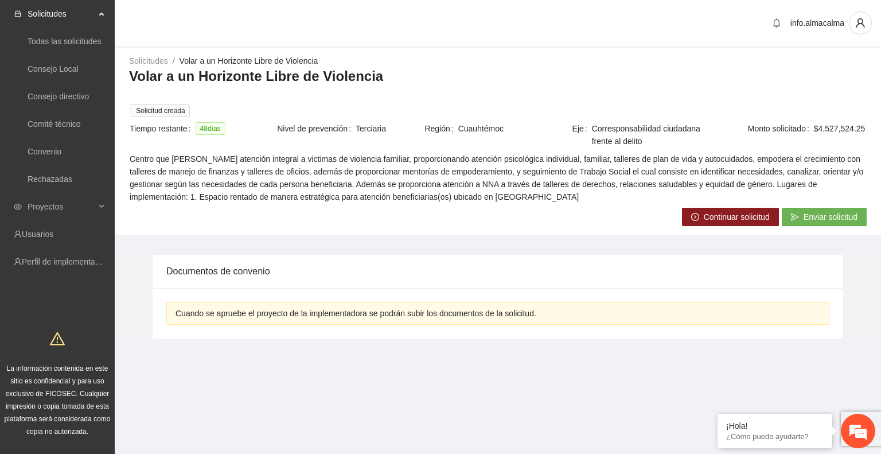
click at [812, 217] on span "Enviar solicitud" at bounding box center [831, 217] width 54 height 13
click at [846, 177] on span "Aceptar" at bounding box center [856, 180] width 28 height 13
click at [816, 212] on span "Enviar solicitud" at bounding box center [831, 217] width 54 height 13
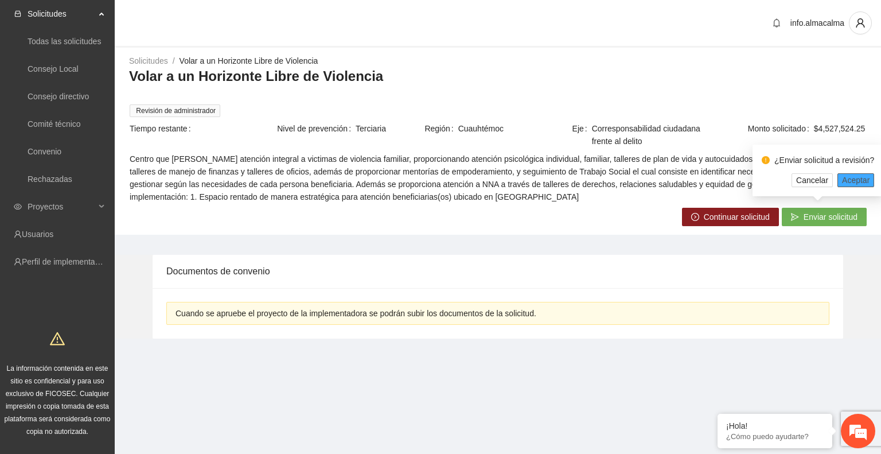
click at [863, 178] on span "Aceptar" at bounding box center [856, 180] width 28 height 13
click at [808, 215] on span "Enviar solicitud" at bounding box center [831, 217] width 54 height 13
click at [849, 182] on span "Aceptar" at bounding box center [856, 180] width 28 height 13
